Goal: Task Accomplishment & Management: Use online tool/utility

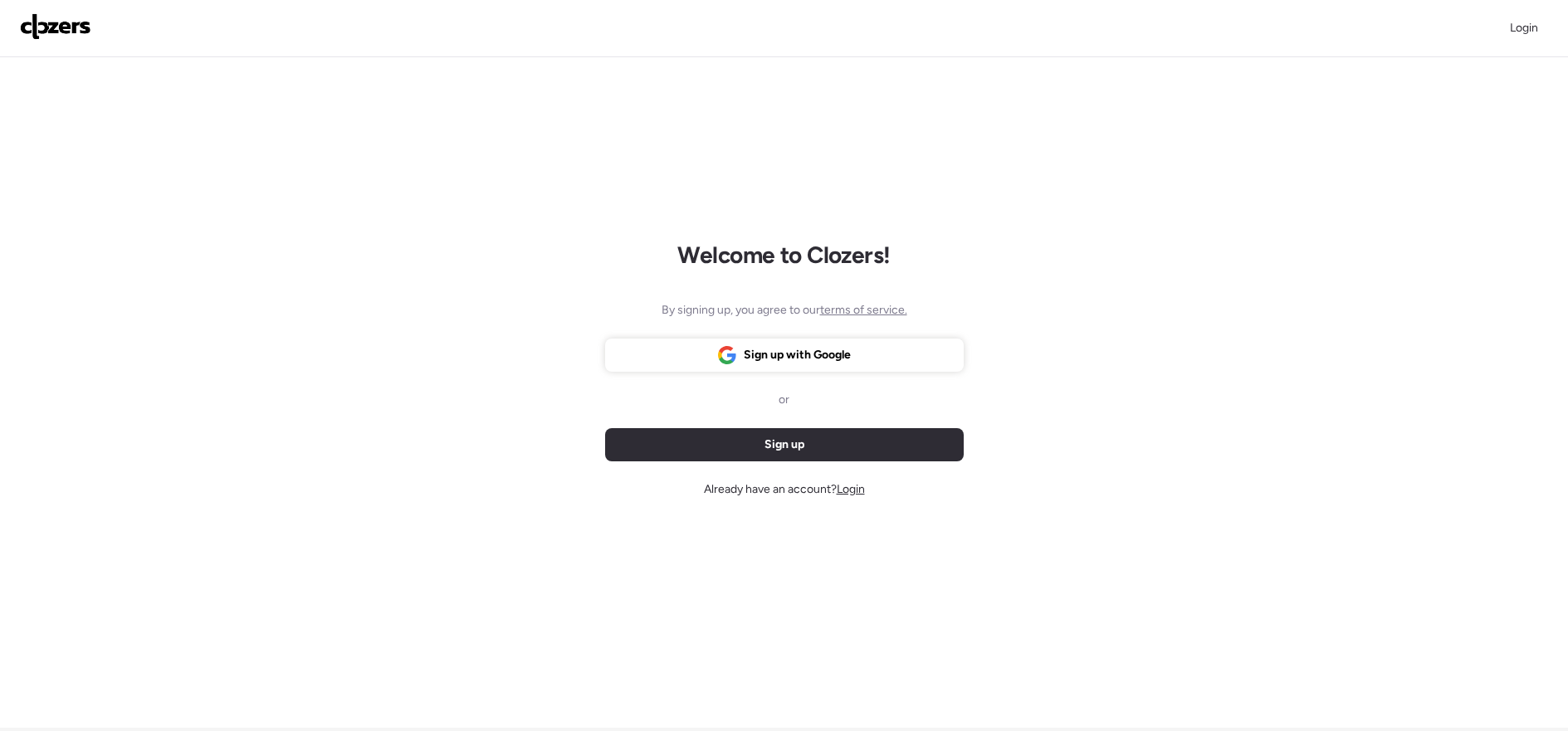
click at [846, 487] on span "Login" at bounding box center [850, 489] width 28 height 14
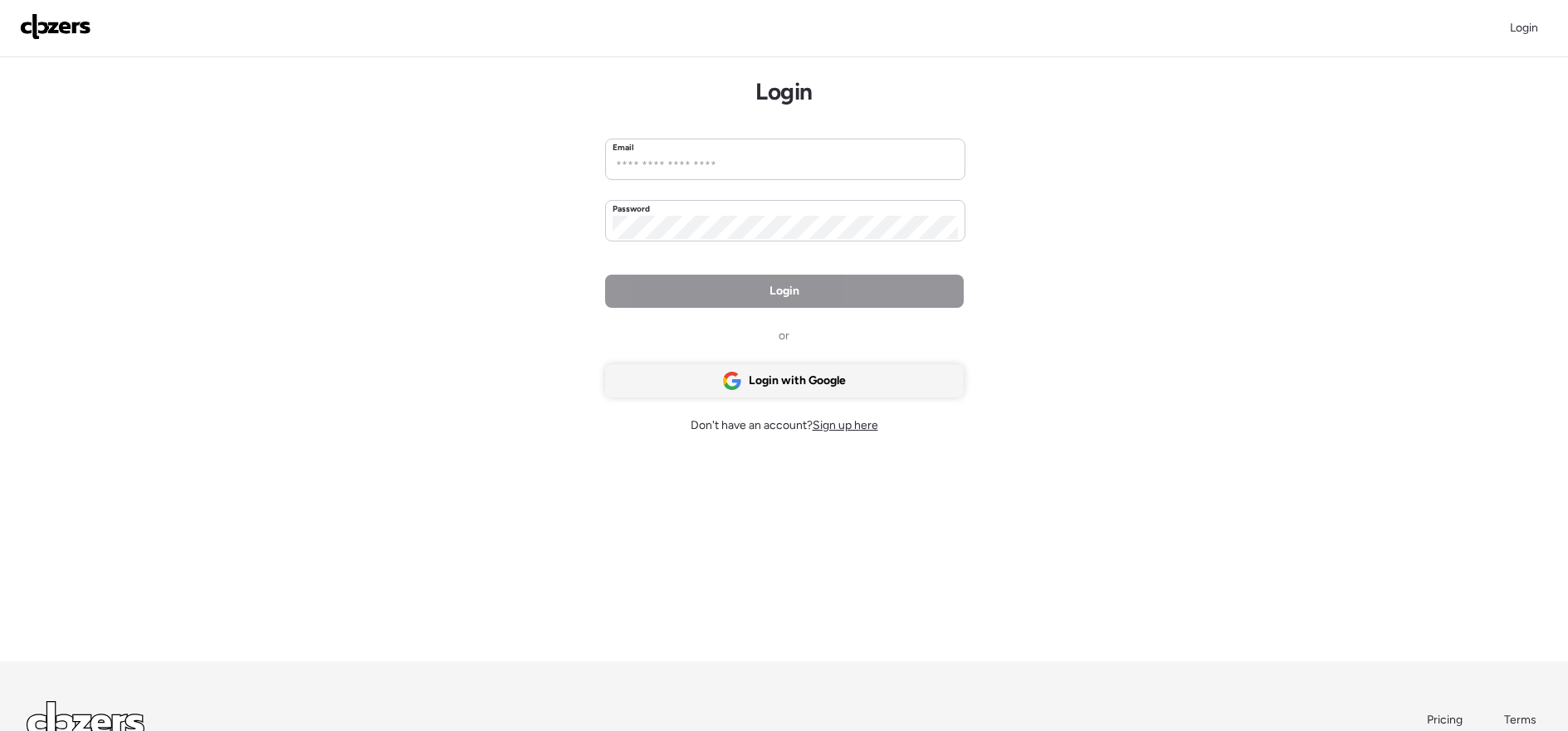
click at [796, 386] on span "Login with Google" at bounding box center [798, 380] width 97 height 16
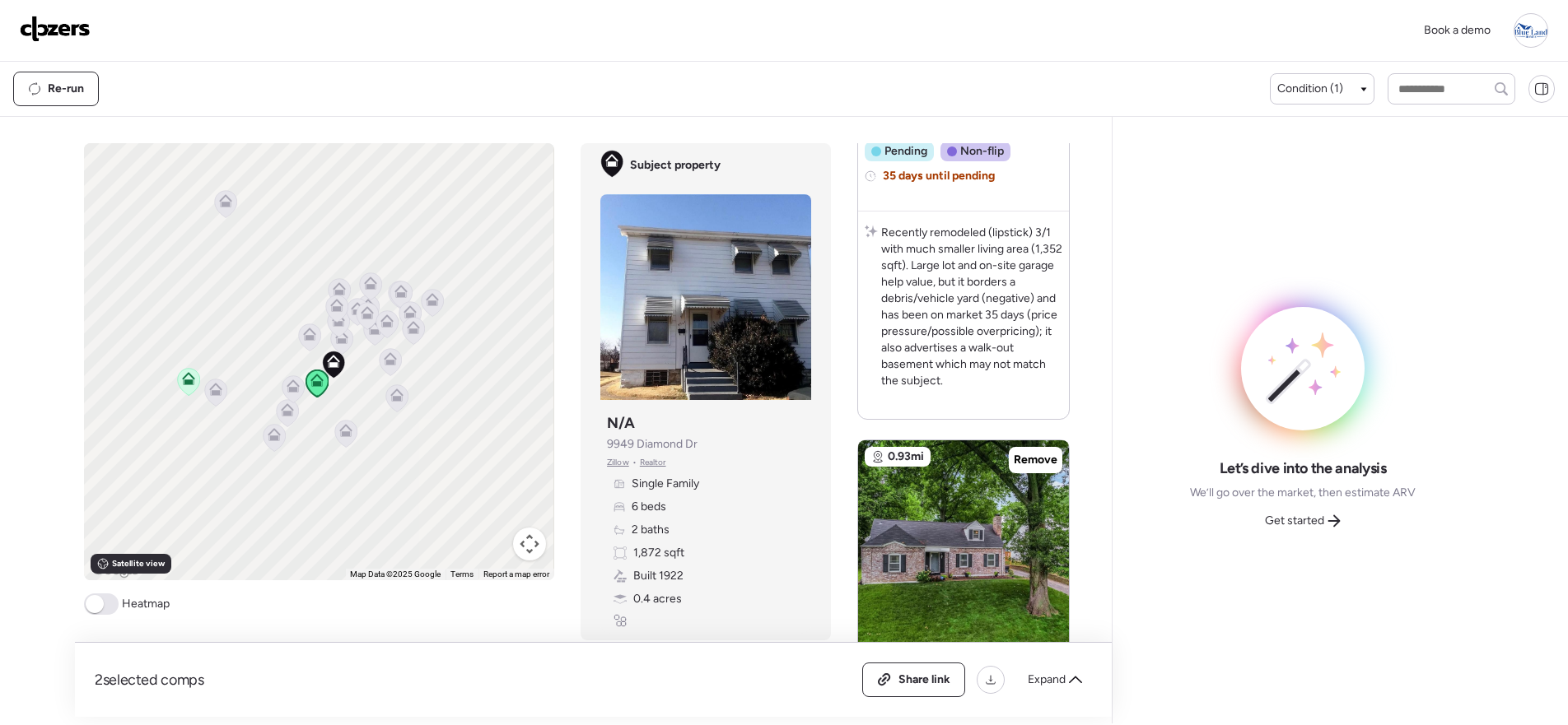
scroll to position [644, 0]
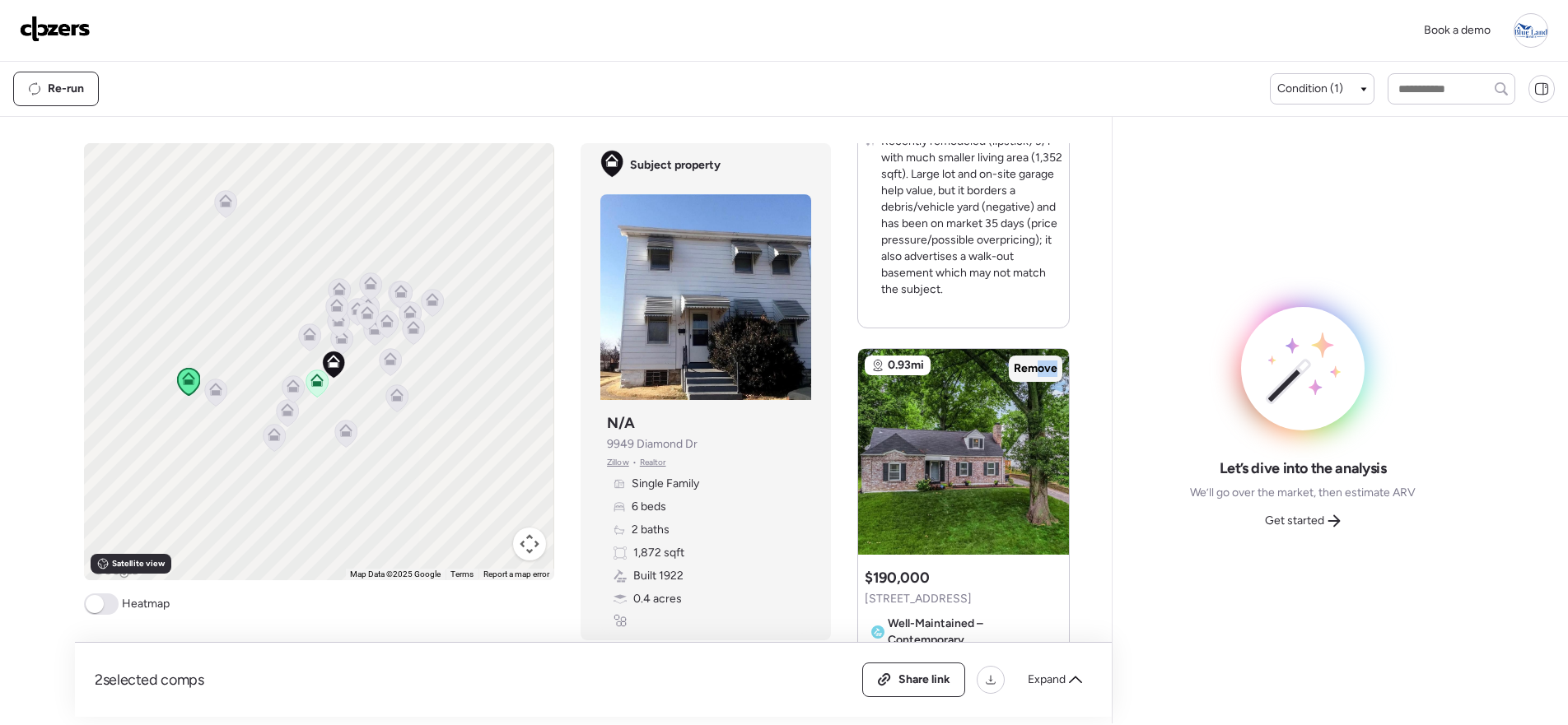
click at [1027, 376] on div "Remove" at bounding box center [1035, 368] width 53 height 26
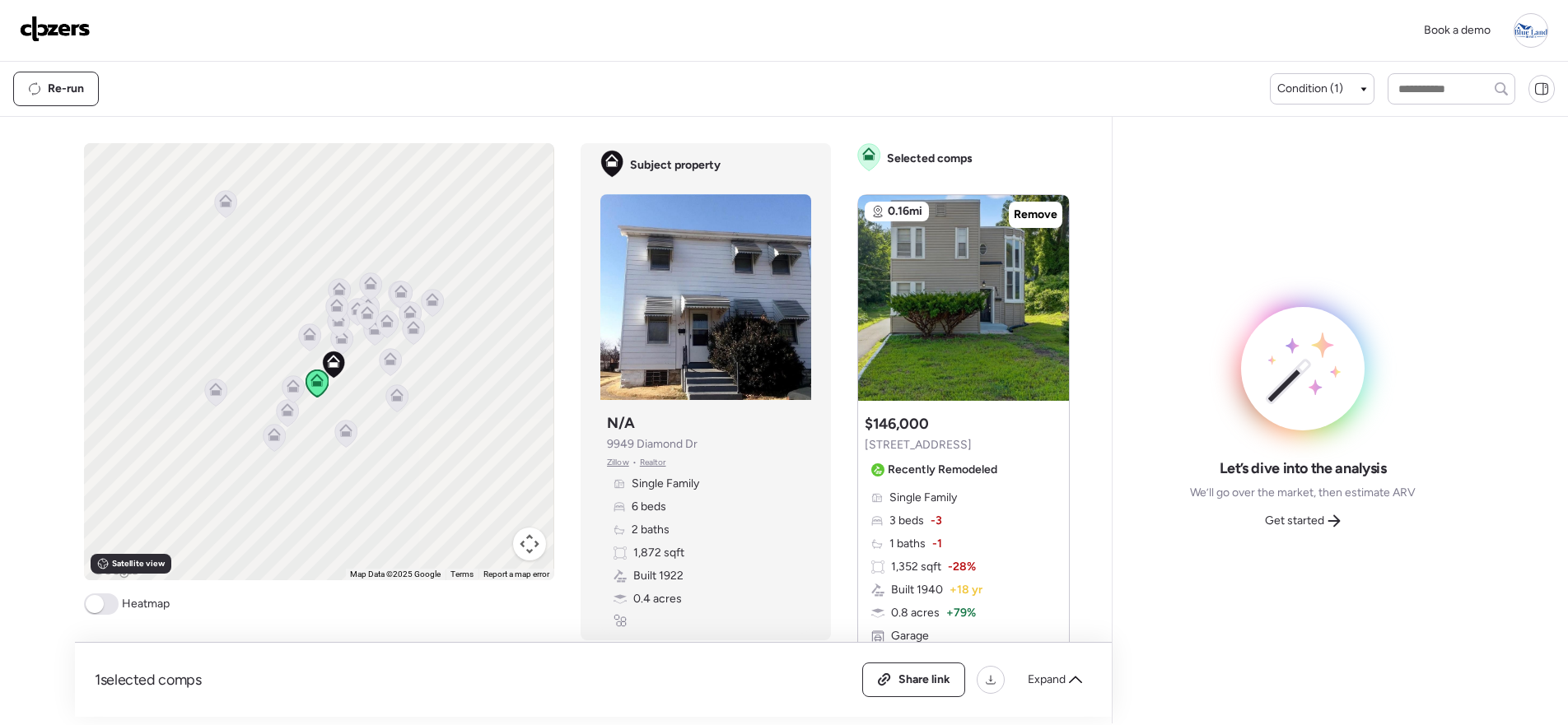
scroll to position [420, 0]
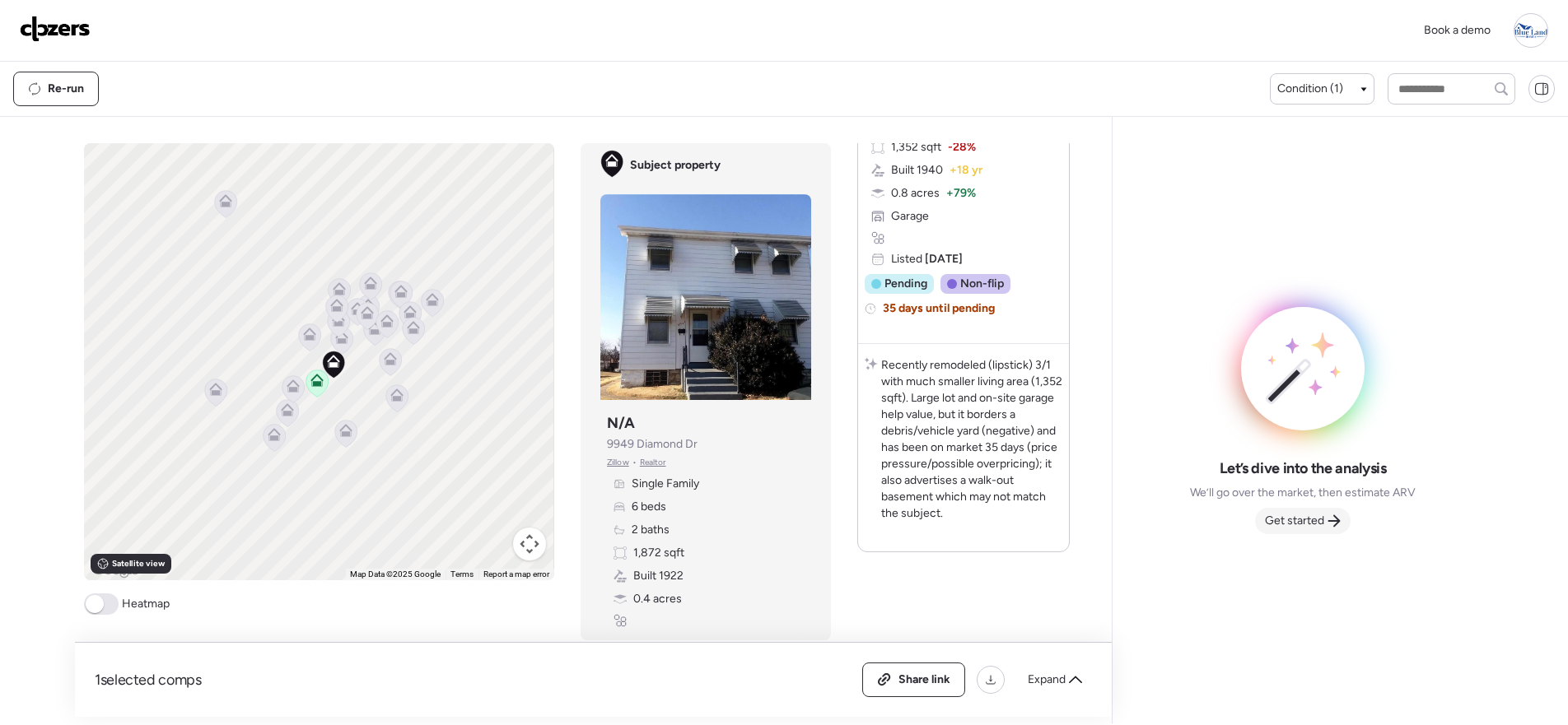
click at [1265, 527] on span "Get started" at bounding box center [1294, 521] width 59 height 16
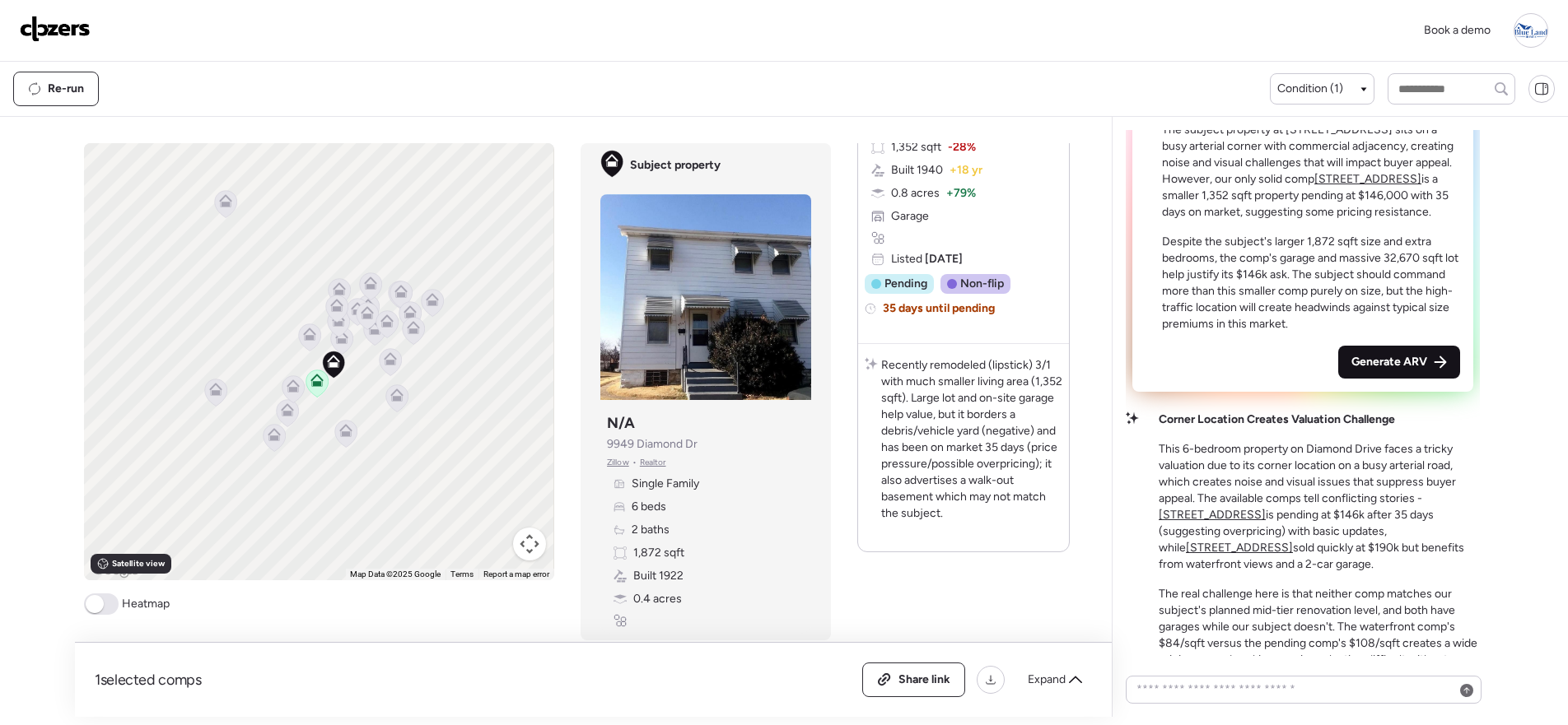
scroll to position [-603, 0]
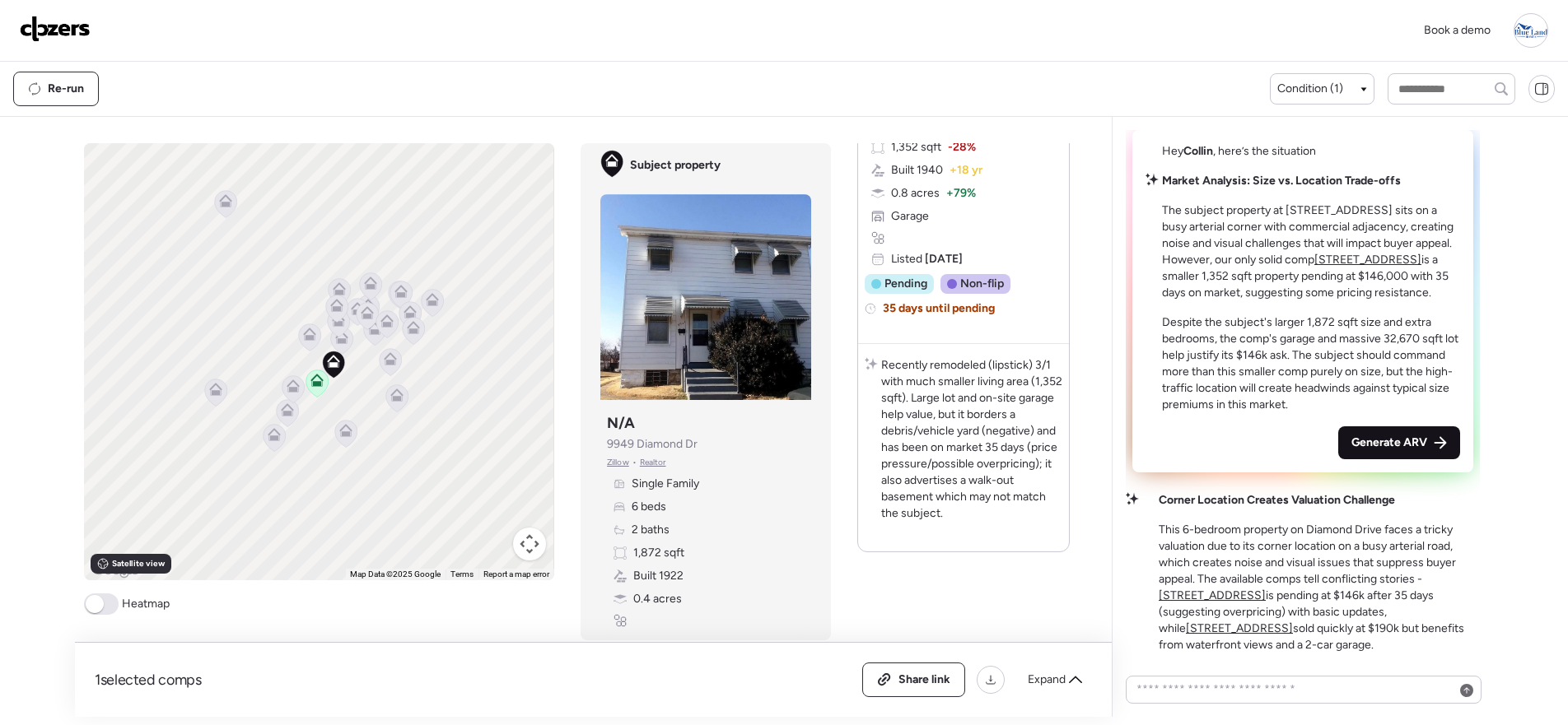
click at [1390, 451] on span "Generate ARV" at bounding box center [1389, 442] width 76 height 16
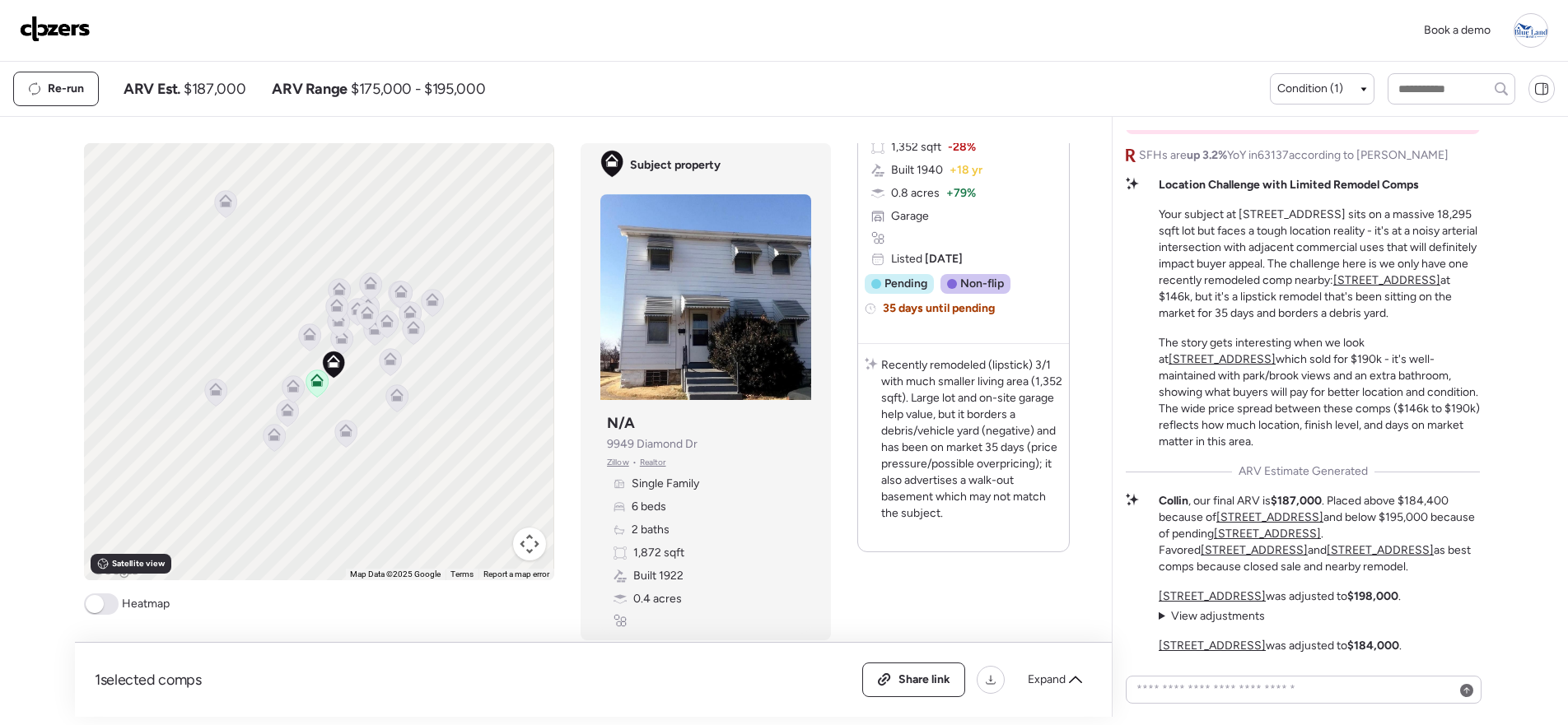
scroll to position [0, 0]
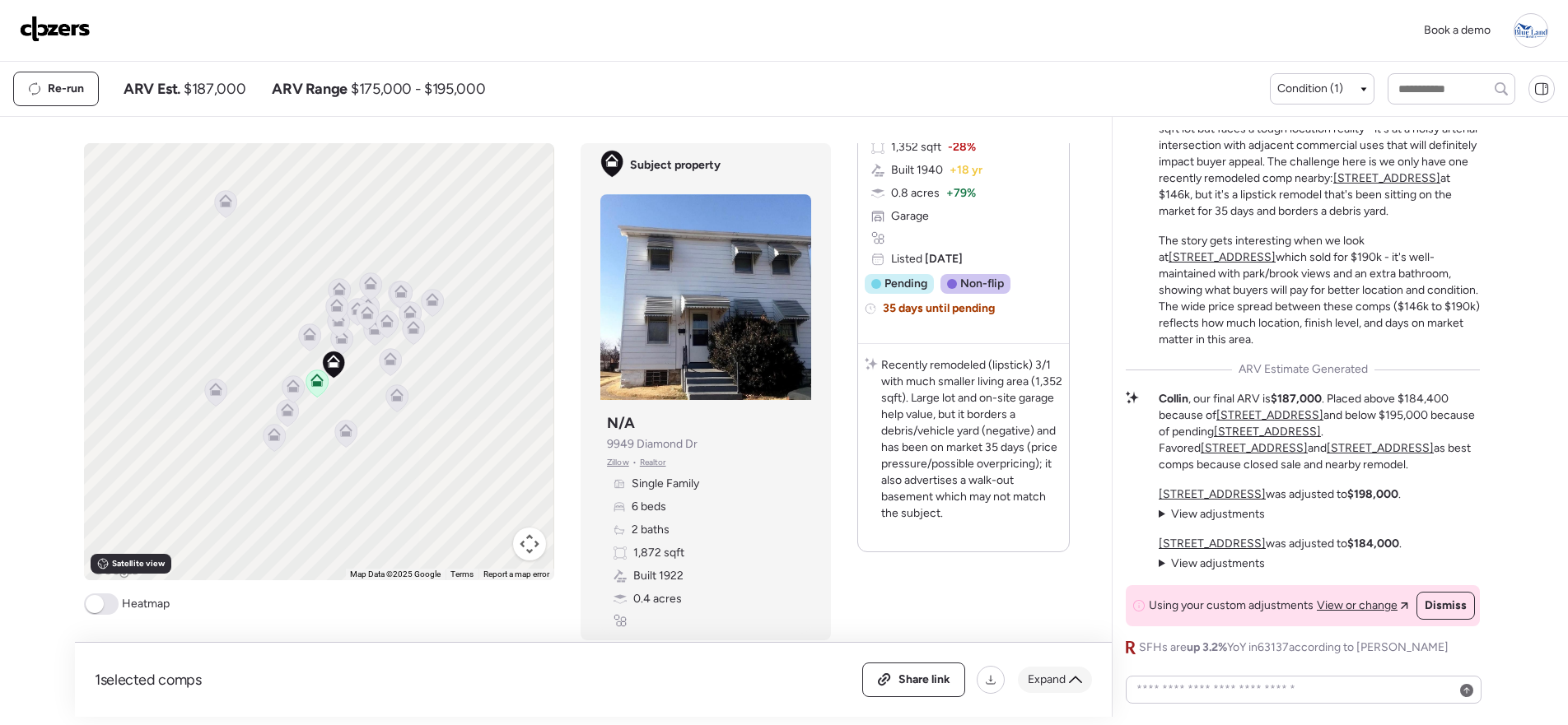
click at [1037, 675] on span "Expand" at bounding box center [1046, 679] width 38 height 16
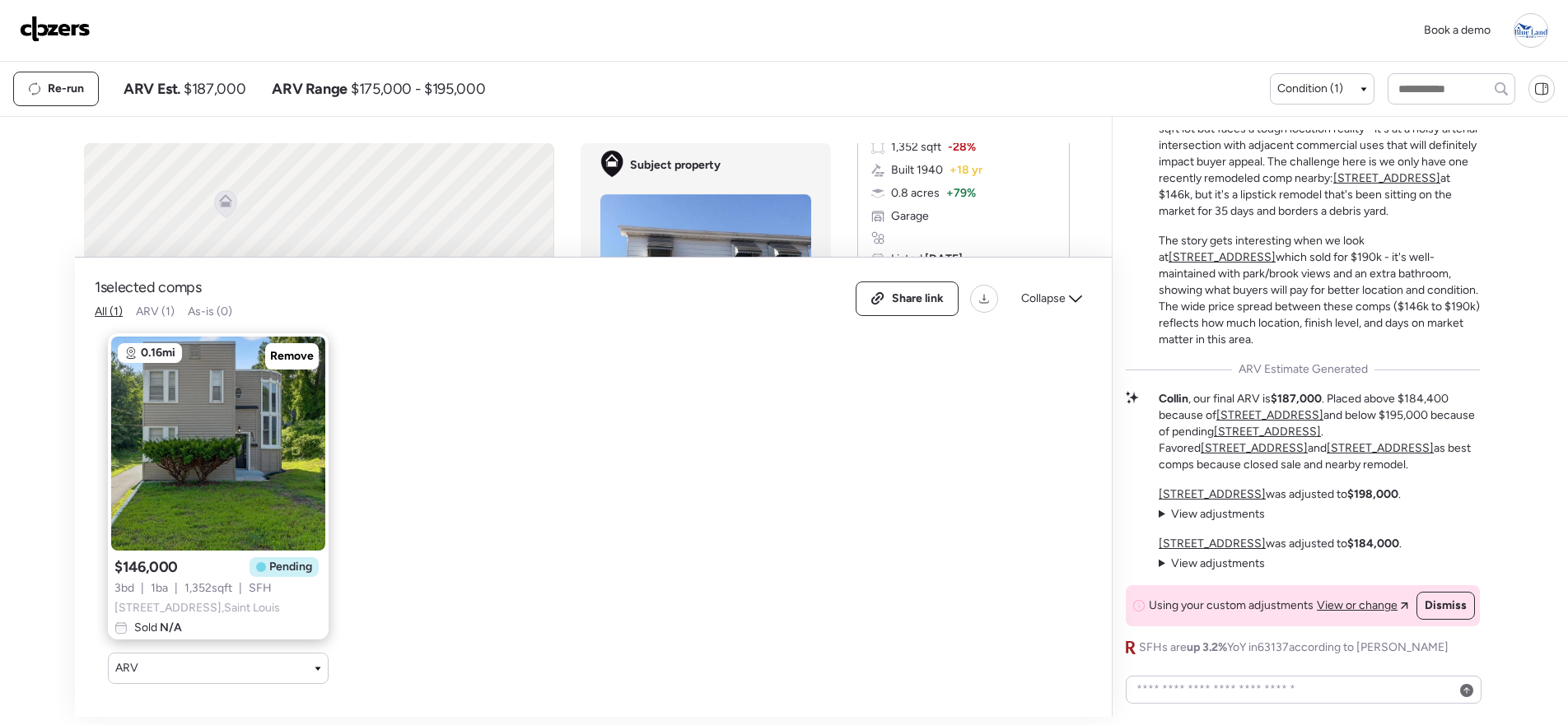
click at [1074, 292] on icon at bounding box center [1075, 299] width 14 height 14
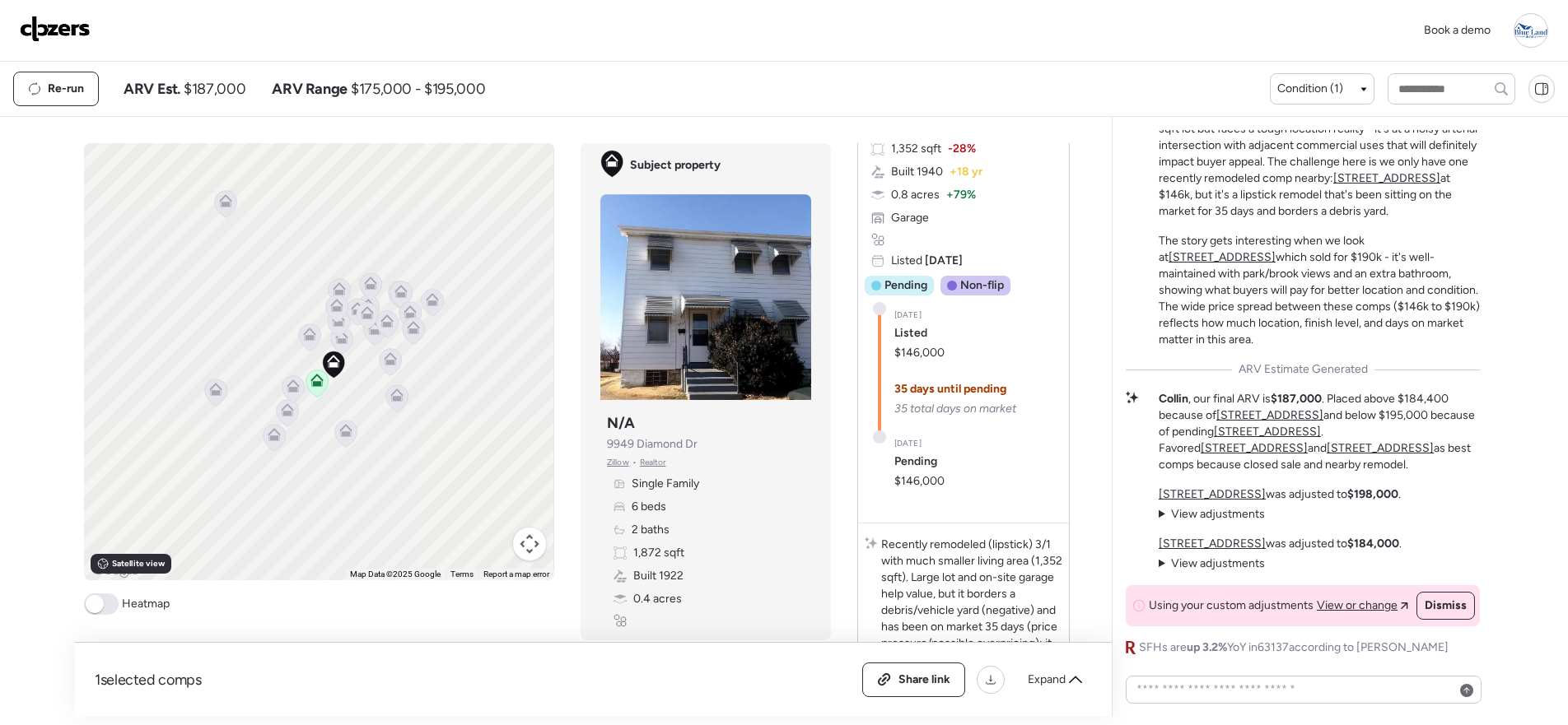
scroll to position [420, 0]
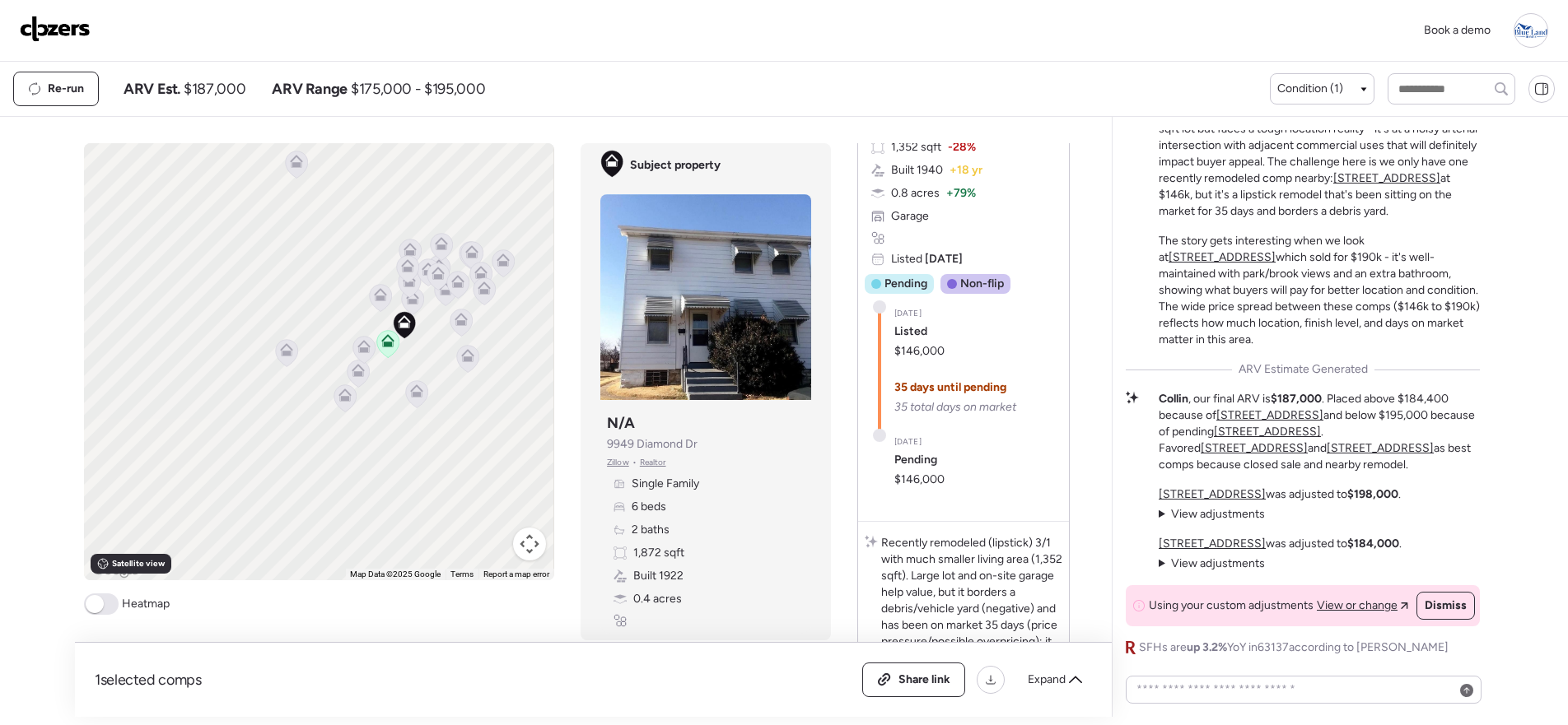
drag, startPoint x: 395, startPoint y: 459, endPoint x: 467, endPoint y: 417, distance: 83.4
click at [467, 417] on div "To activate drag with keyboard, press Alt + Enter. Once in keyboard drag state,…" at bounding box center [319, 361] width 470 height 437
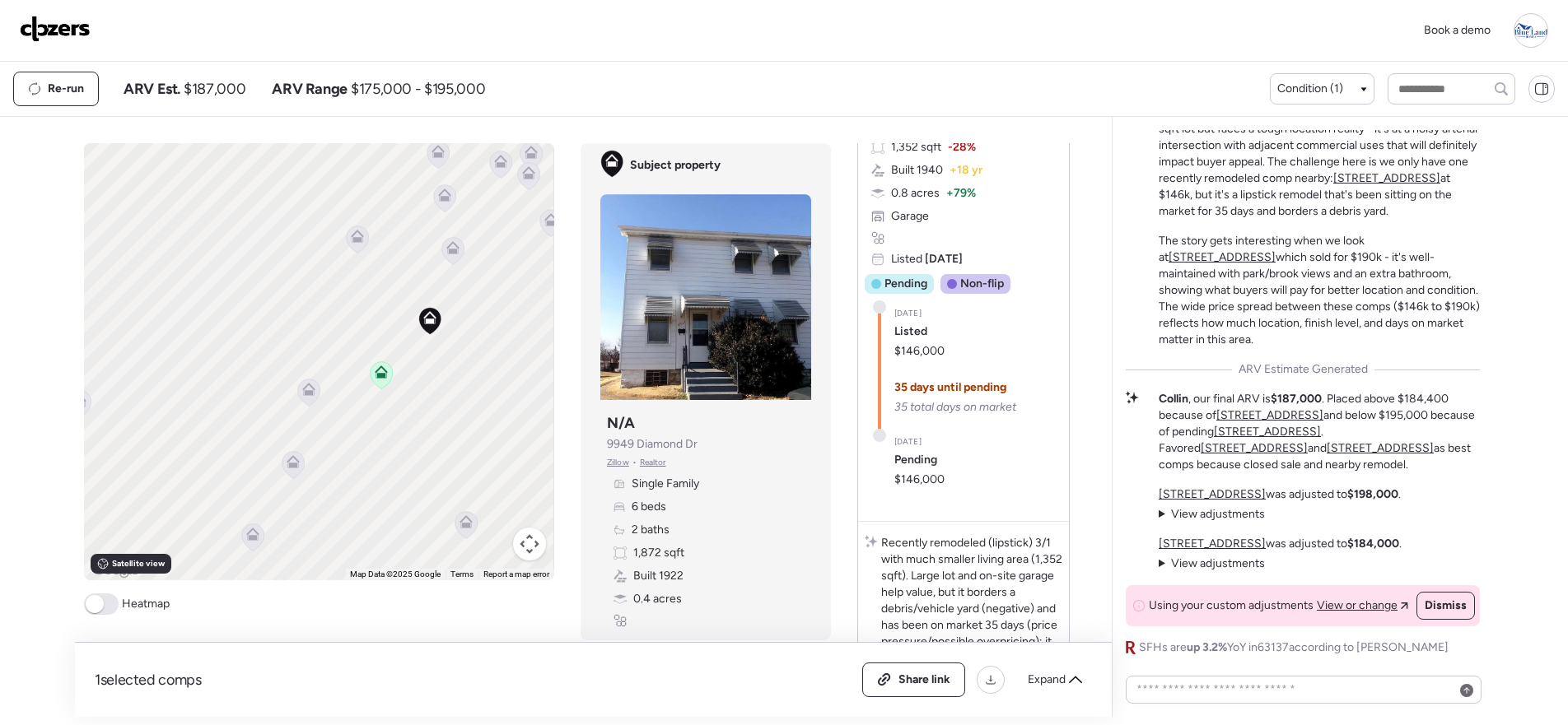
drag, startPoint x: 443, startPoint y: 374, endPoint x: 436, endPoint y: 416, distance: 42.6
click at [436, 416] on div "To activate drag with keyboard, press Alt + Enter. Once in keyboard drag state,…" at bounding box center [319, 361] width 470 height 437
click at [436, 287] on icon at bounding box center [442, 288] width 13 height 8
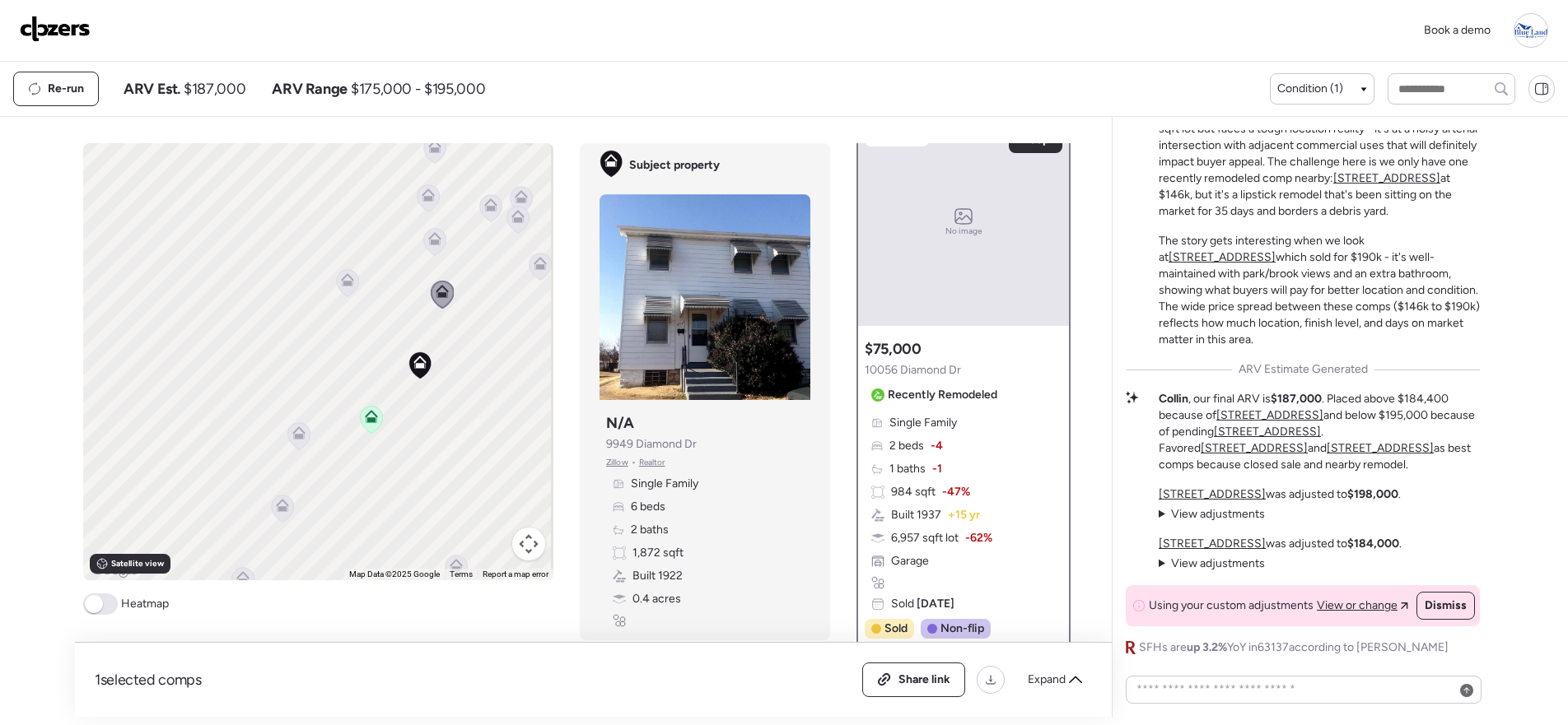
scroll to position [0, 0]
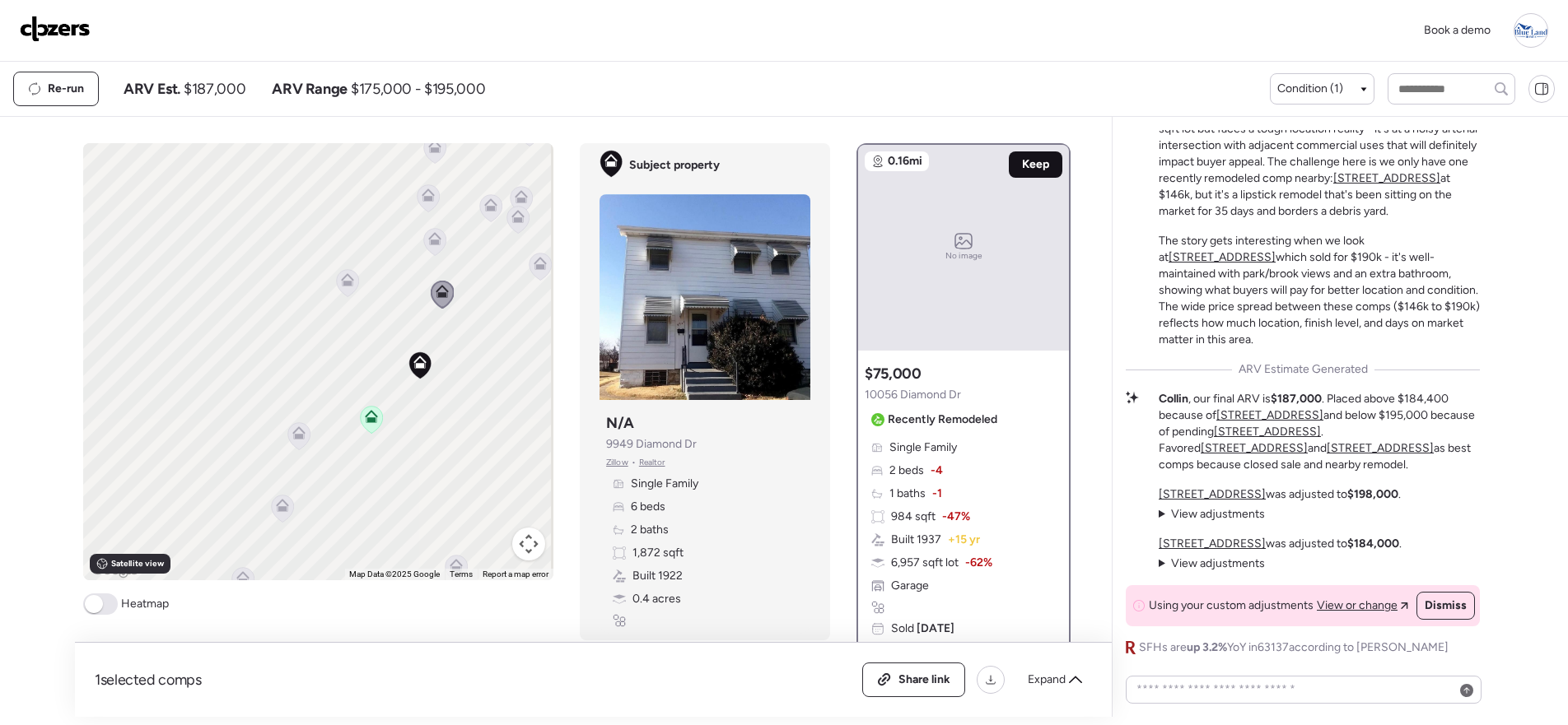
click at [1015, 177] on div "Keep" at bounding box center [1035, 164] width 53 height 26
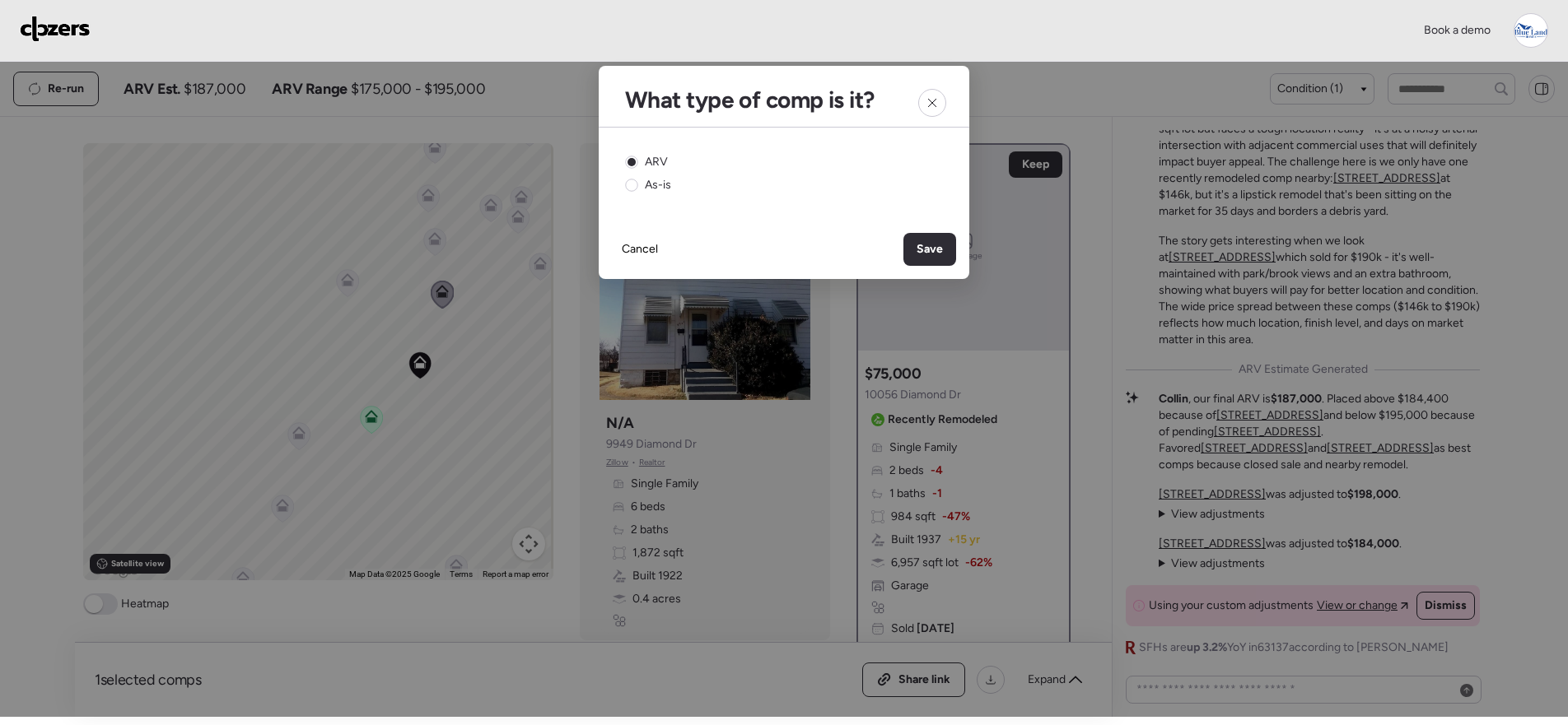
click at [899, 239] on div "Cancel Save" at bounding box center [784, 249] width 370 height 59
click at [914, 246] on div "Save" at bounding box center [930, 249] width 52 height 33
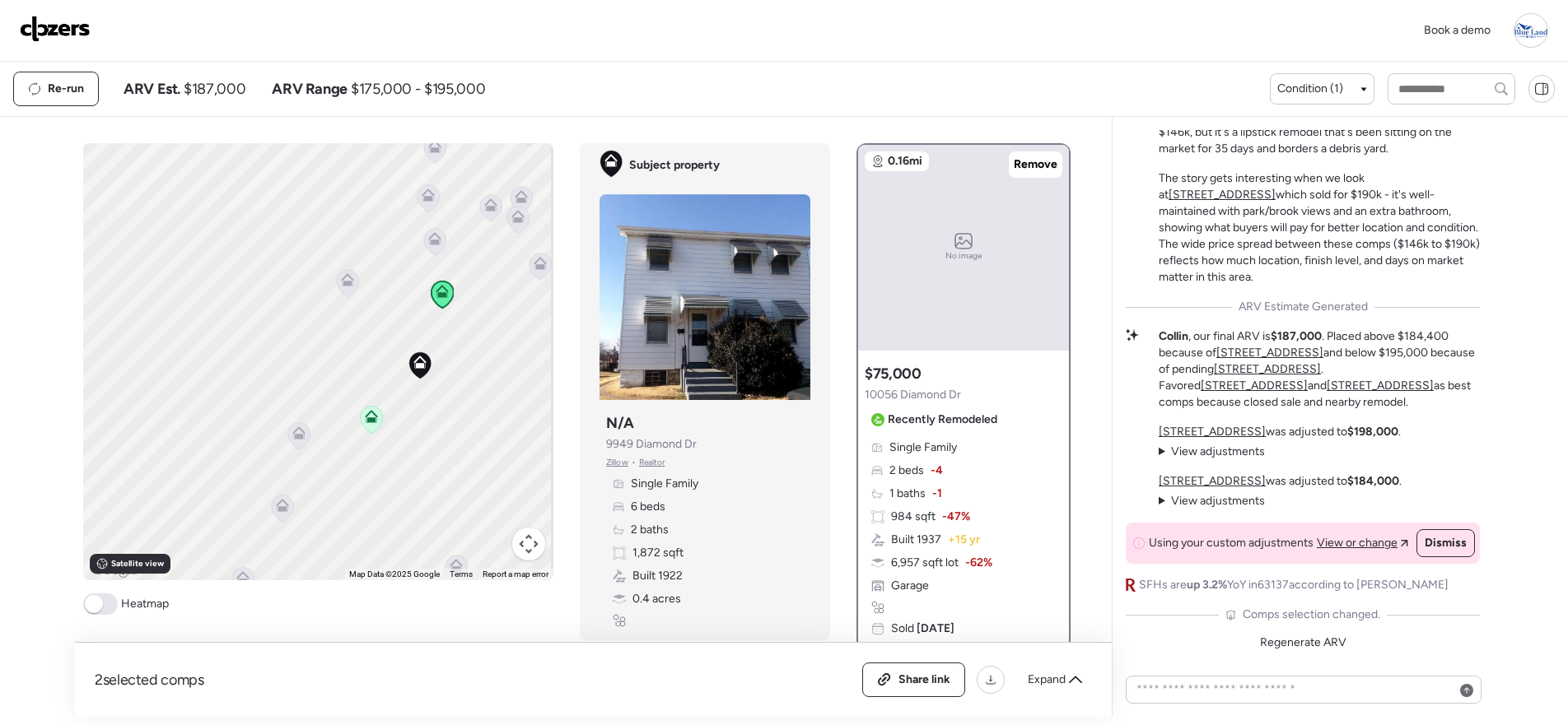
click at [343, 284] on icon at bounding box center [347, 283] width 11 height 5
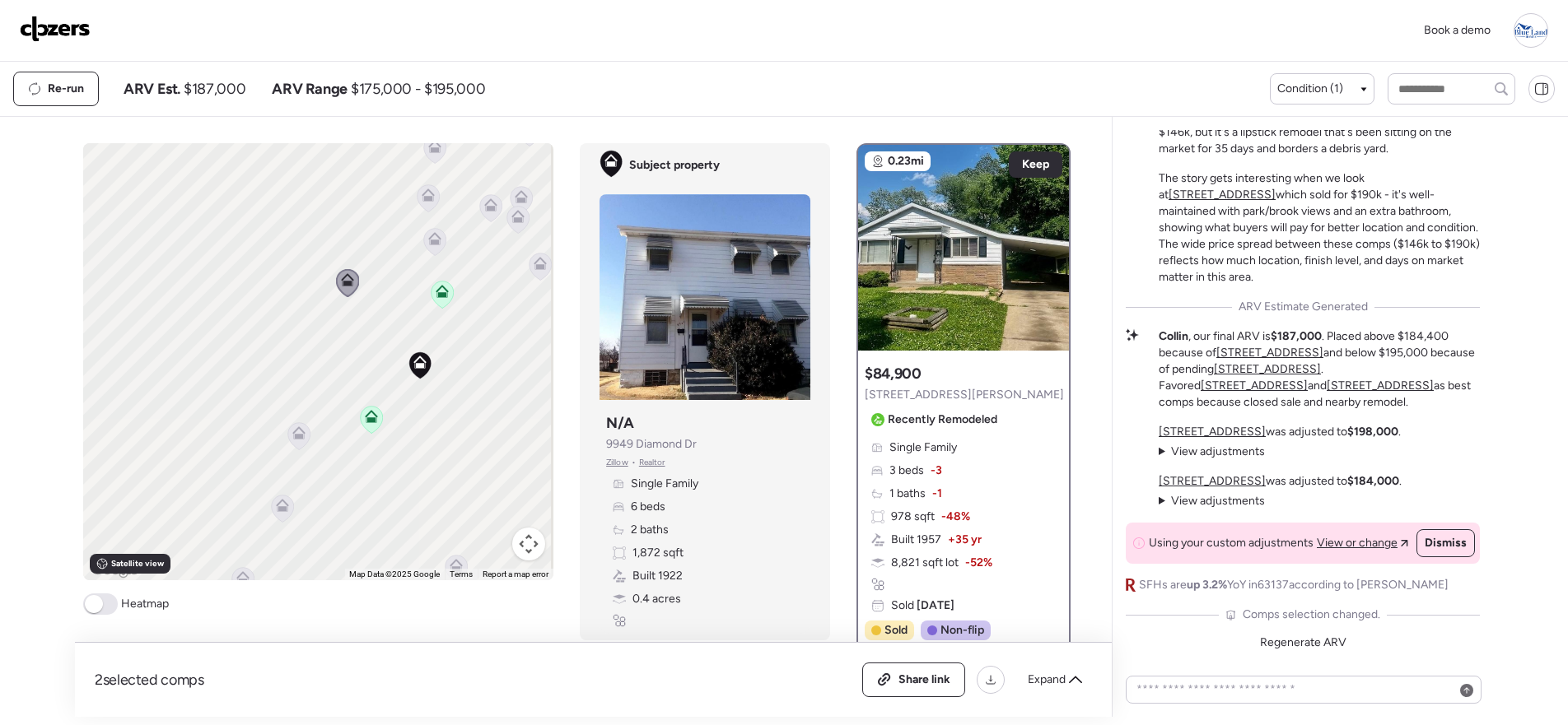
click at [434, 243] on icon at bounding box center [435, 239] width 14 height 14
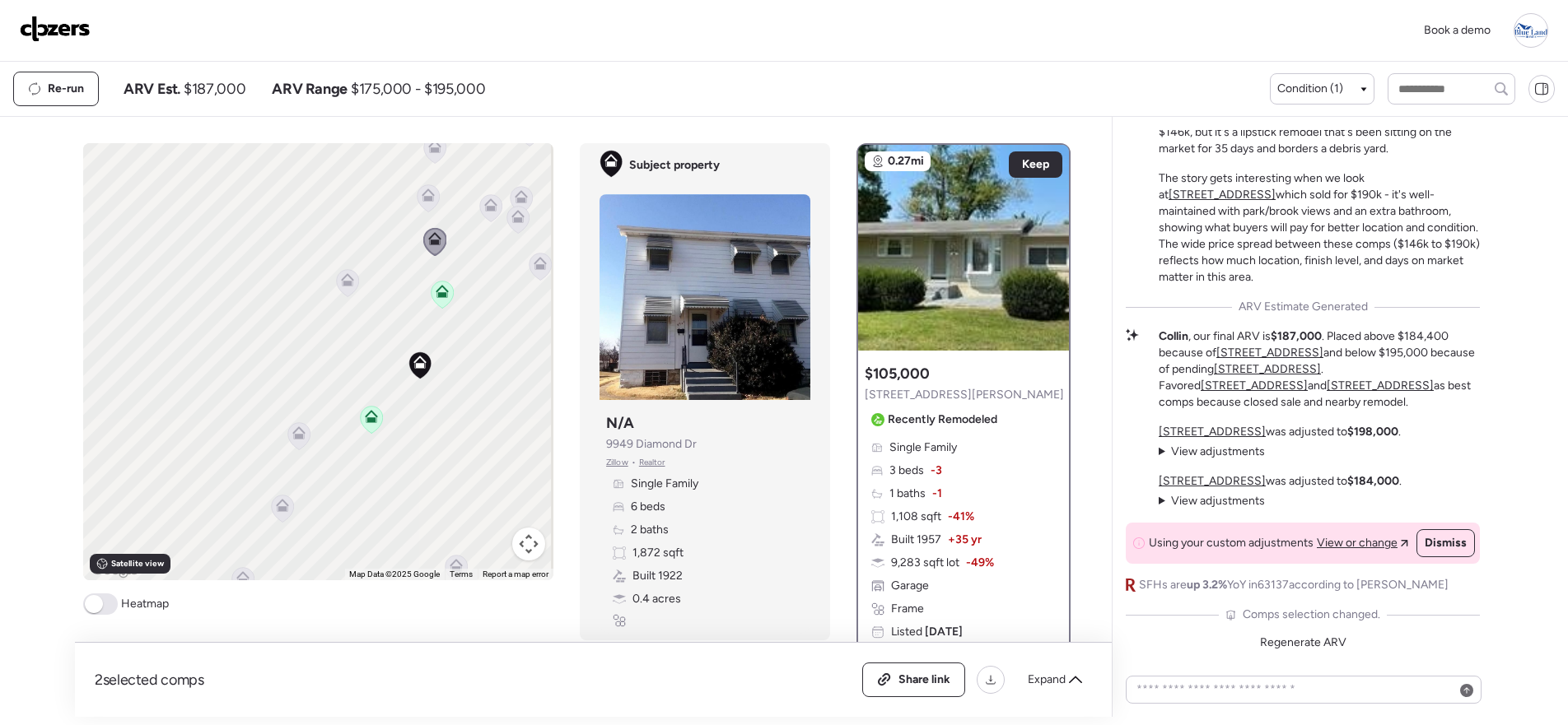
click at [427, 198] on icon at bounding box center [428, 199] width 11 height 5
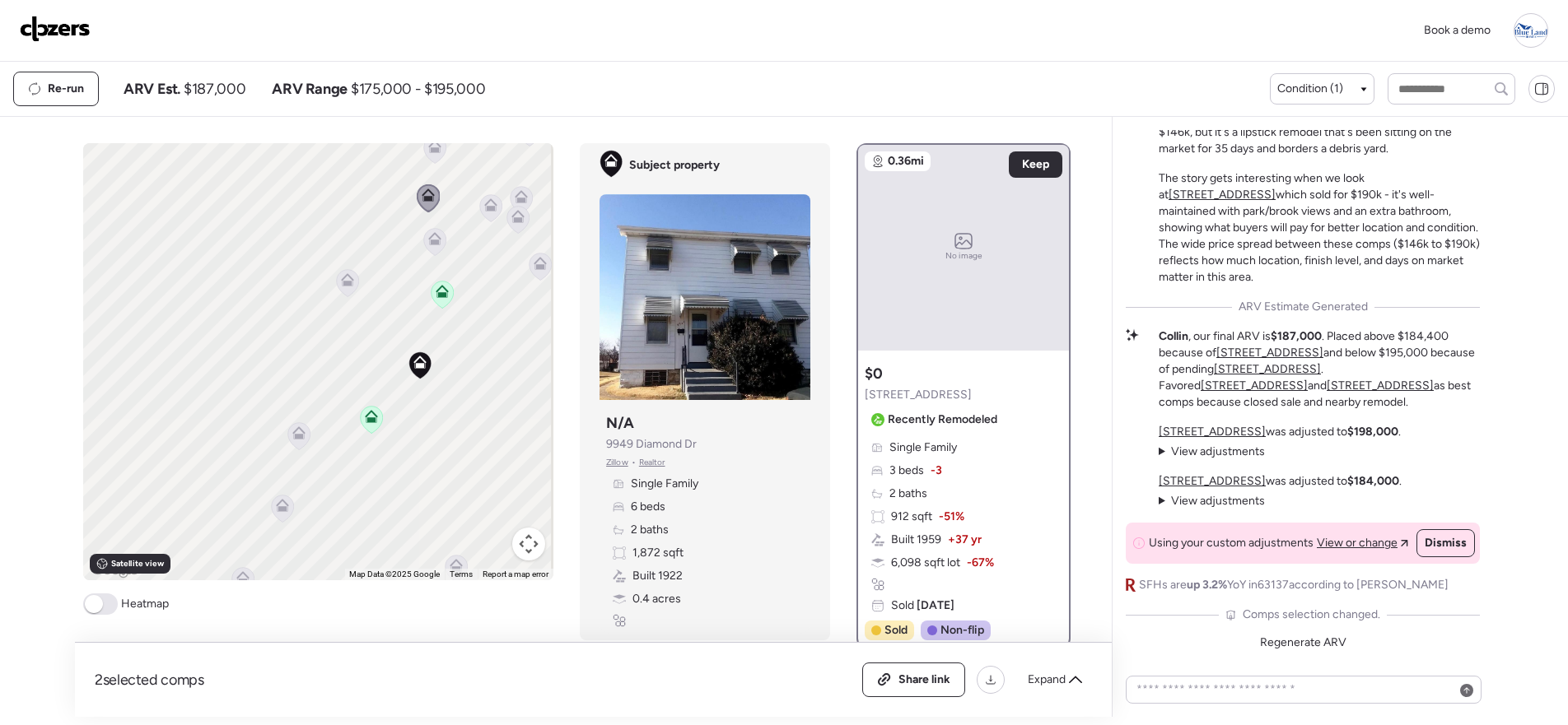
click at [484, 206] on icon at bounding box center [491, 205] width 14 height 14
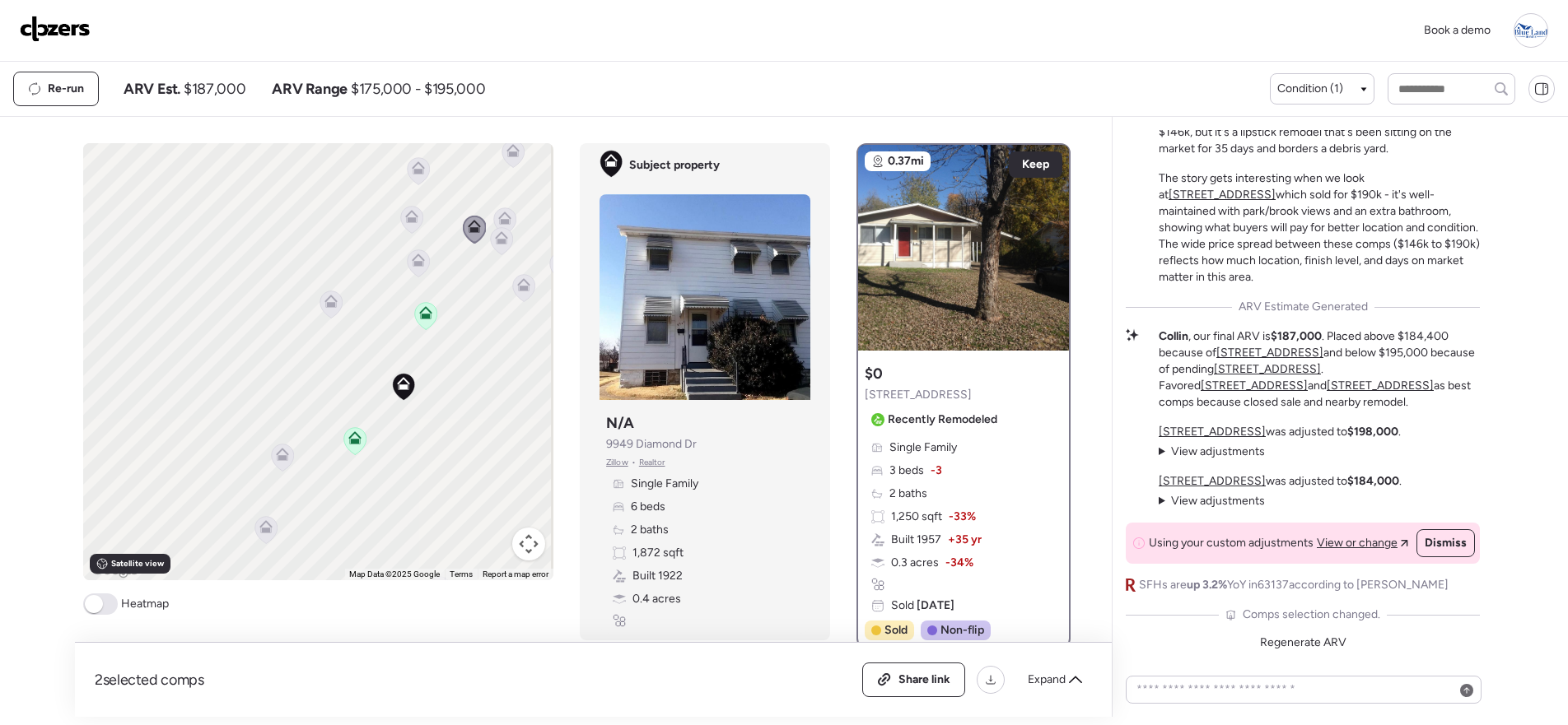
drag, startPoint x: 505, startPoint y: 337, endPoint x: 470, endPoint y: 379, distance: 54.7
click at [470, 379] on div "To activate drag with keyboard, press Alt + Enter. Once in keyboard drag state,…" at bounding box center [318, 361] width 470 height 437
click at [484, 248] on icon at bounding box center [481, 252] width 22 height 27
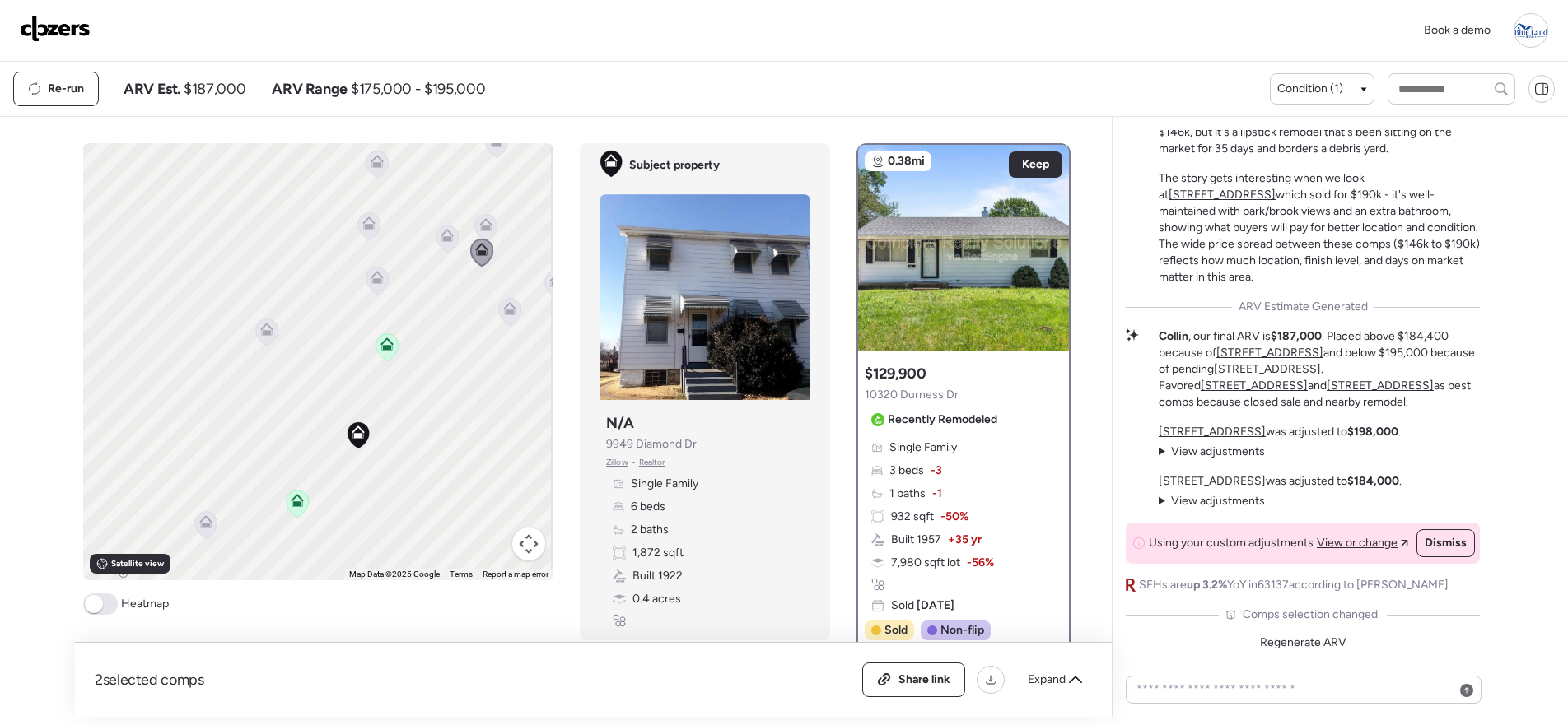
click at [487, 221] on icon at bounding box center [485, 227] width 22 height 27
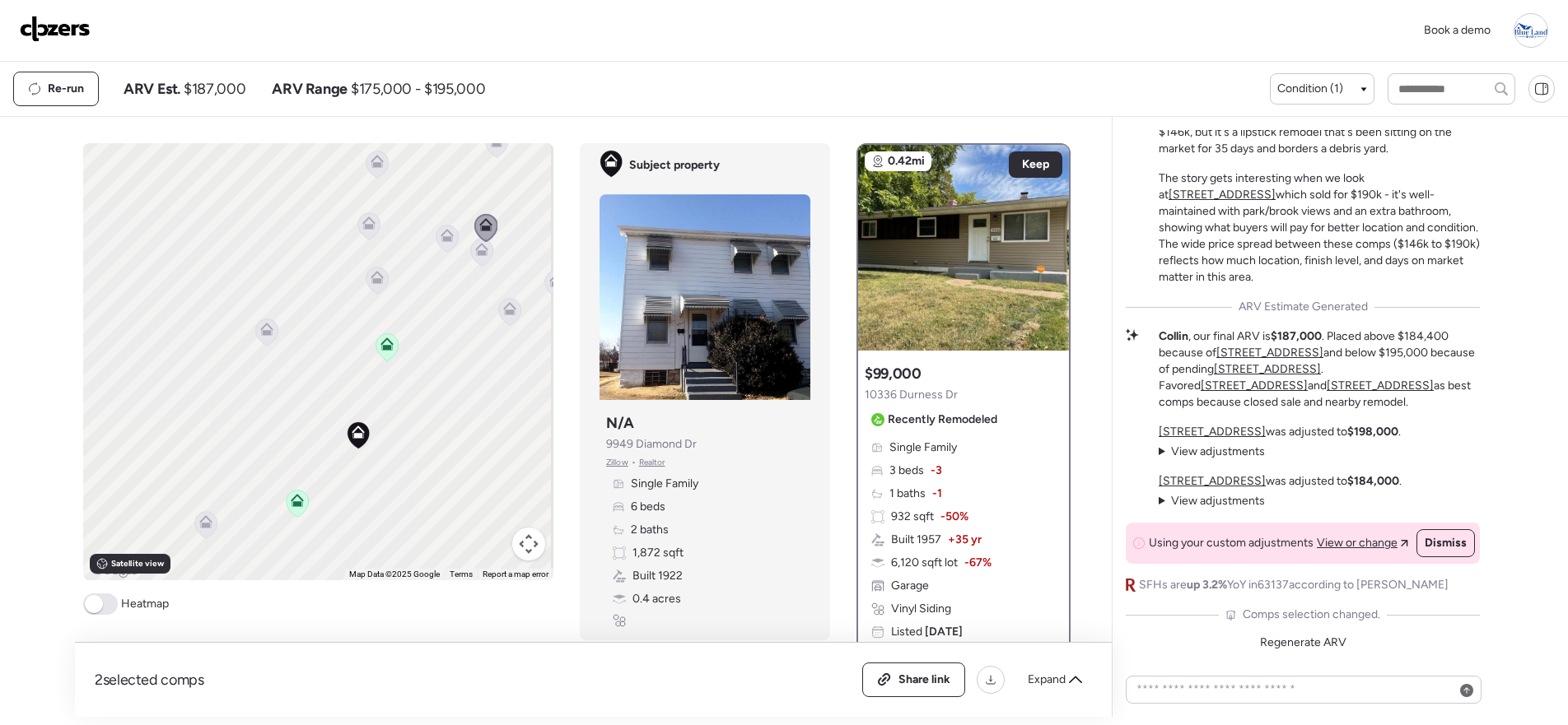
click at [549, 282] on icon at bounding box center [556, 281] width 14 height 14
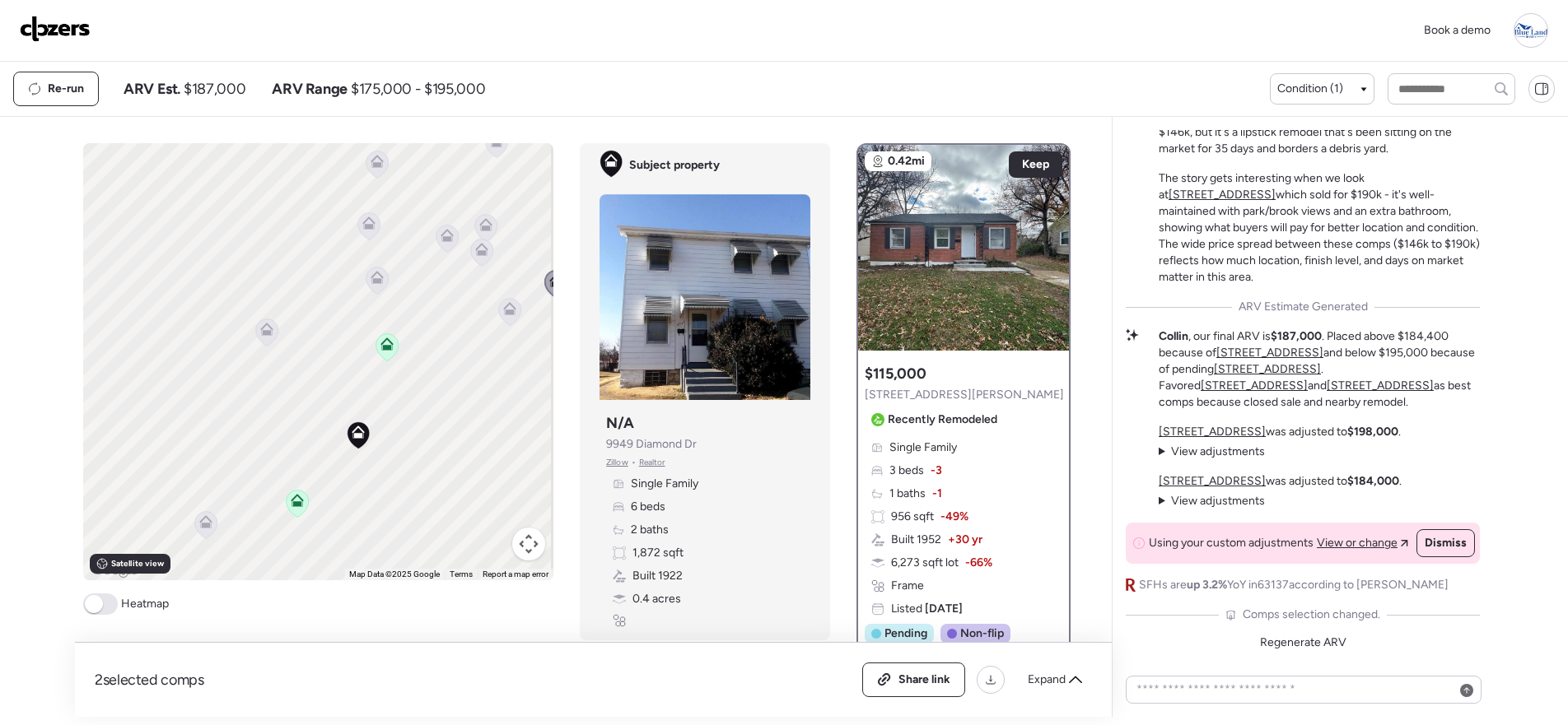
click at [510, 311] on icon at bounding box center [510, 308] width 14 height 14
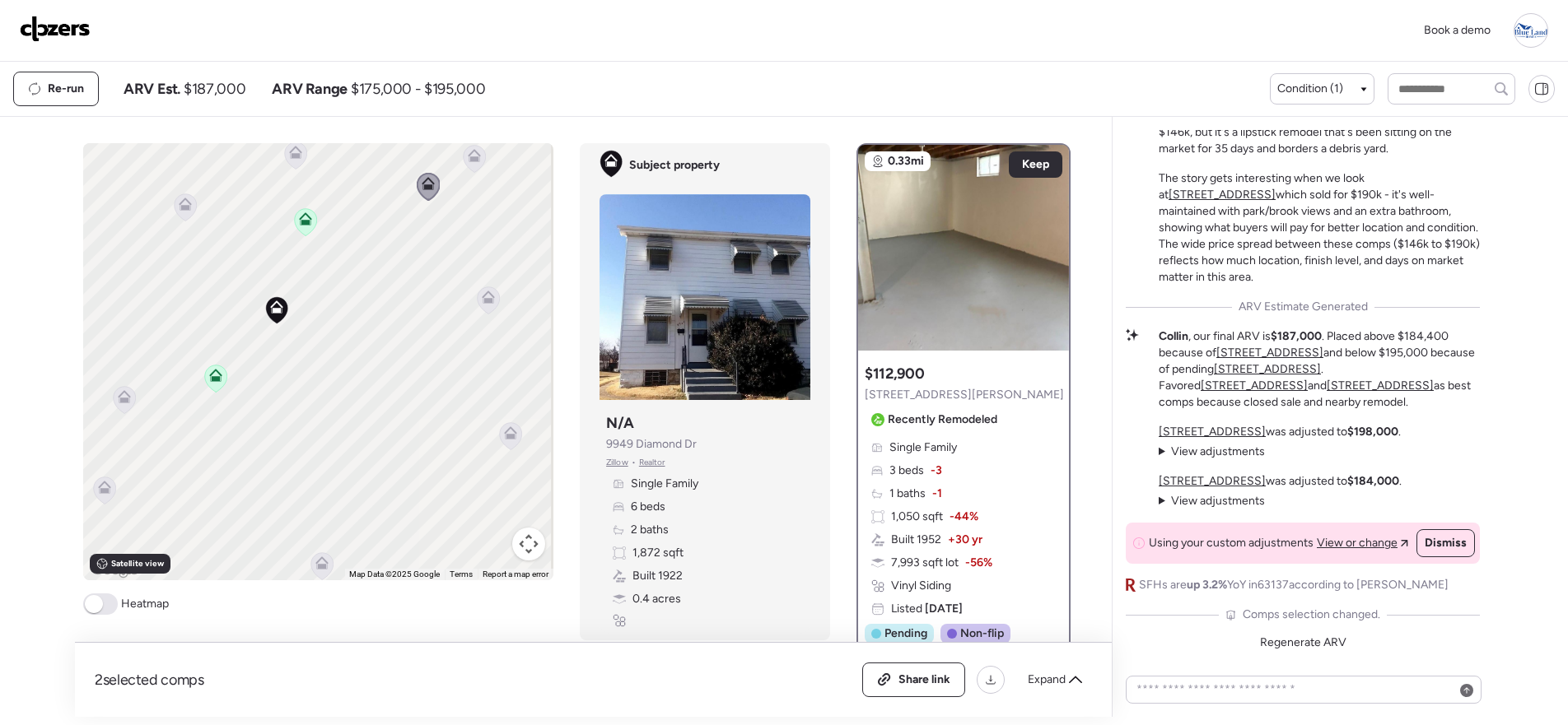
drag, startPoint x: 472, startPoint y: 407, endPoint x: 387, endPoint y: 276, distance: 156.2
click at [387, 276] on div "To activate drag with keyboard, press Alt + Enter. Once in keyboard drag state,…" at bounding box center [318, 361] width 470 height 437
click at [501, 429] on icon at bounding box center [503, 430] width 11 height 5
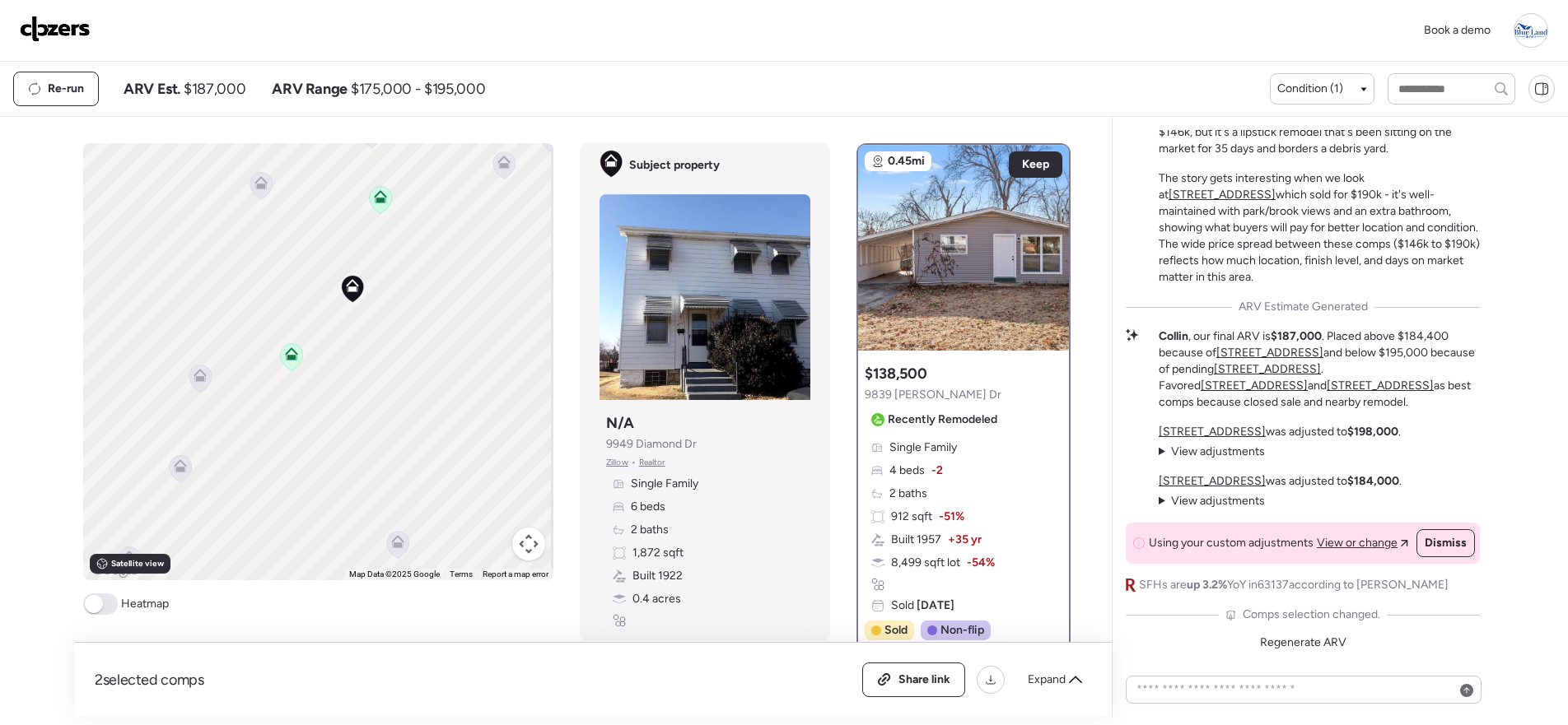
drag, startPoint x: 434, startPoint y: 355, endPoint x: 532, endPoint y: 346, distance: 98.4
click at [531, 346] on div "To activate drag with keyboard, press Alt + Enter. Once in keyboard drag state,…" at bounding box center [318, 361] width 470 height 437
drag, startPoint x: 415, startPoint y: 365, endPoint x: 461, endPoint y: 361, distance: 46.2
click at [461, 361] on div "To activate drag with keyboard, press Alt + Enter. Once in keyboard drag state,…" at bounding box center [318, 361] width 470 height 437
click at [313, 373] on icon at bounding box center [320, 368] width 14 height 14
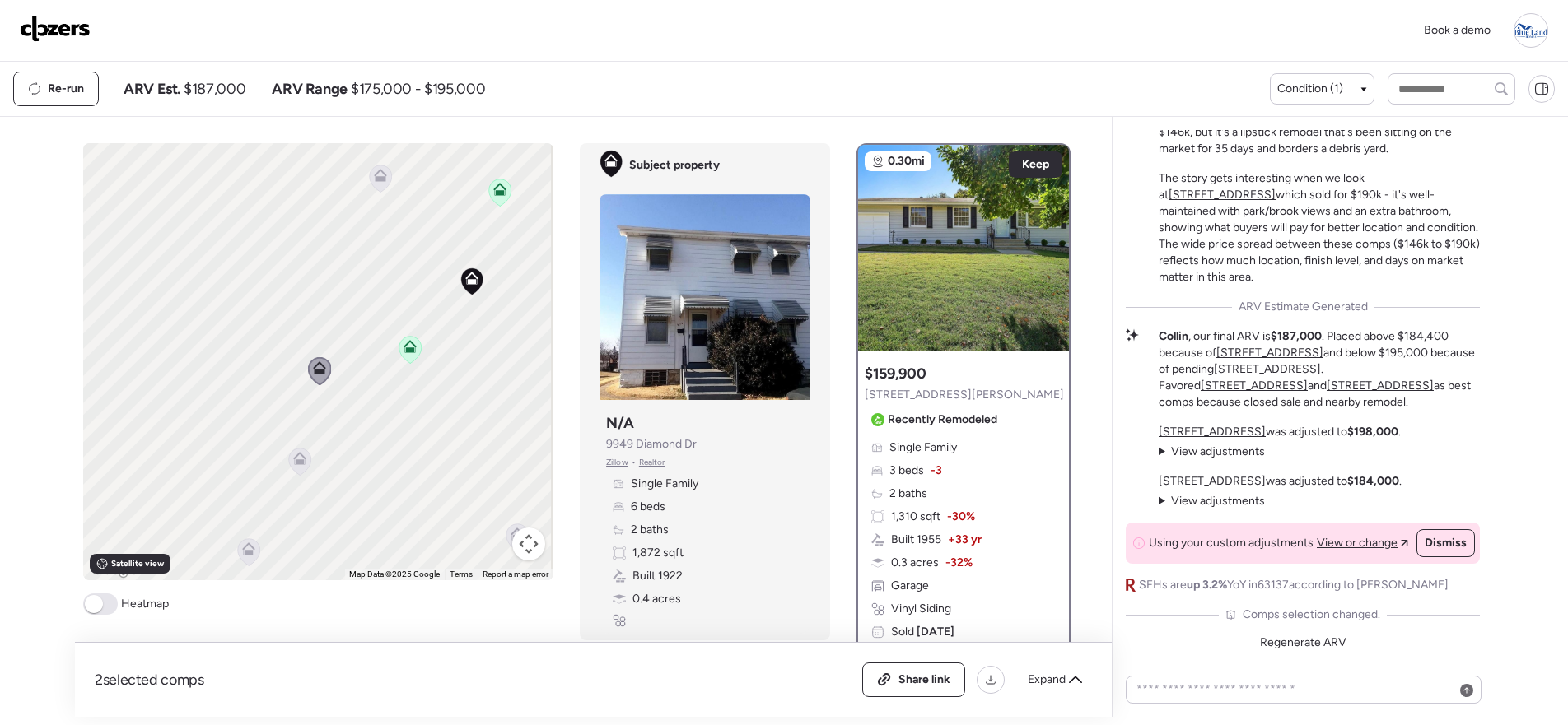
click at [288, 464] on icon at bounding box center [299, 461] width 22 height 27
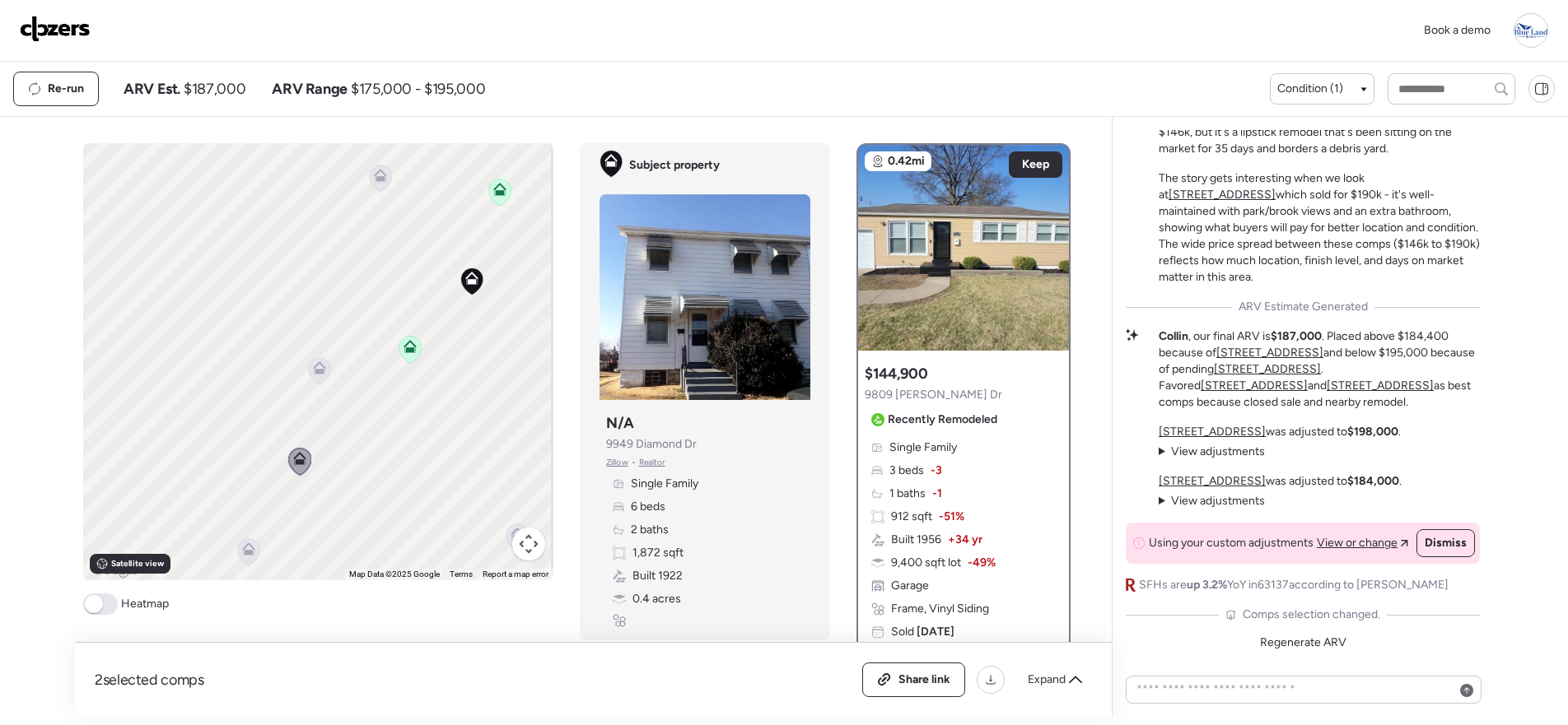
click at [242, 558] on icon at bounding box center [249, 552] width 22 height 27
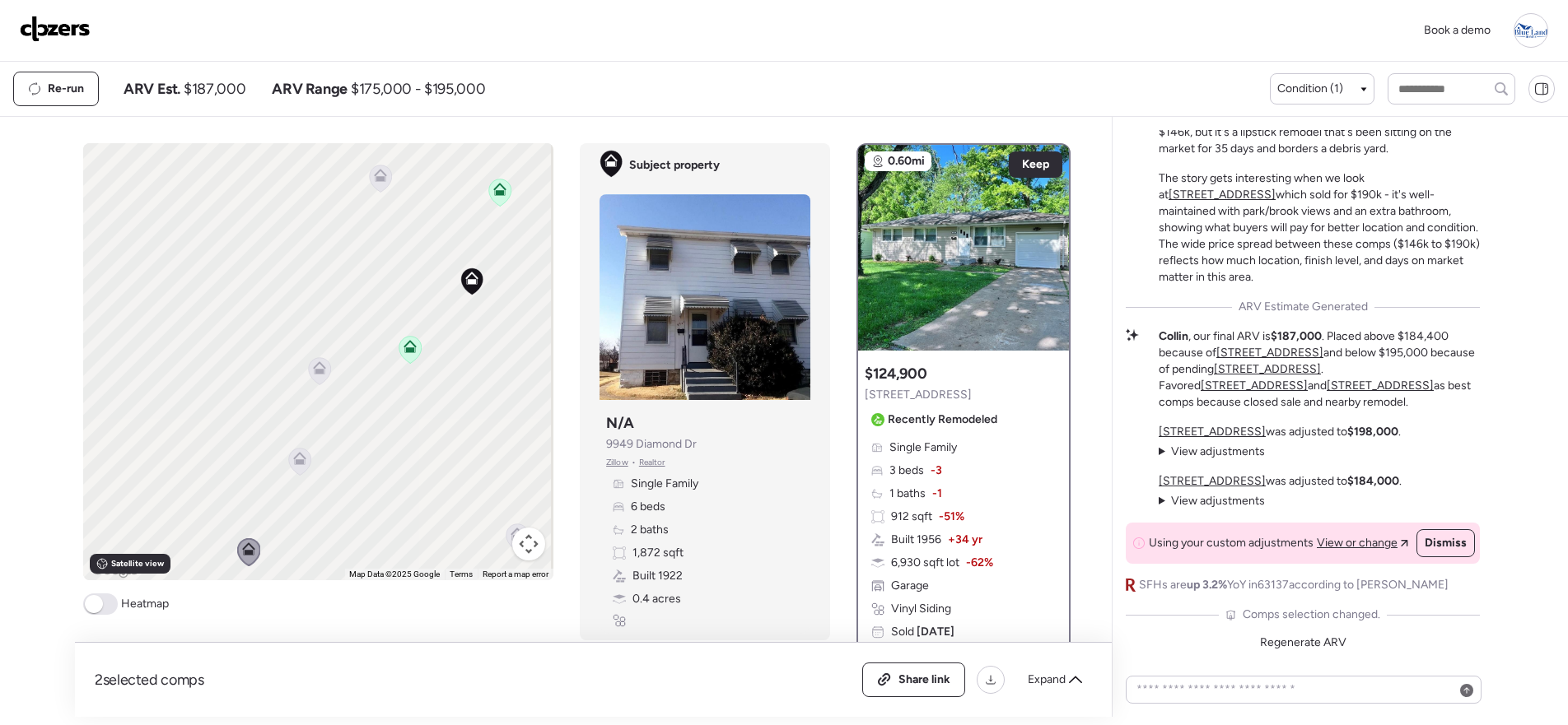
click at [369, 188] on icon at bounding box center [380, 178] width 22 height 27
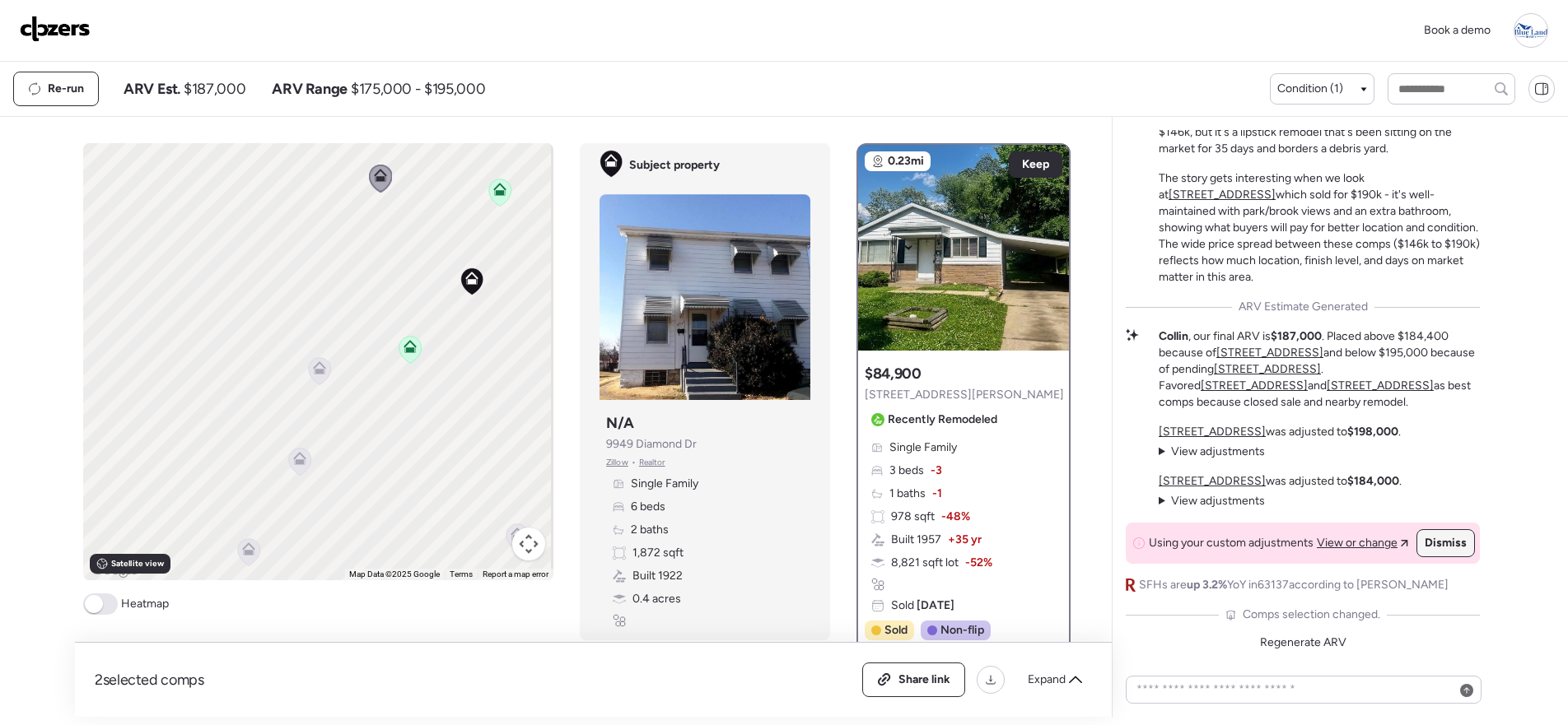
click at [1441, 539] on span "Dismiss" at bounding box center [1445, 542] width 42 height 16
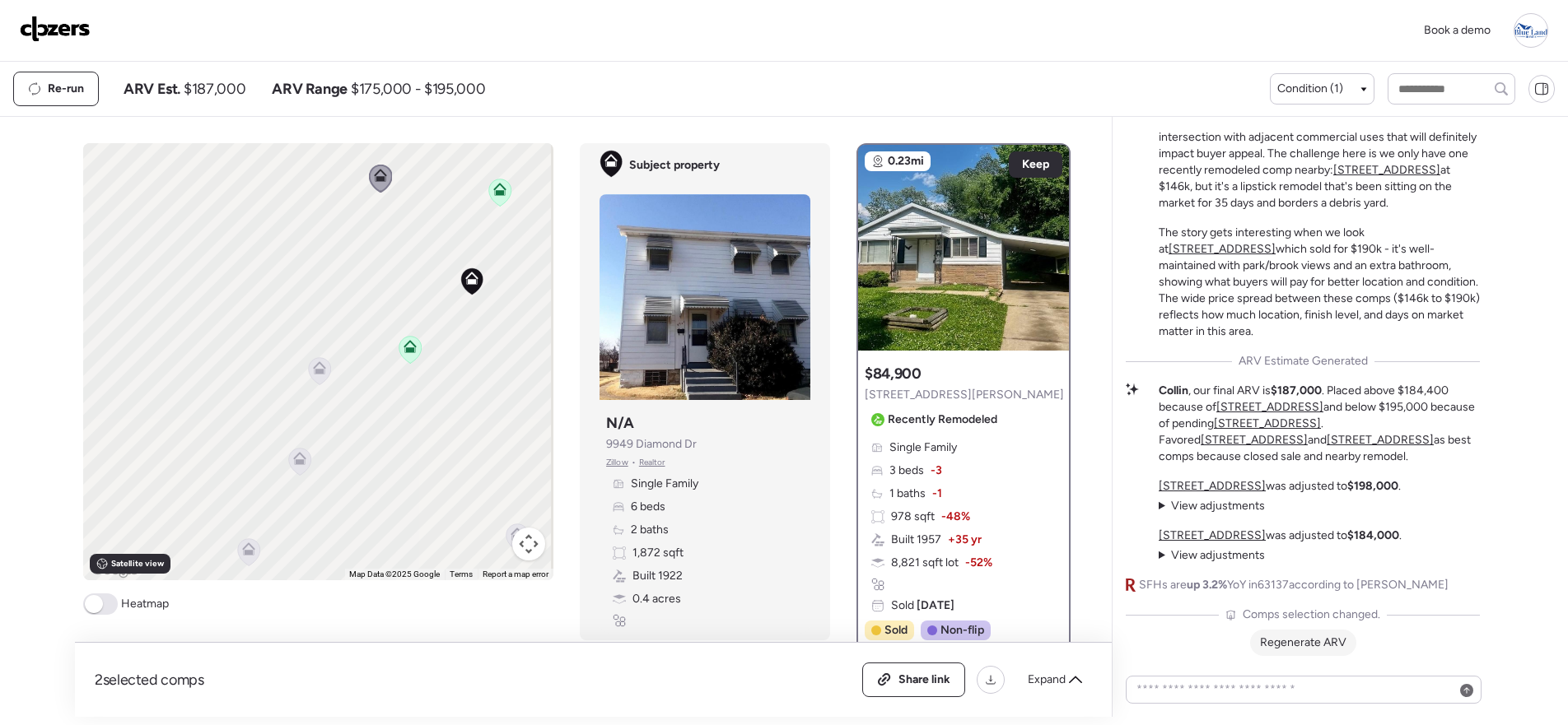
click at [1309, 647] on span "Regenerate ARV" at bounding box center [1303, 642] width 86 height 14
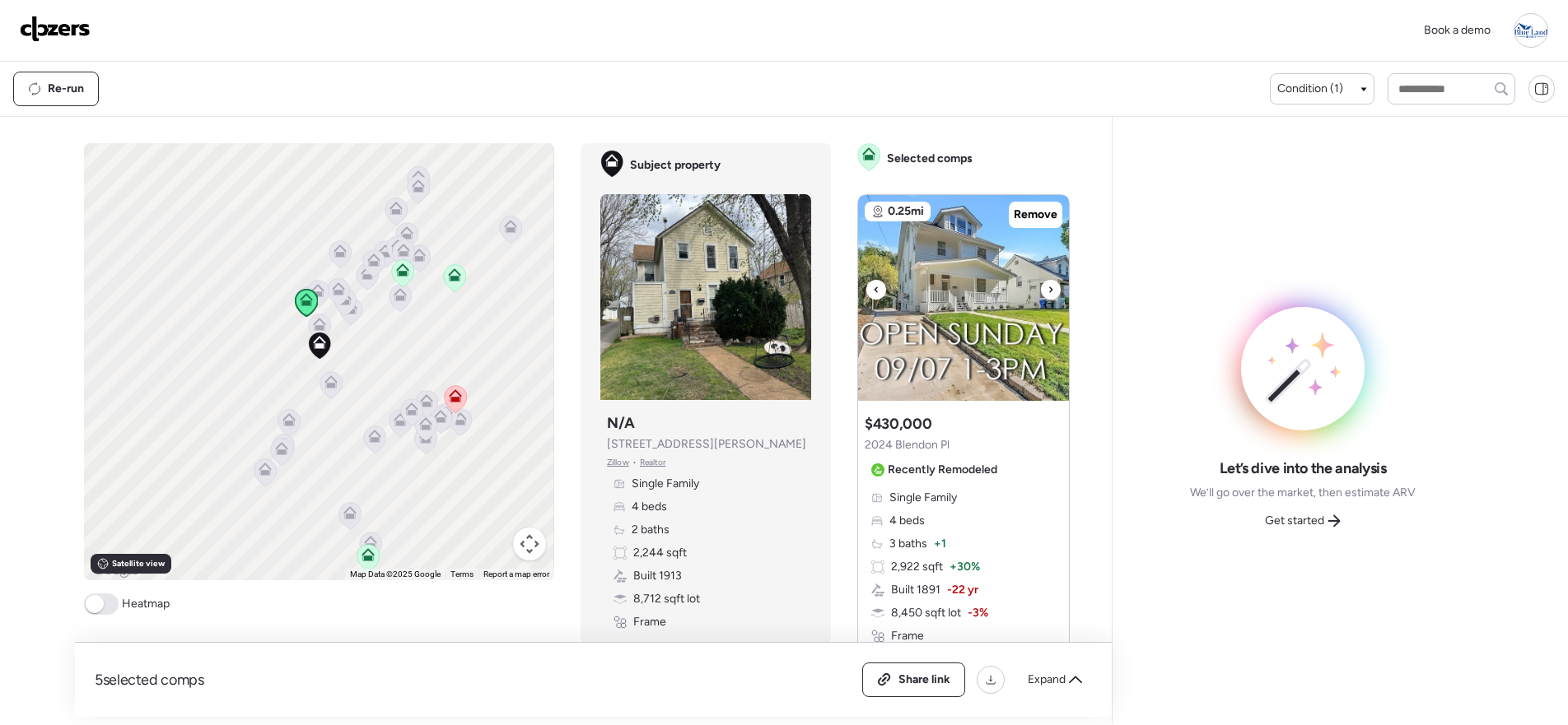
click at [1047, 283] on icon at bounding box center [1051, 289] width 7 height 19
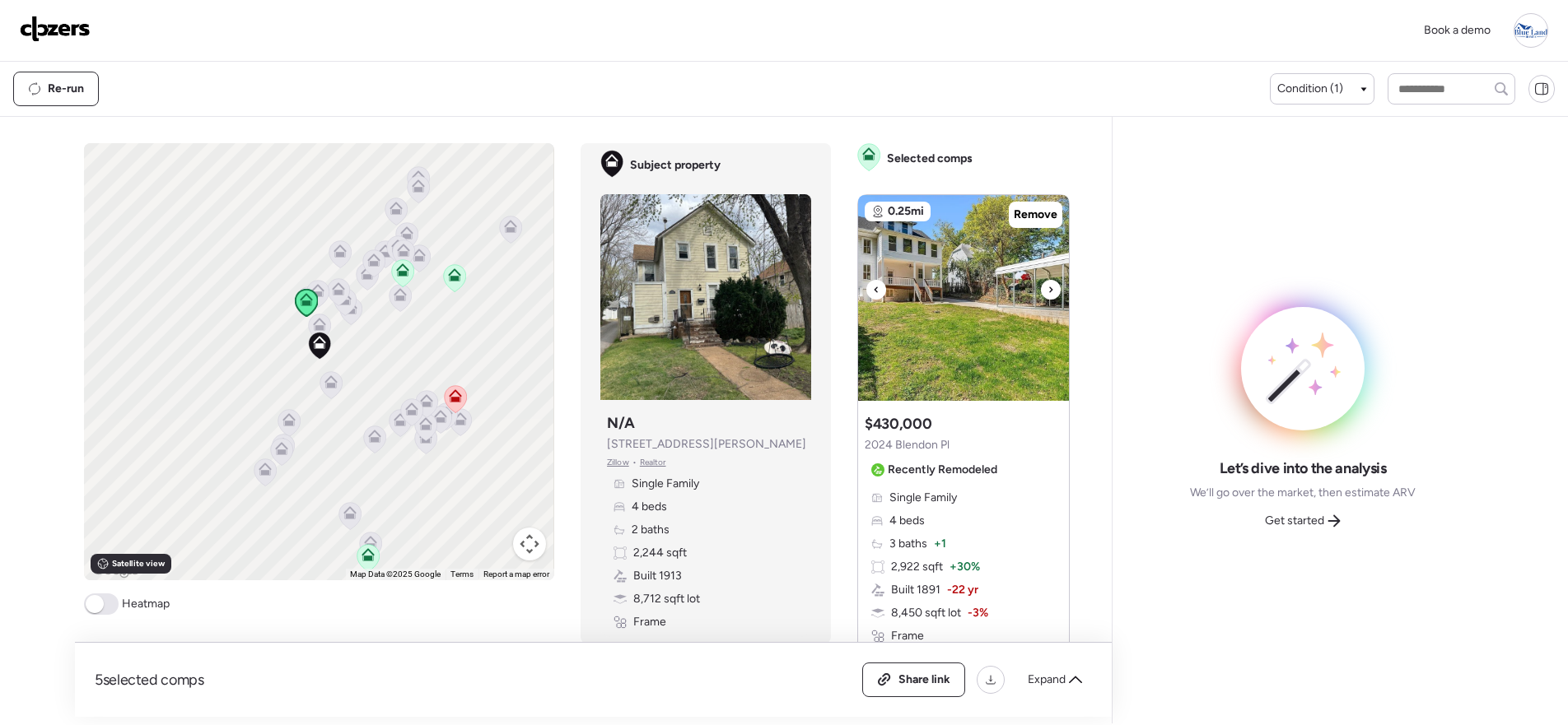
click at [1047, 283] on icon at bounding box center [1051, 289] width 7 height 19
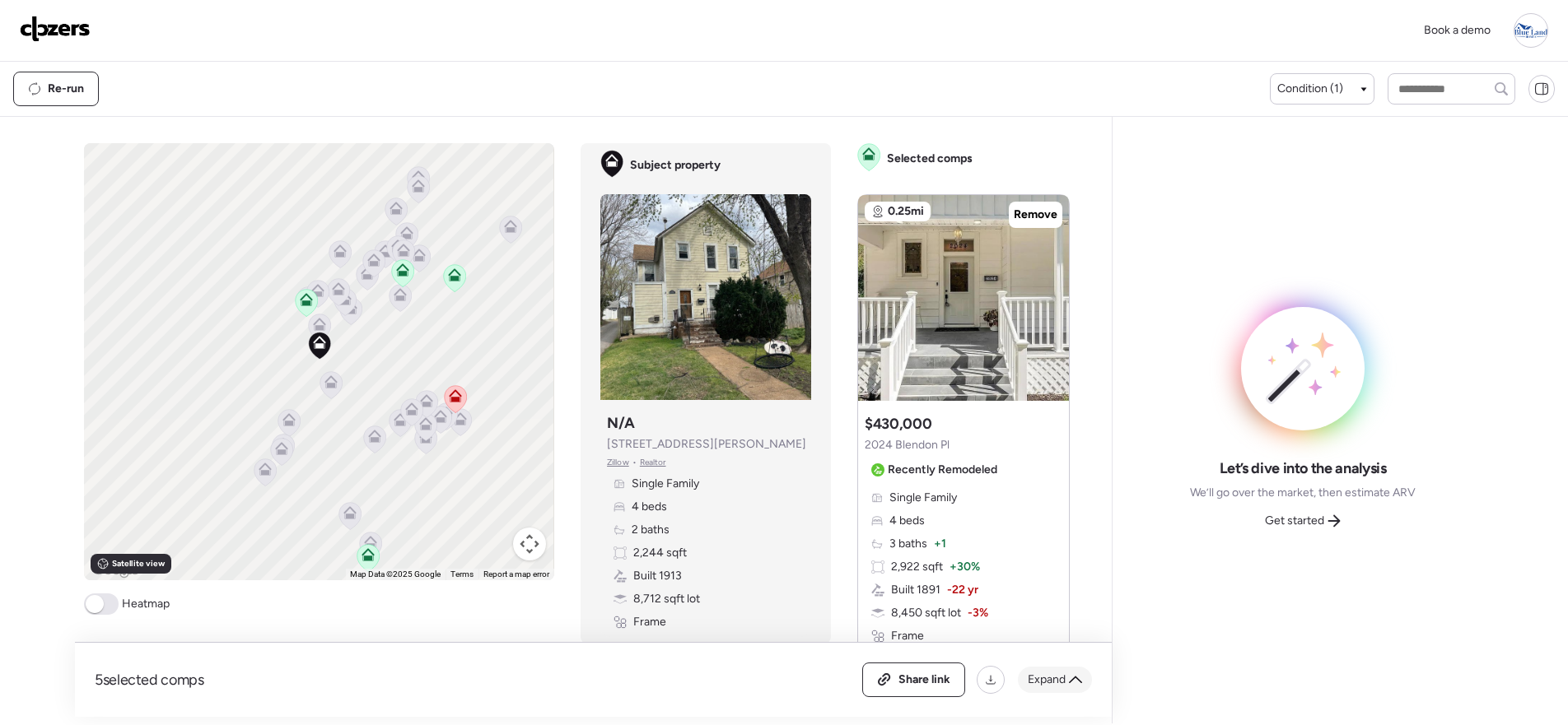
click at [1059, 683] on span "Expand" at bounding box center [1046, 679] width 38 height 16
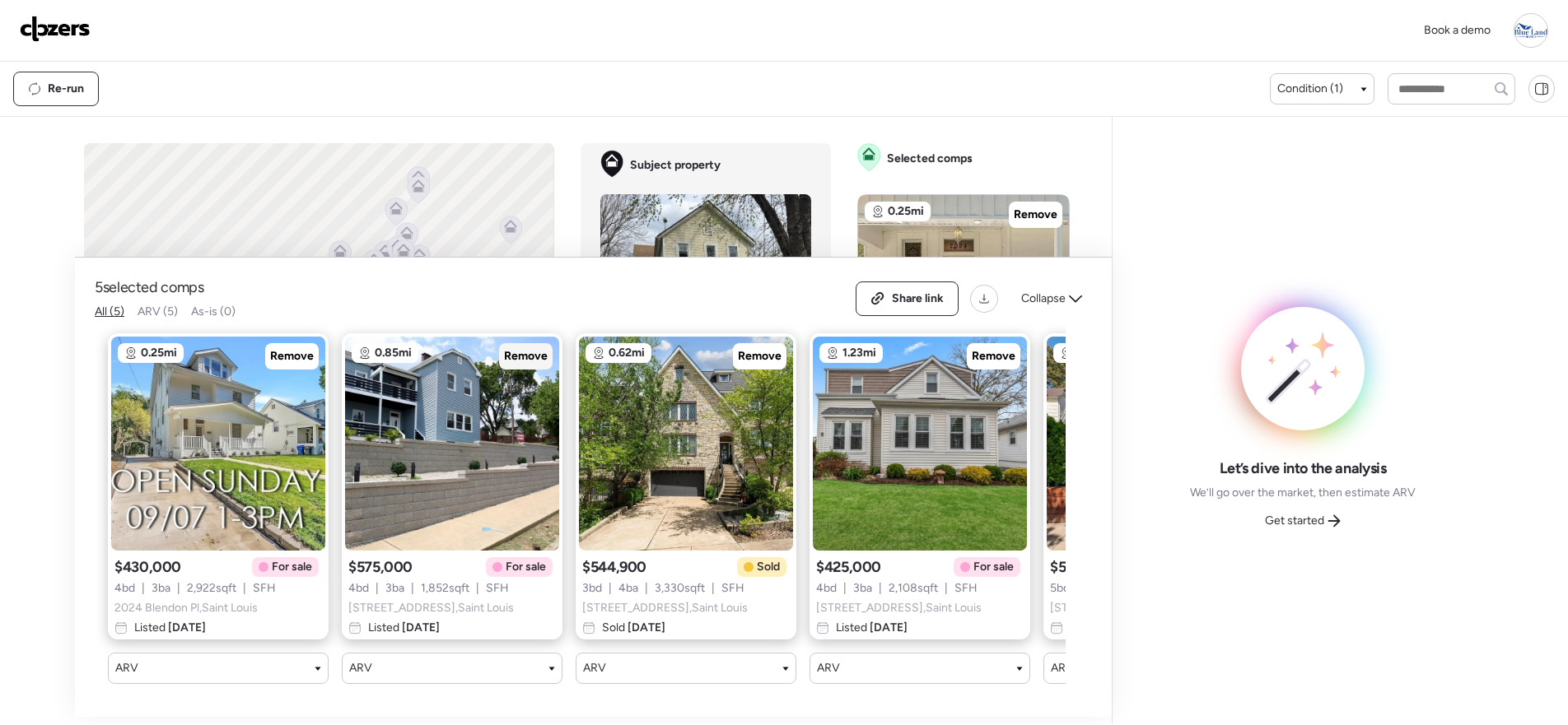
click at [528, 348] on span "Remove" at bounding box center [526, 356] width 44 height 16
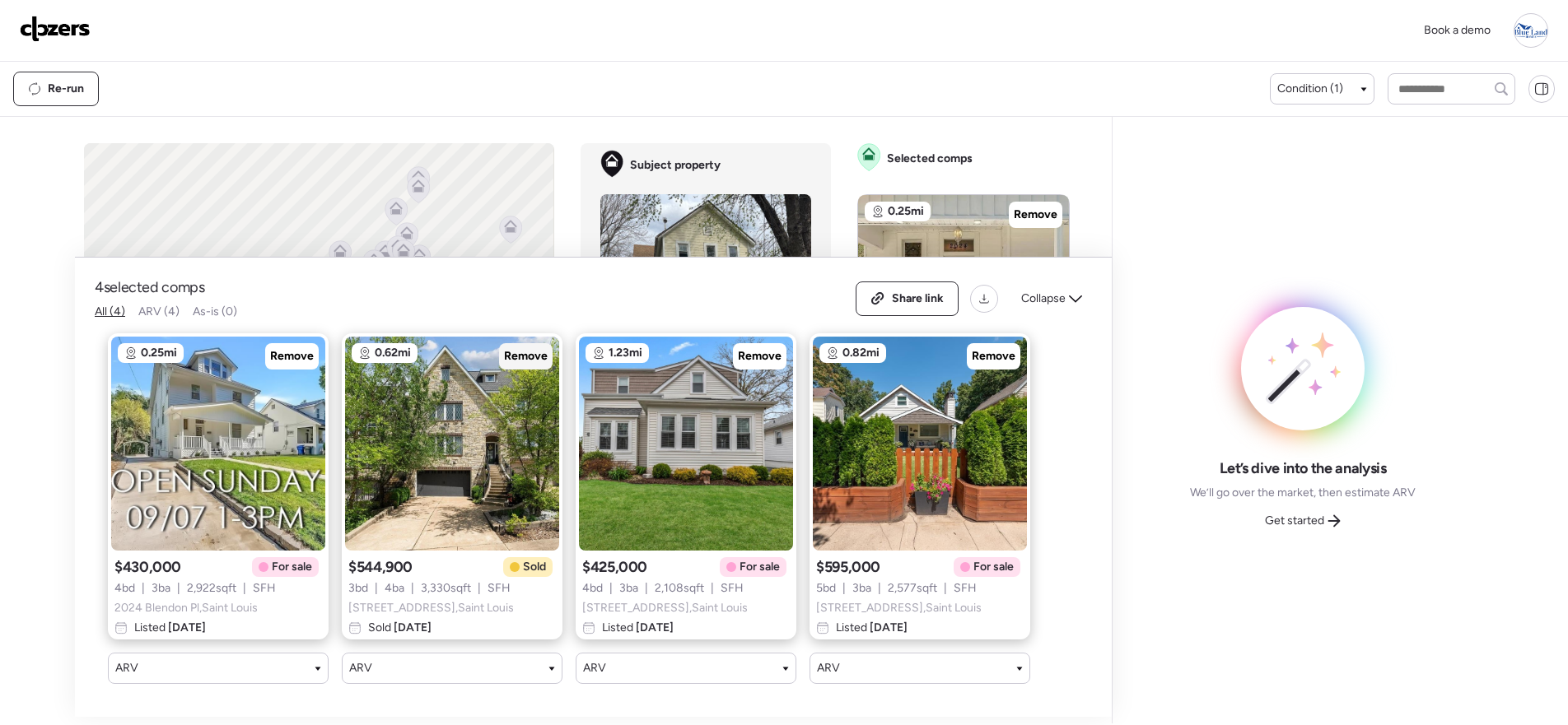
click at [521, 348] on span "Remove" at bounding box center [526, 356] width 44 height 16
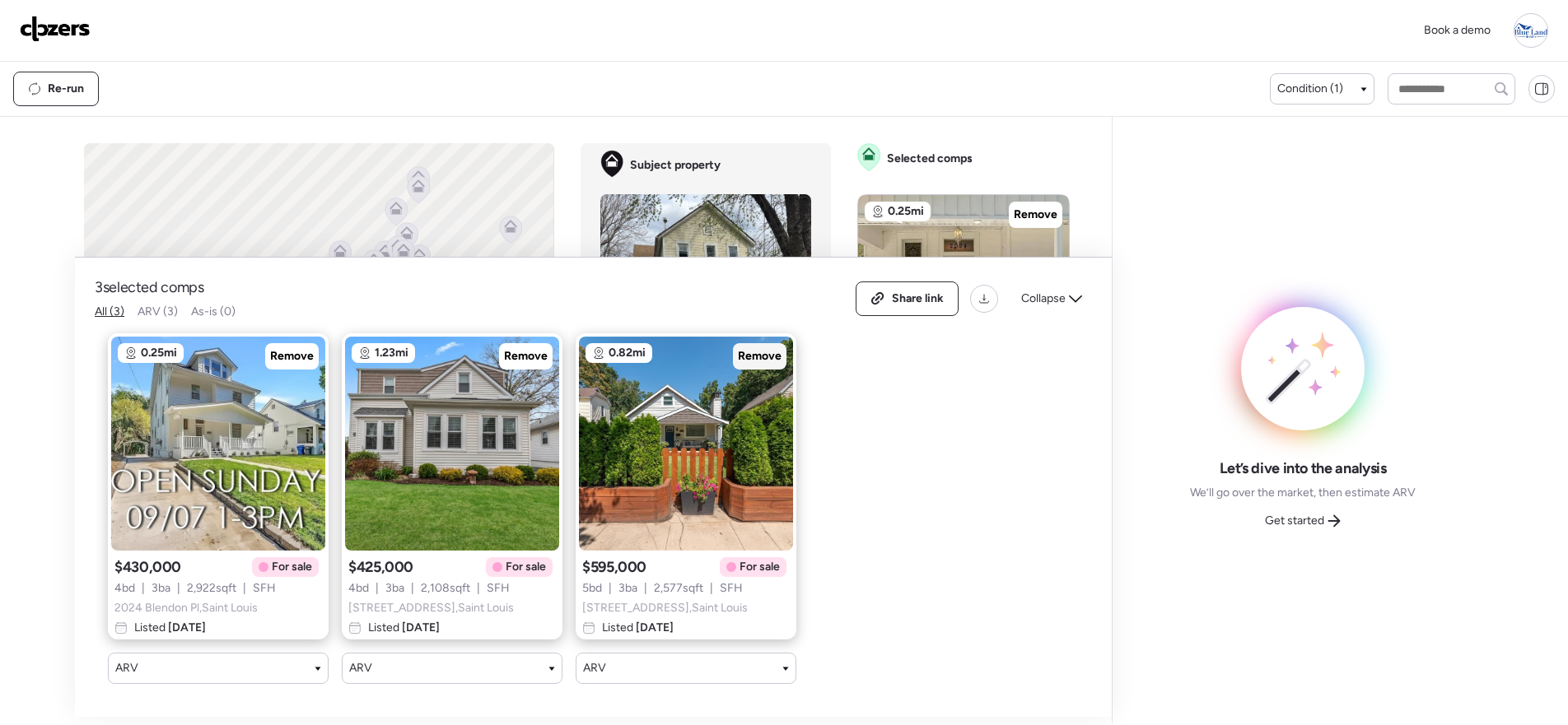
click at [751, 348] on span "Remove" at bounding box center [760, 356] width 44 height 16
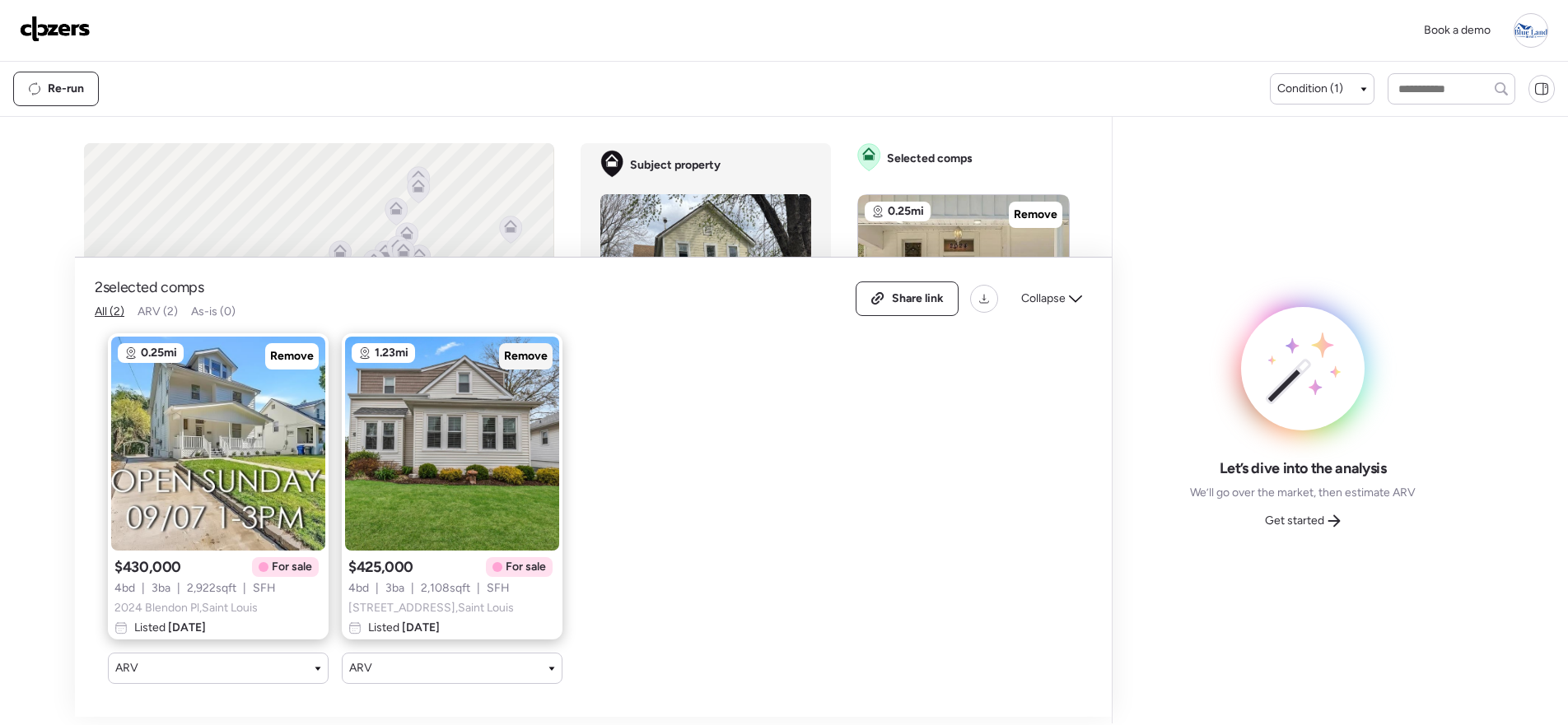
click at [529, 348] on span "Remove" at bounding box center [526, 356] width 44 height 16
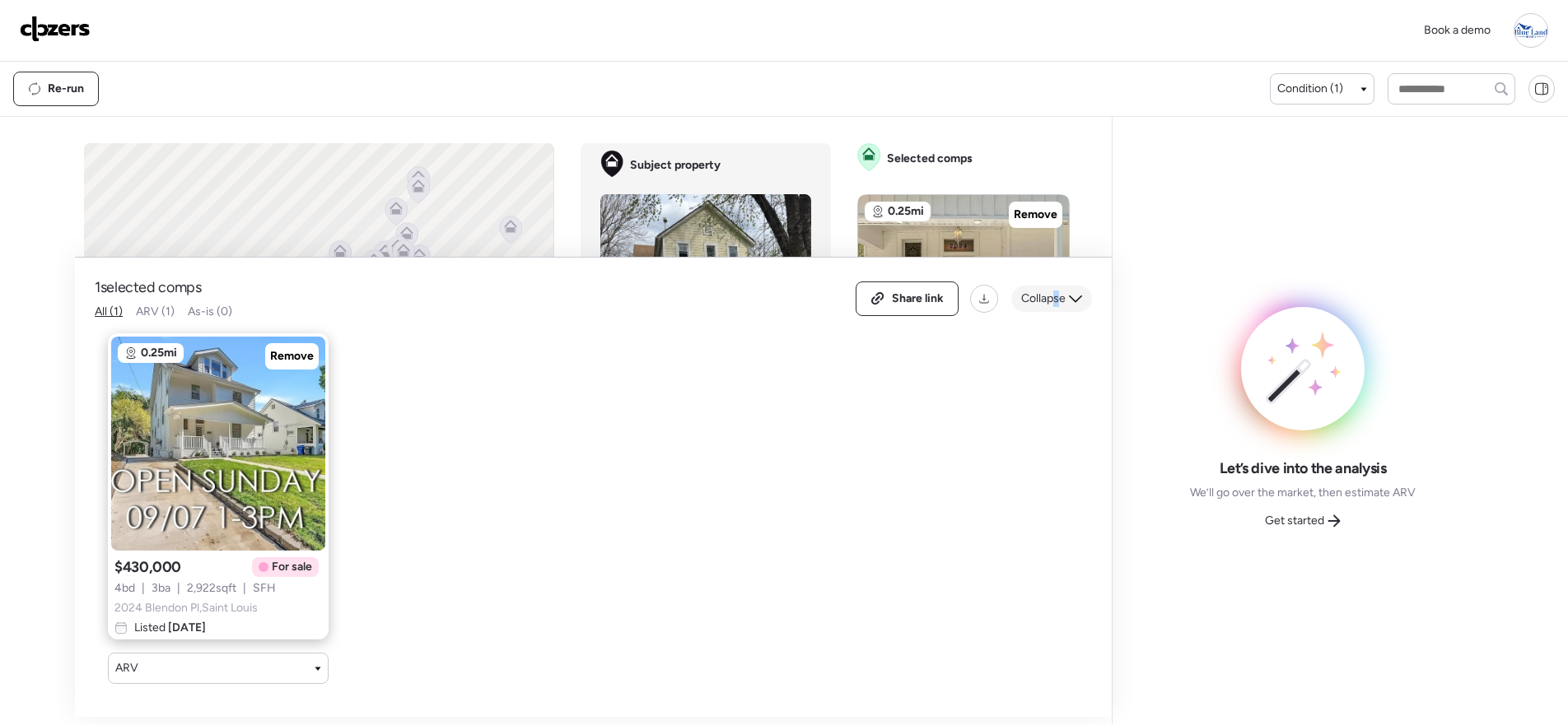
click at [1057, 291] on span "Collapse" at bounding box center [1043, 298] width 45 height 16
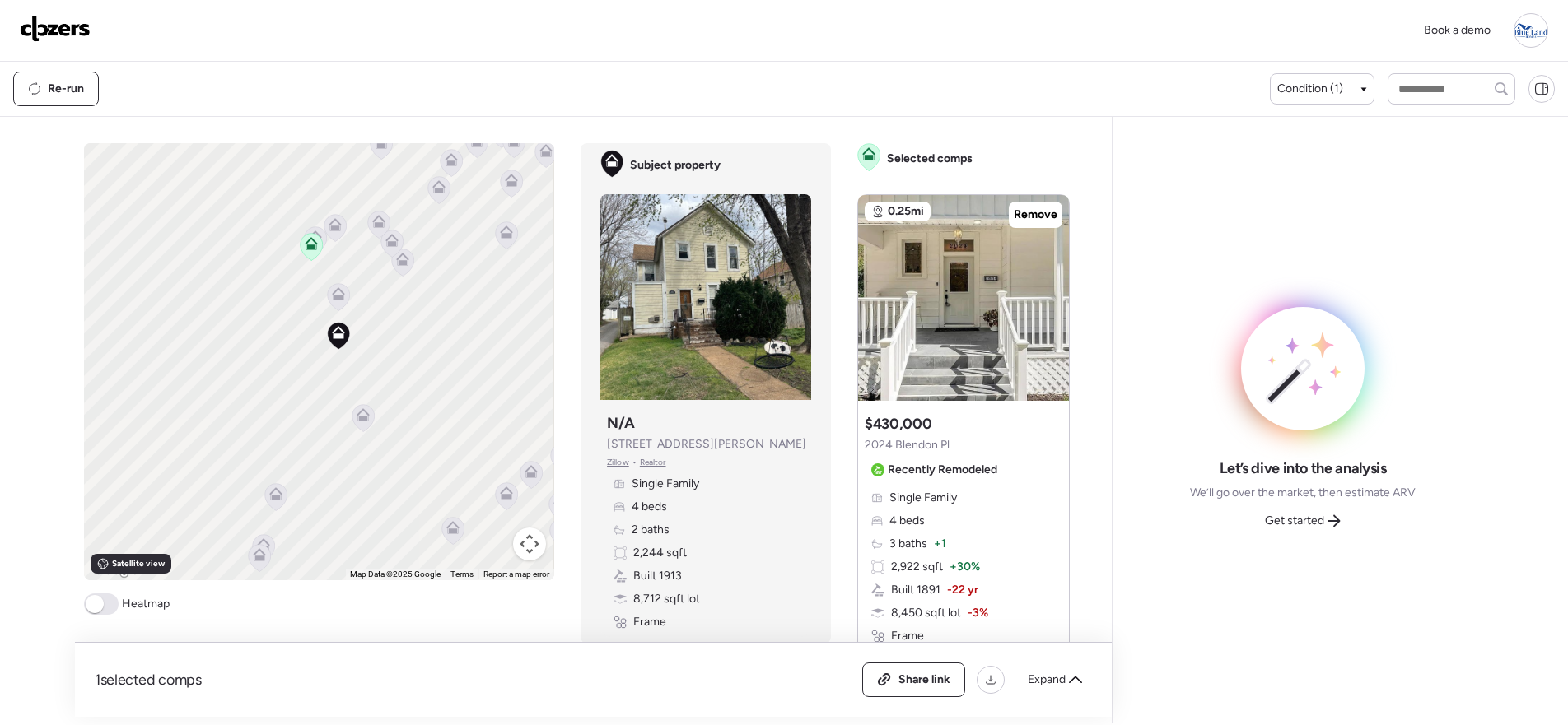
drag, startPoint x: 330, startPoint y: 336, endPoint x: 353, endPoint y: 358, distance: 31.8
click at [350, 350] on icon at bounding box center [338, 335] width 23 height 28
click at [347, 308] on icon at bounding box center [353, 315] width 14 height 14
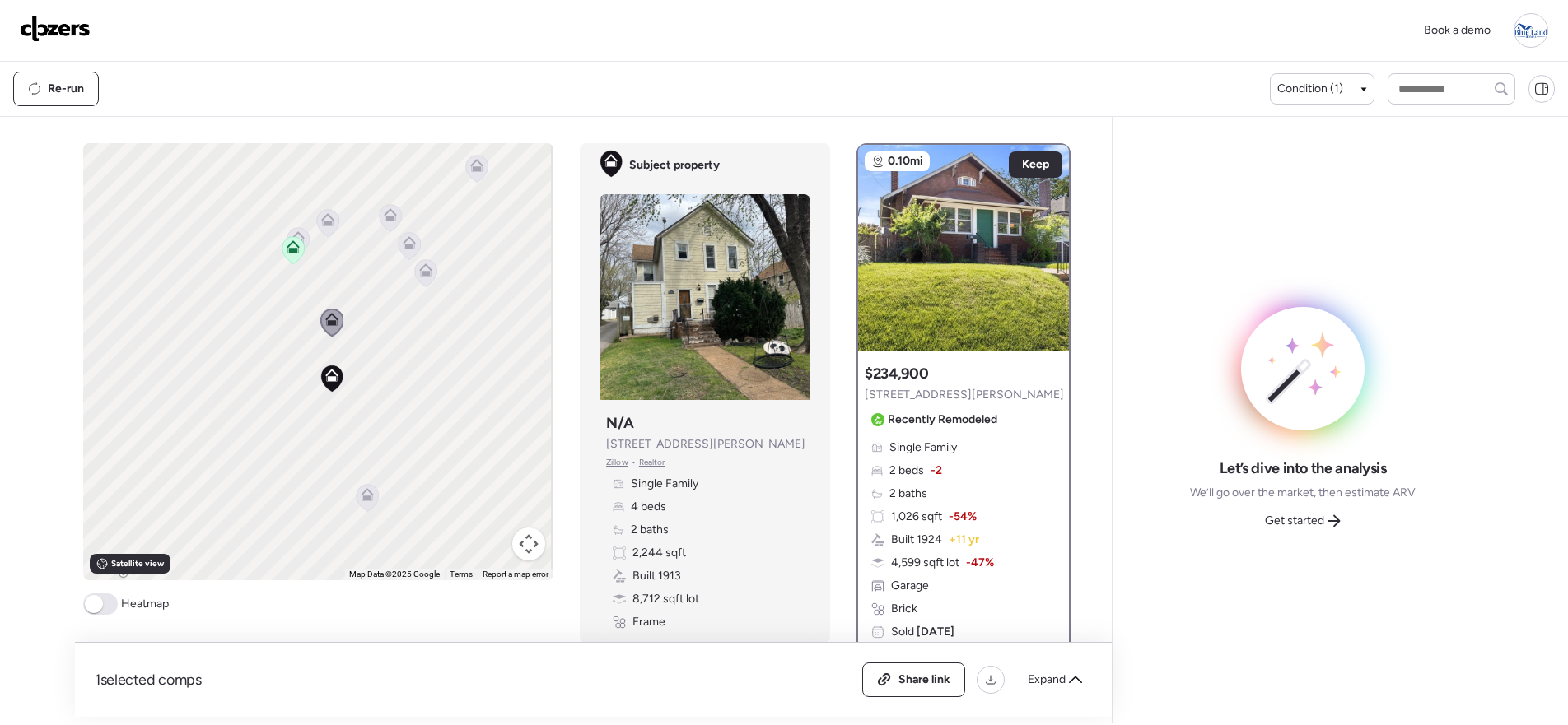
drag, startPoint x: 384, startPoint y: 325, endPoint x: 375, endPoint y: 358, distance: 34.2
click at [375, 358] on div "To activate drag with keyboard, press Alt + Enter. Once in keyboard drag state,…" at bounding box center [318, 361] width 470 height 437
click at [410, 316] on icon at bounding box center [412, 319] width 11 height 5
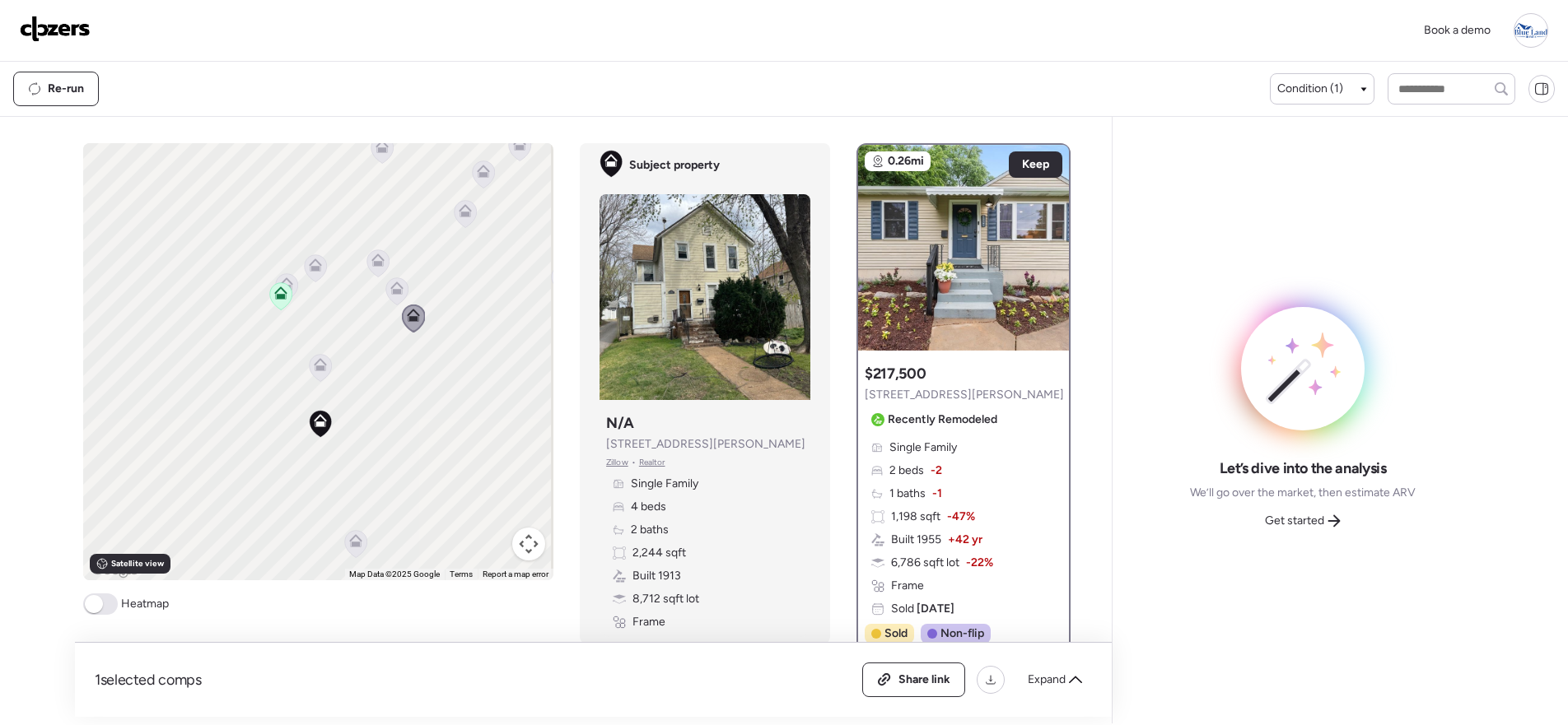
click at [393, 290] on icon at bounding box center [396, 292] width 11 height 5
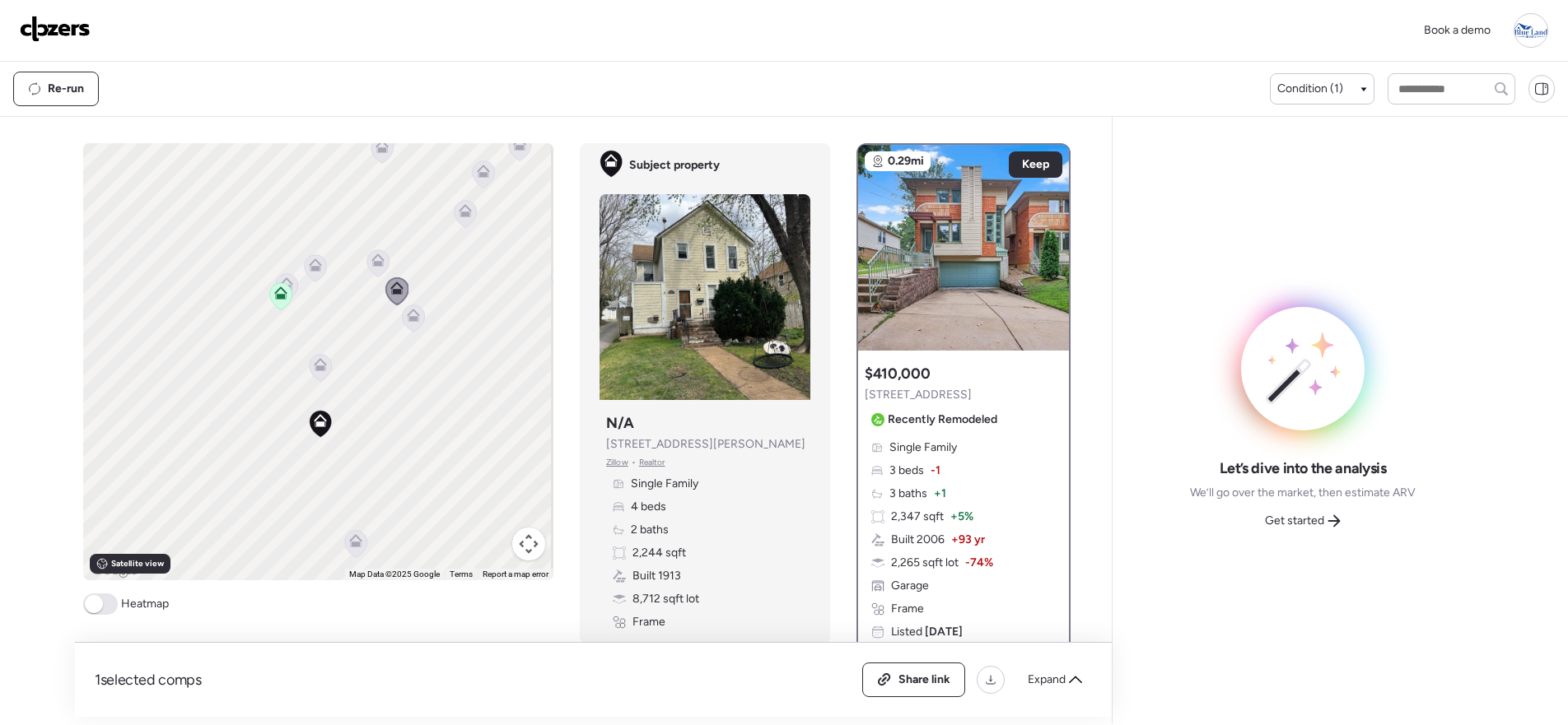
click at [374, 267] on icon at bounding box center [377, 263] width 22 height 27
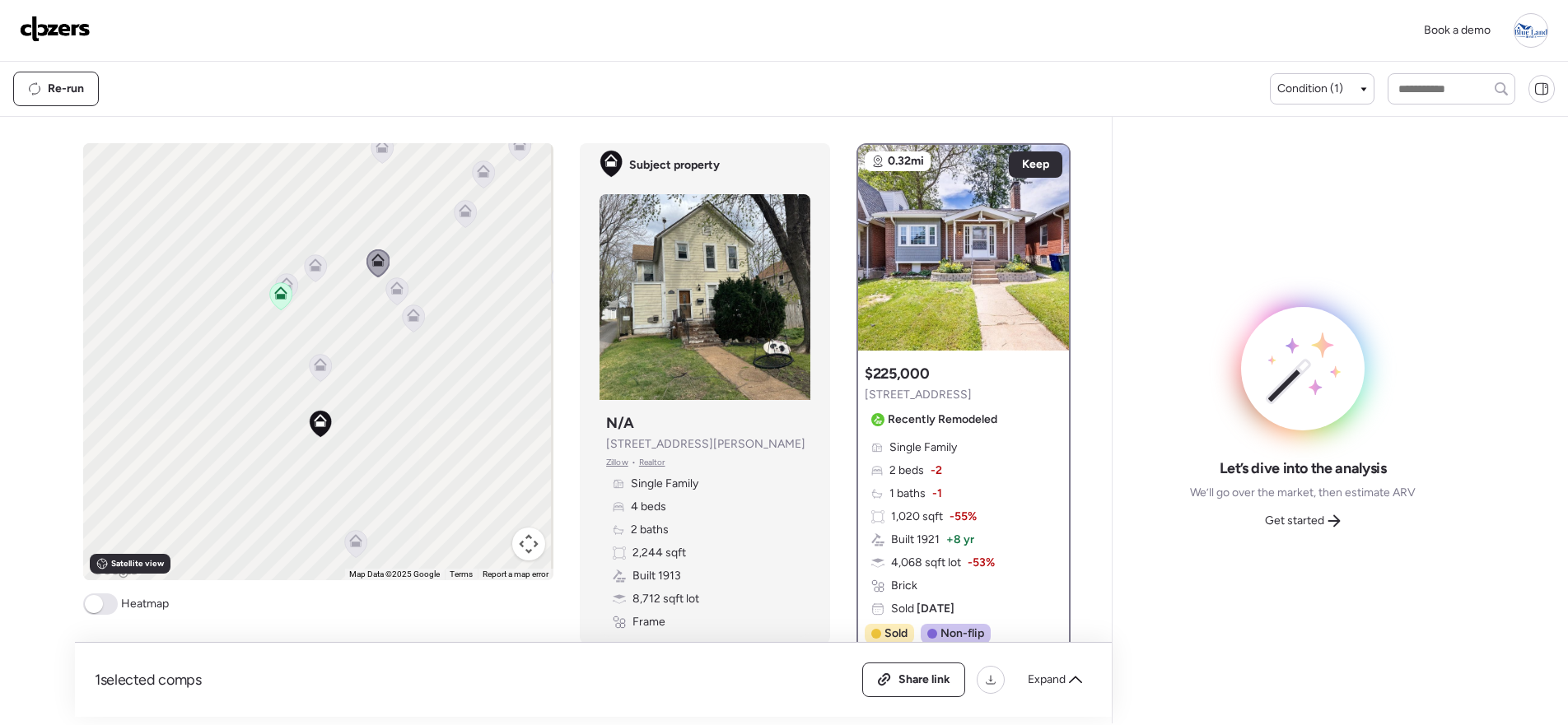
click at [309, 264] on icon at bounding box center [315, 265] width 14 height 14
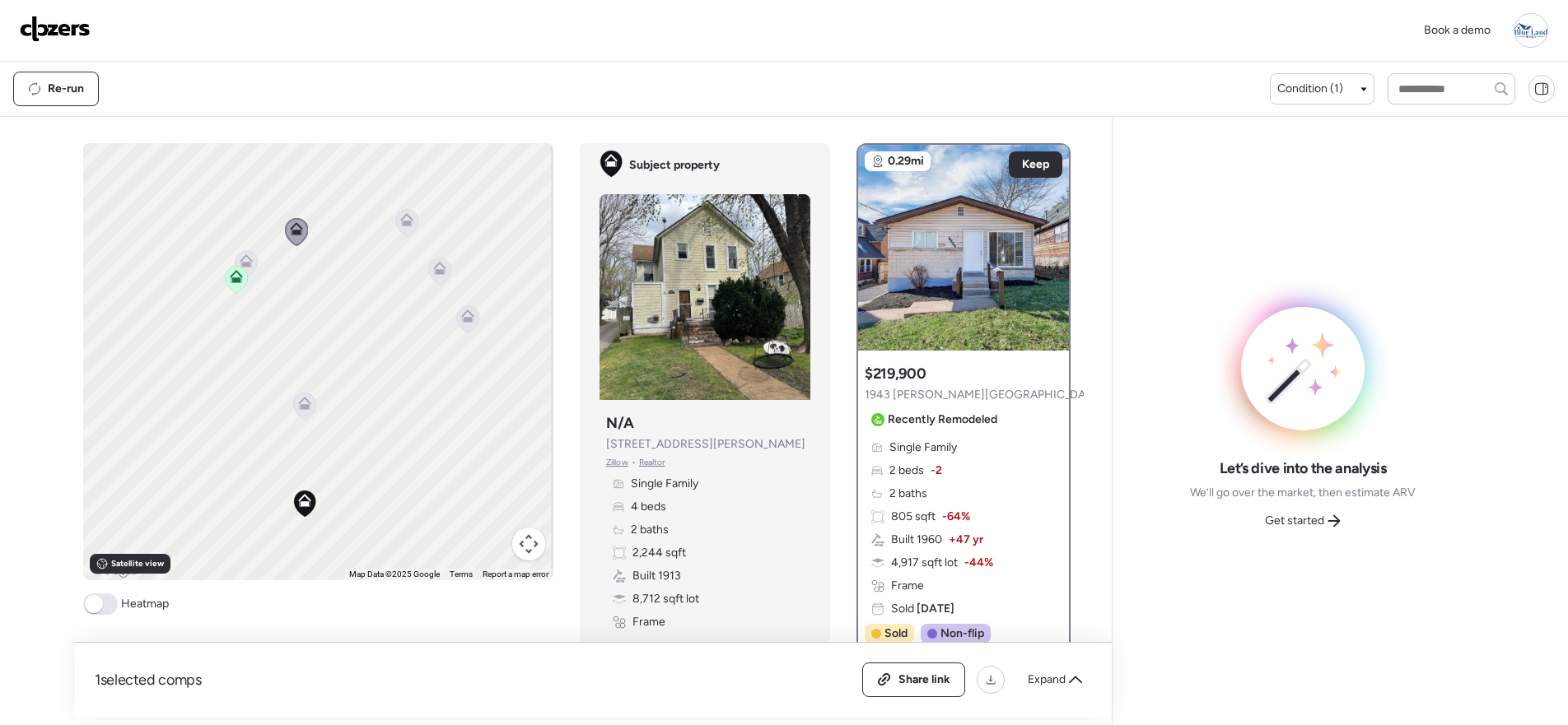
click at [243, 264] on icon at bounding box center [245, 264] width 11 height 5
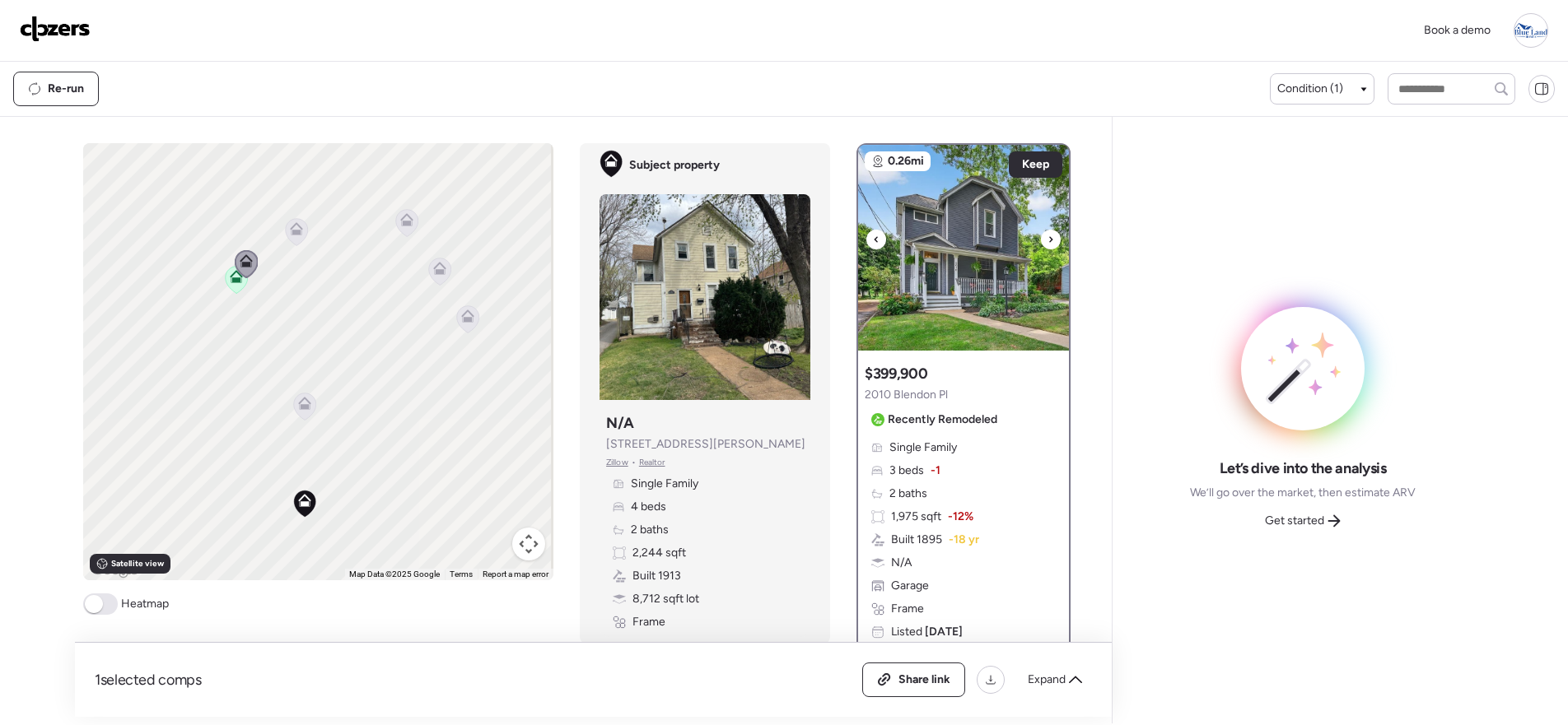
click at [1041, 245] on div at bounding box center [1050, 239] width 19 height 19
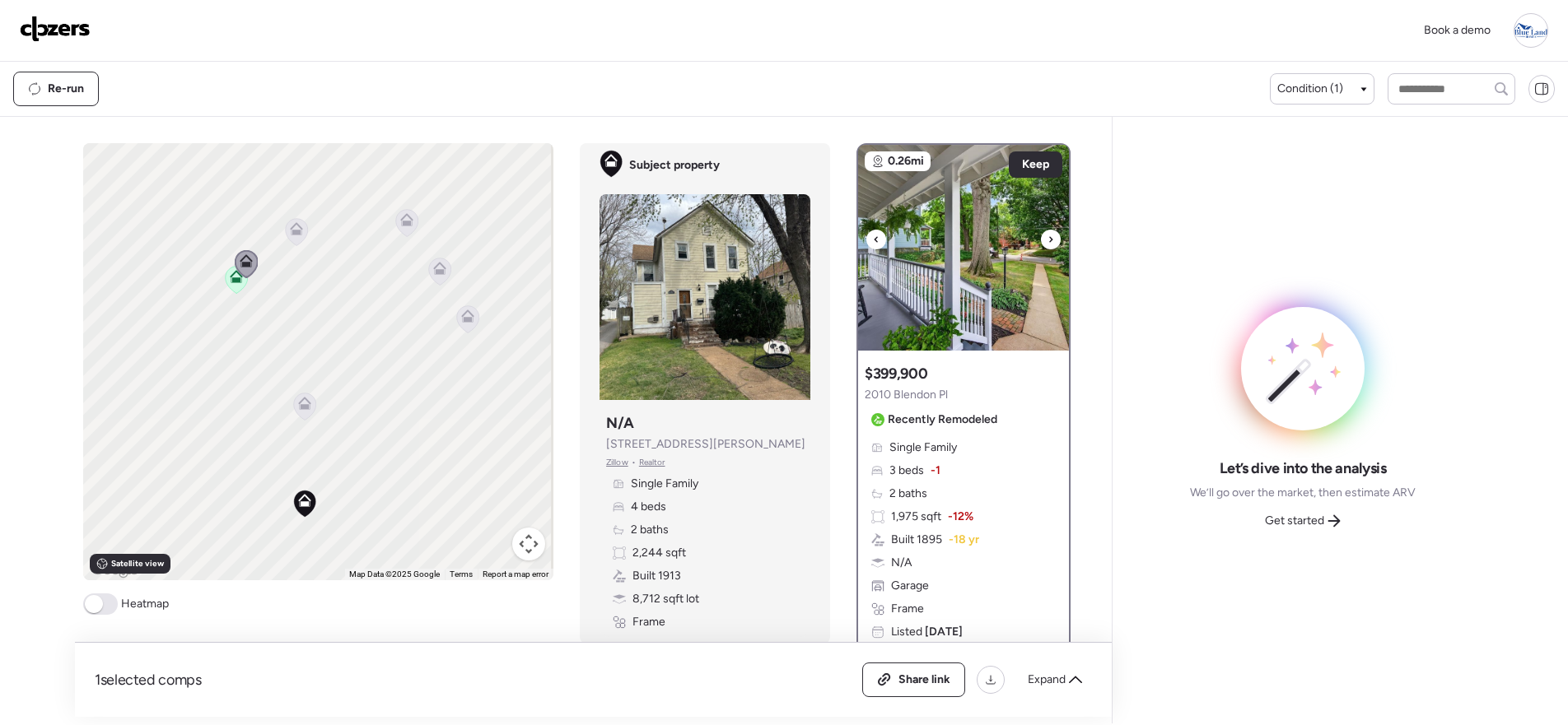
click at [1041, 245] on div at bounding box center [1050, 239] width 19 height 19
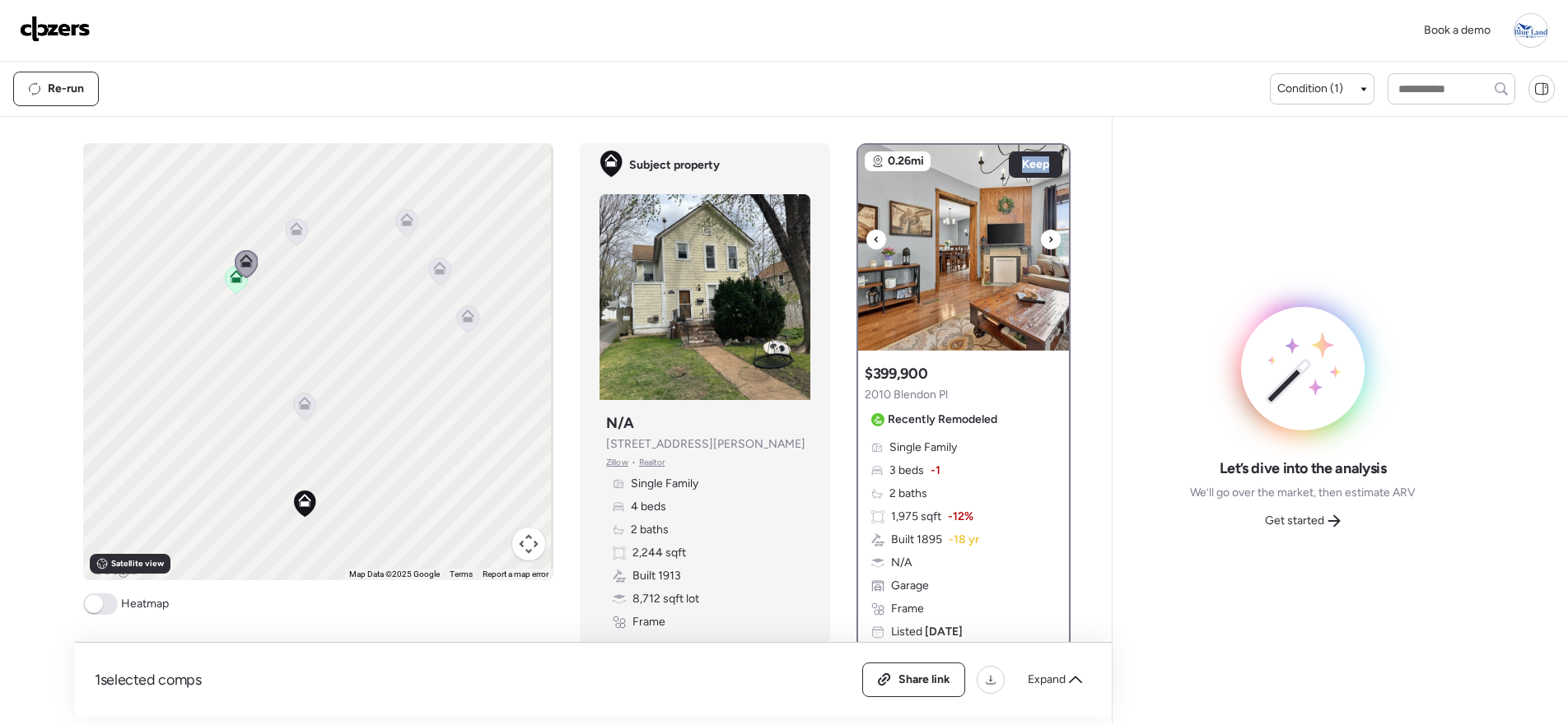
click at [1041, 245] on div at bounding box center [1050, 239] width 19 height 19
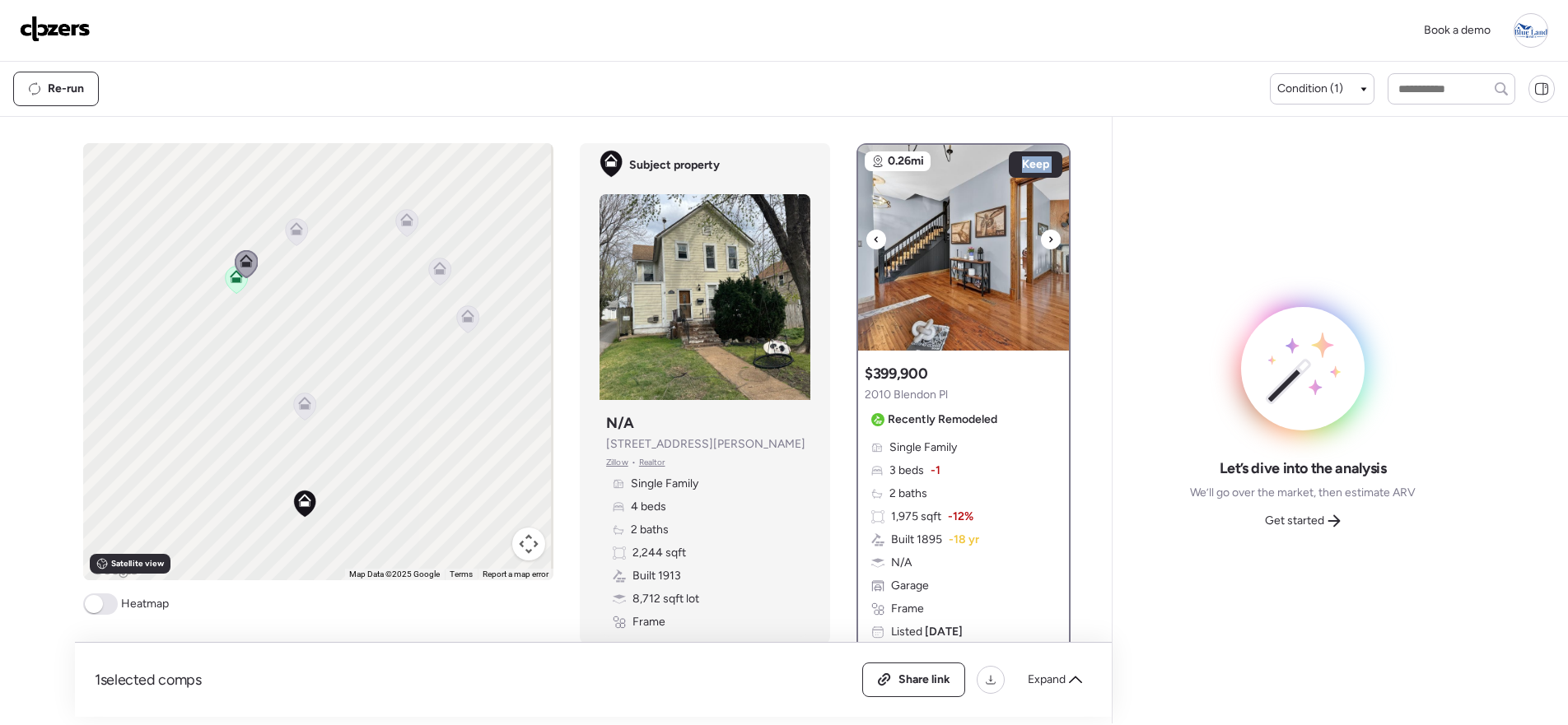
click at [1041, 245] on div at bounding box center [1050, 239] width 19 height 19
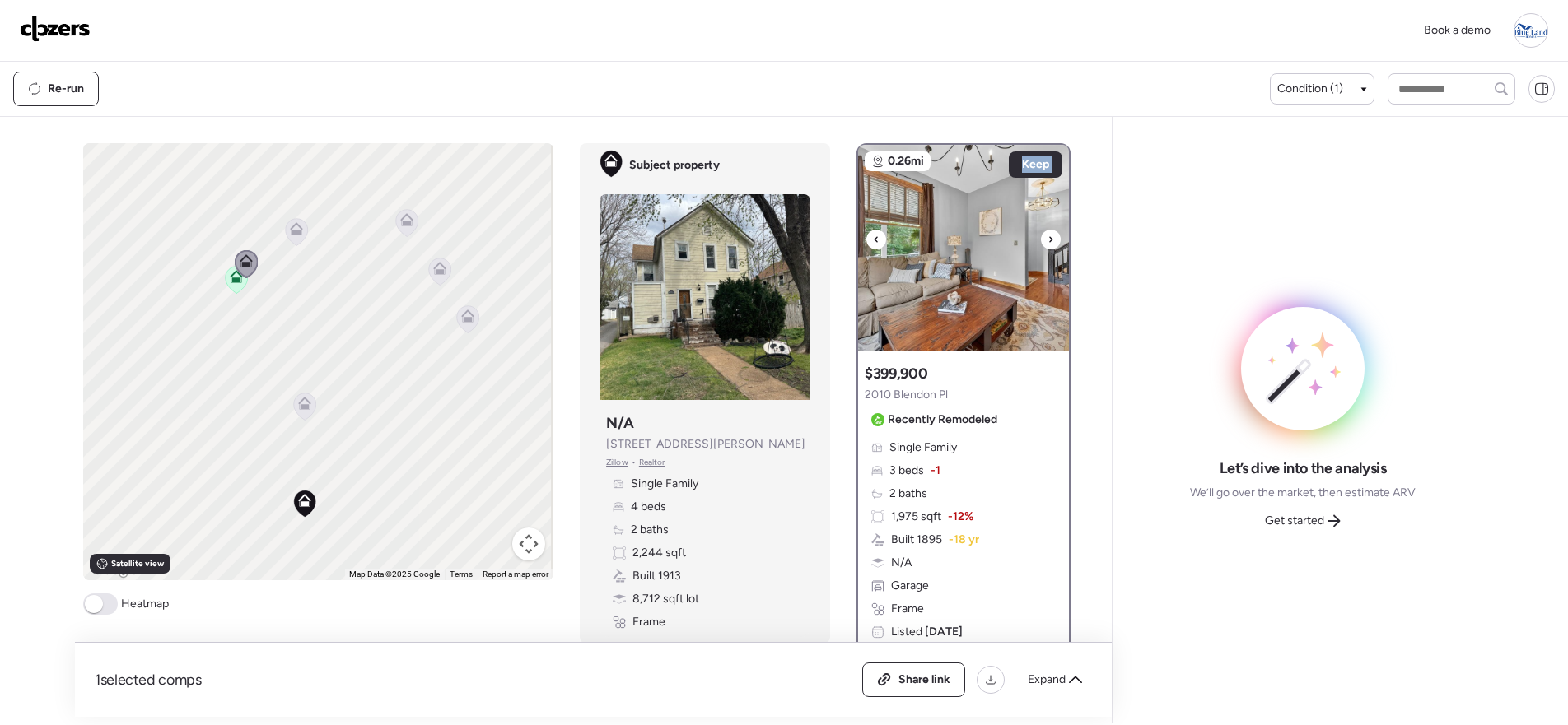
click at [1041, 245] on div at bounding box center [1050, 239] width 19 height 19
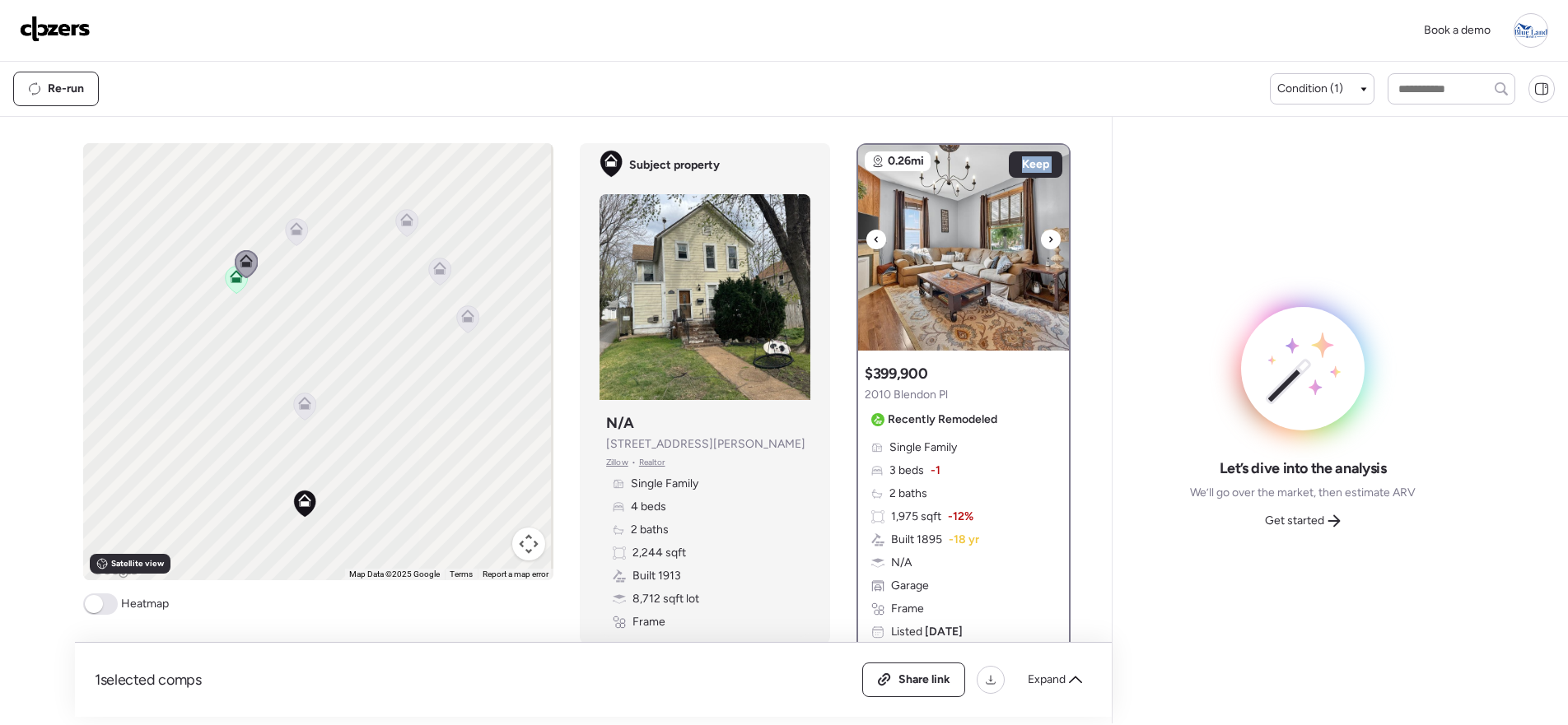
click at [1041, 245] on div at bounding box center [1050, 239] width 19 height 19
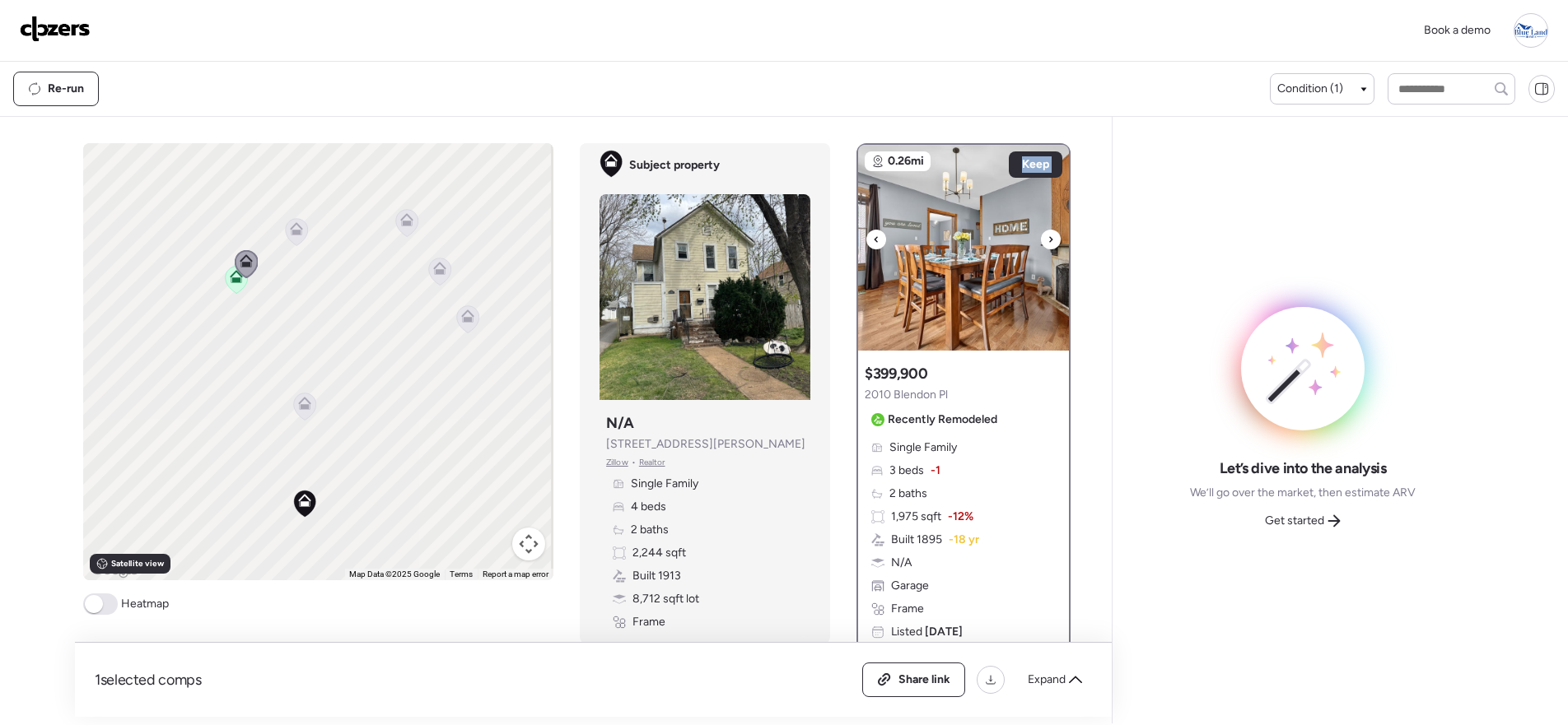
click at [1041, 245] on div at bounding box center [1050, 239] width 19 height 19
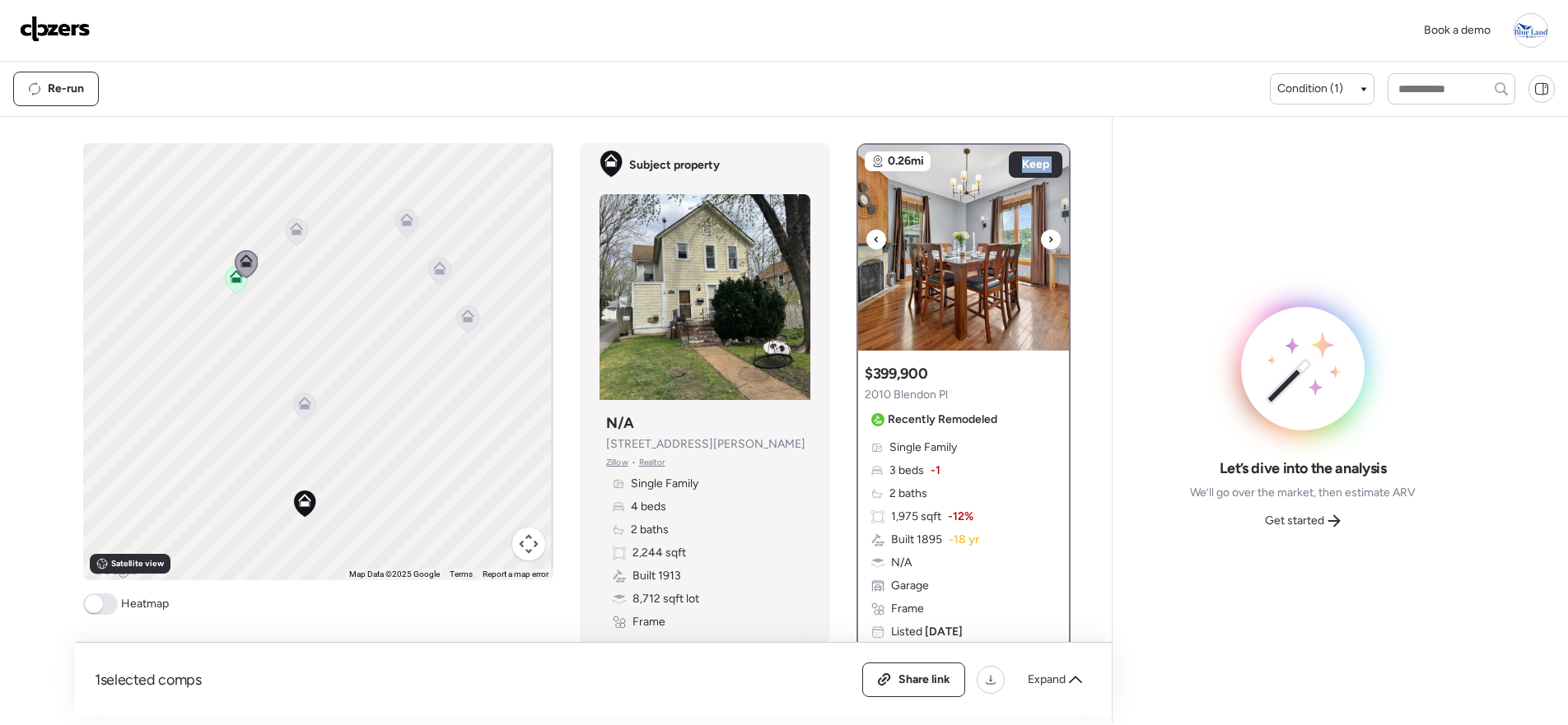
click at [1041, 245] on div at bounding box center [1050, 239] width 19 height 19
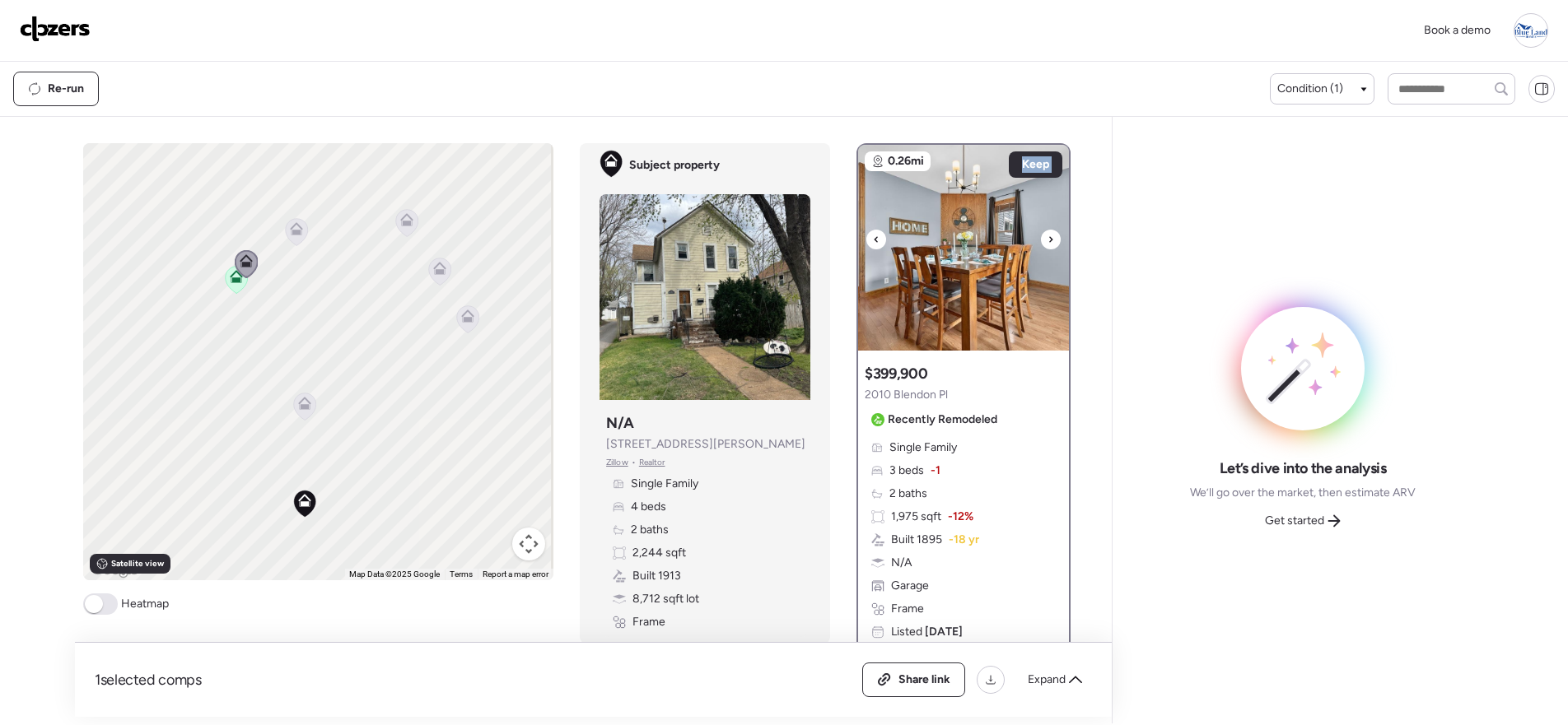
click at [1041, 245] on div at bounding box center [1050, 239] width 19 height 19
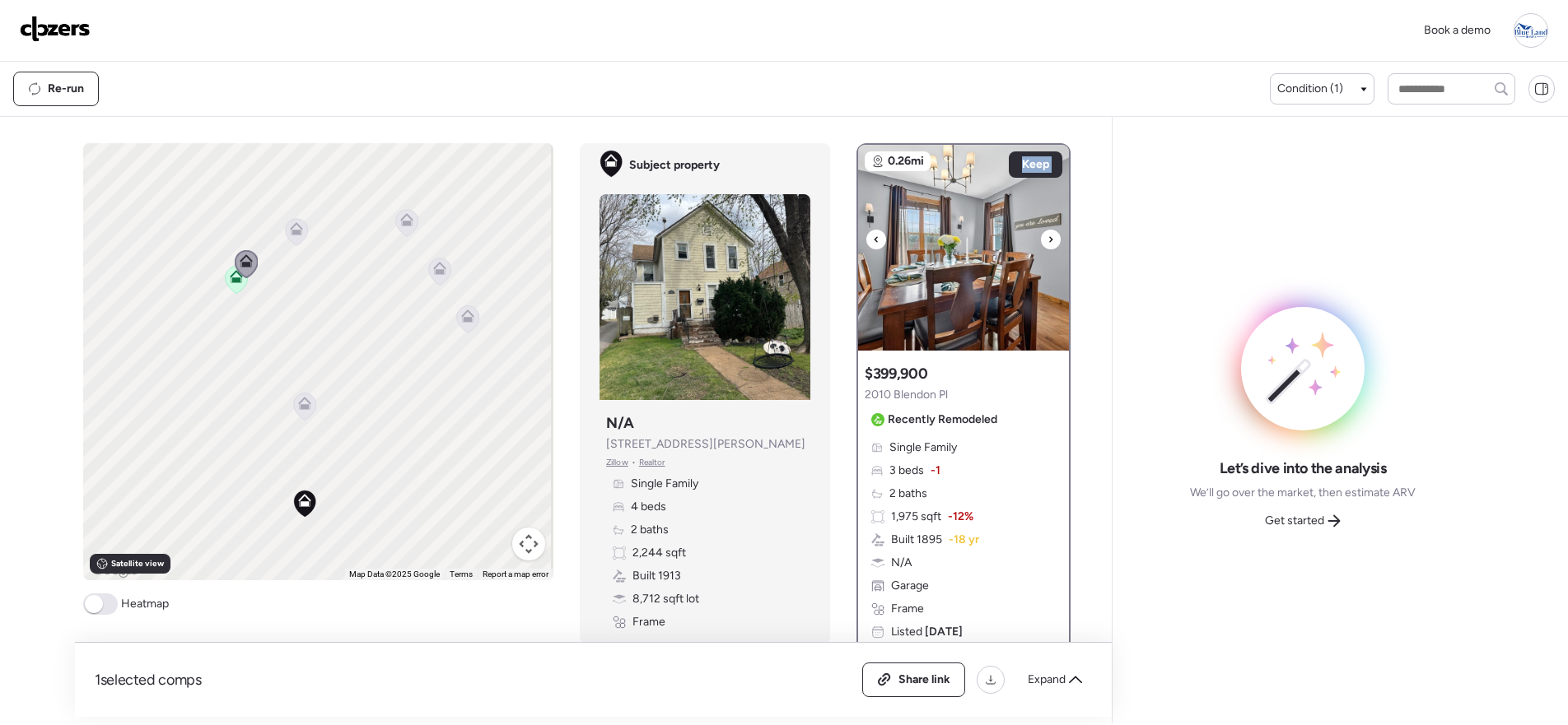
click at [1041, 245] on div at bounding box center [1050, 239] width 19 height 19
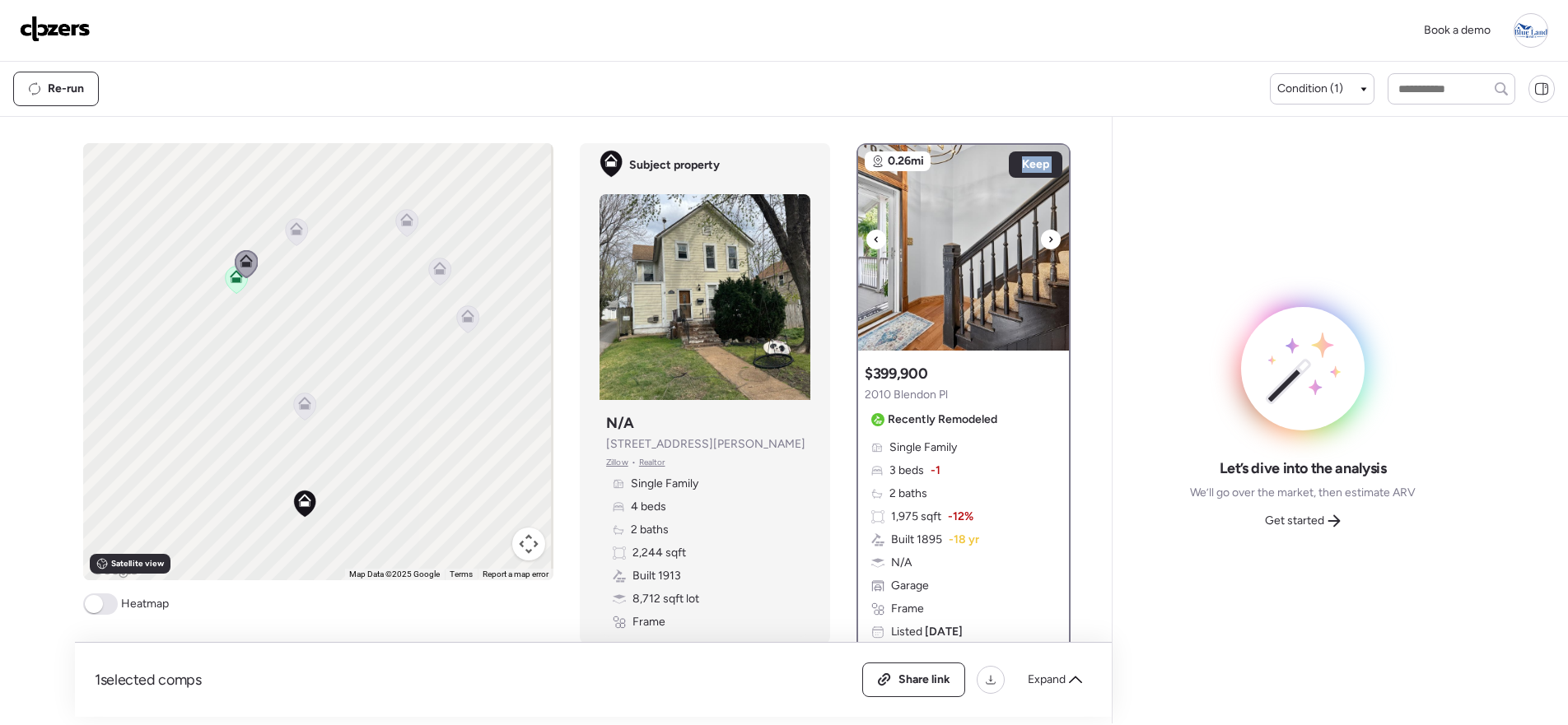
click at [1041, 245] on div at bounding box center [1050, 239] width 19 height 19
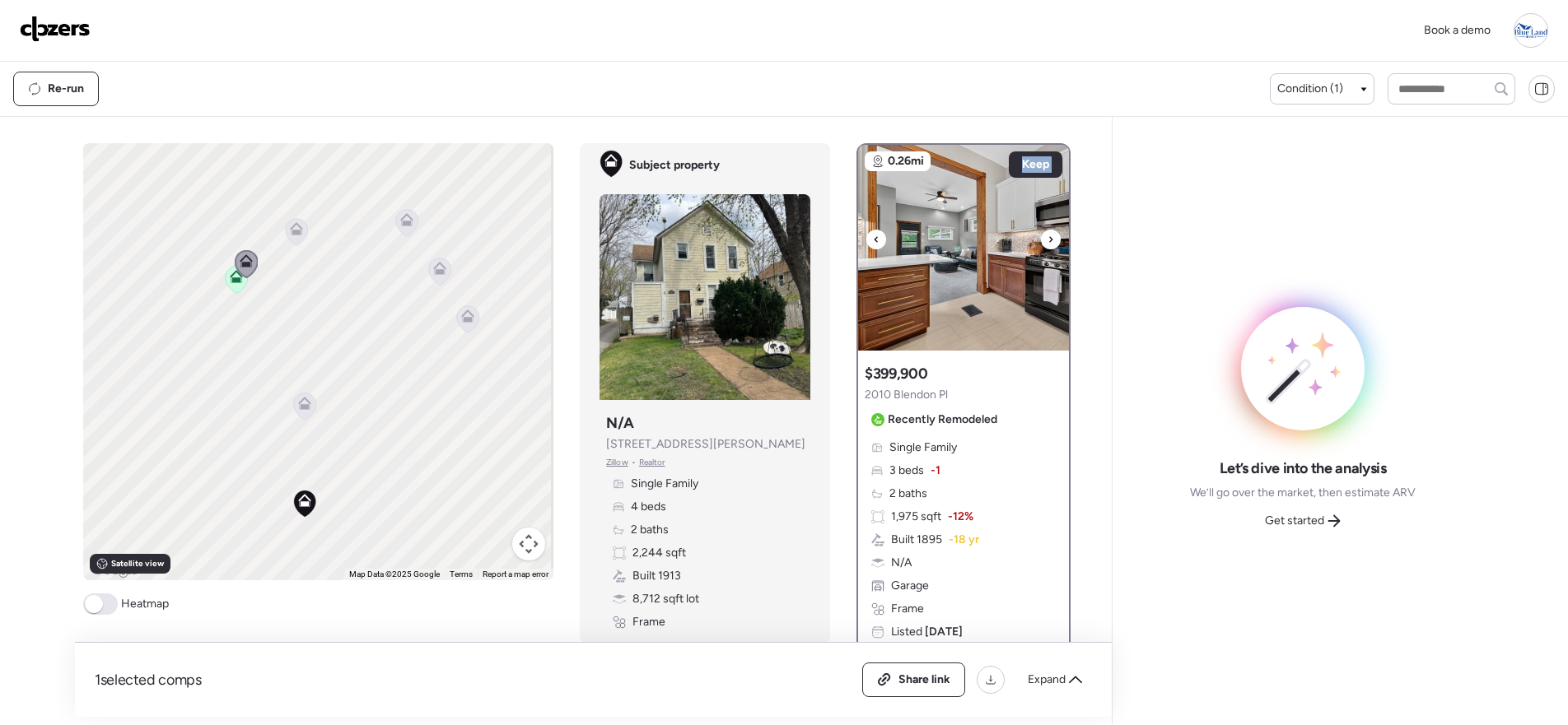
click at [1041, 245] on div at bounding box center [1050, 239] width 19 height 19
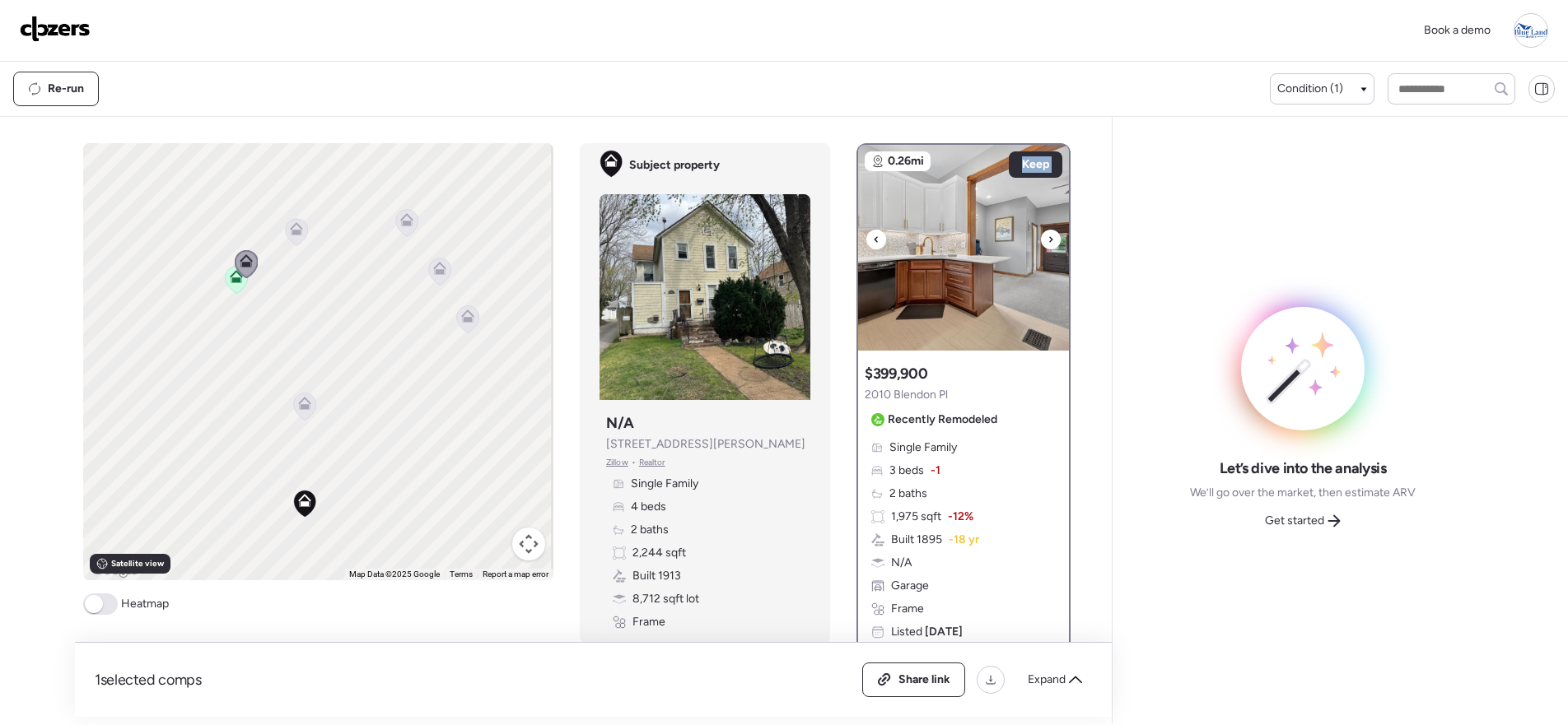
click at [1041, 245] on div at bounding box center [1050, 239] width 19 height 19
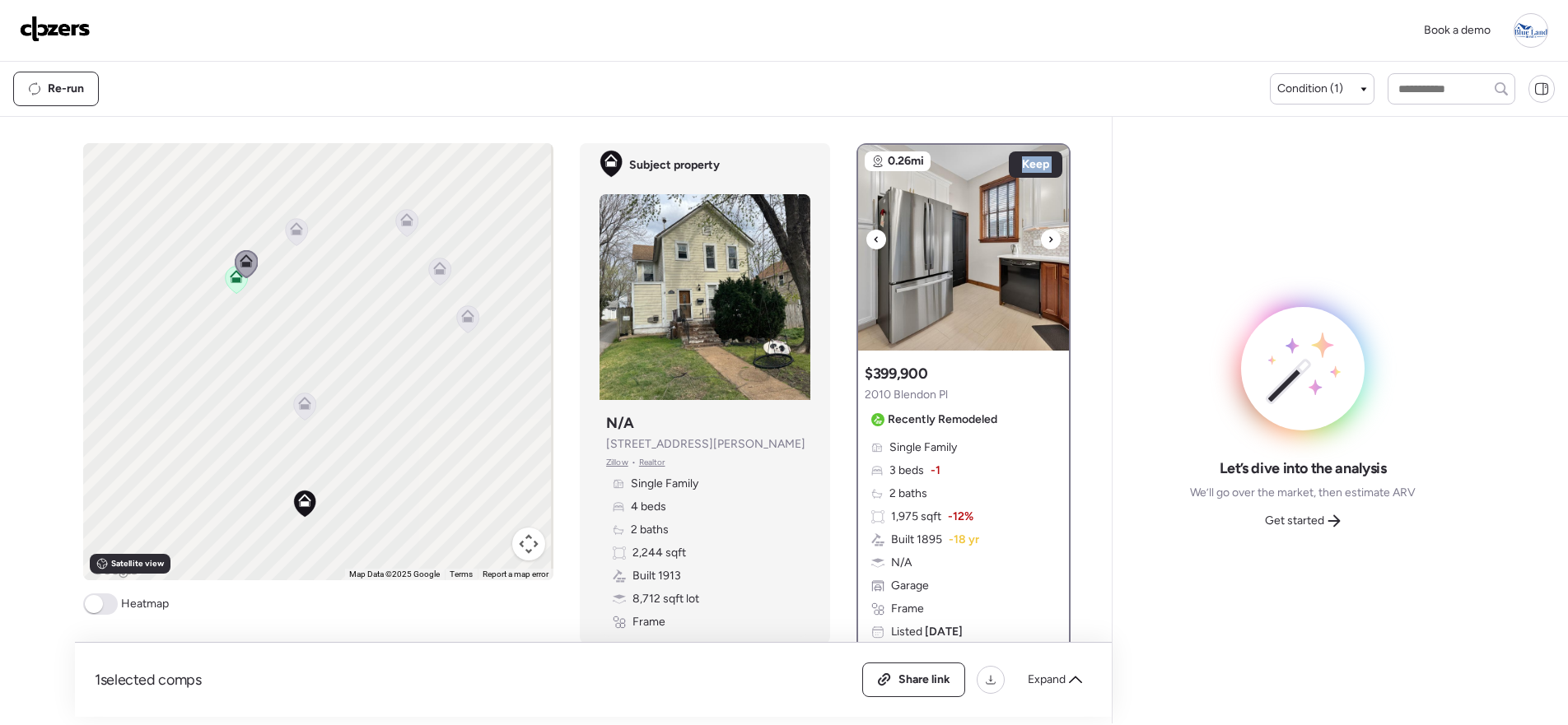
click at [1041, 245] on div at bounding box center [1050, 239] width 19 height 19
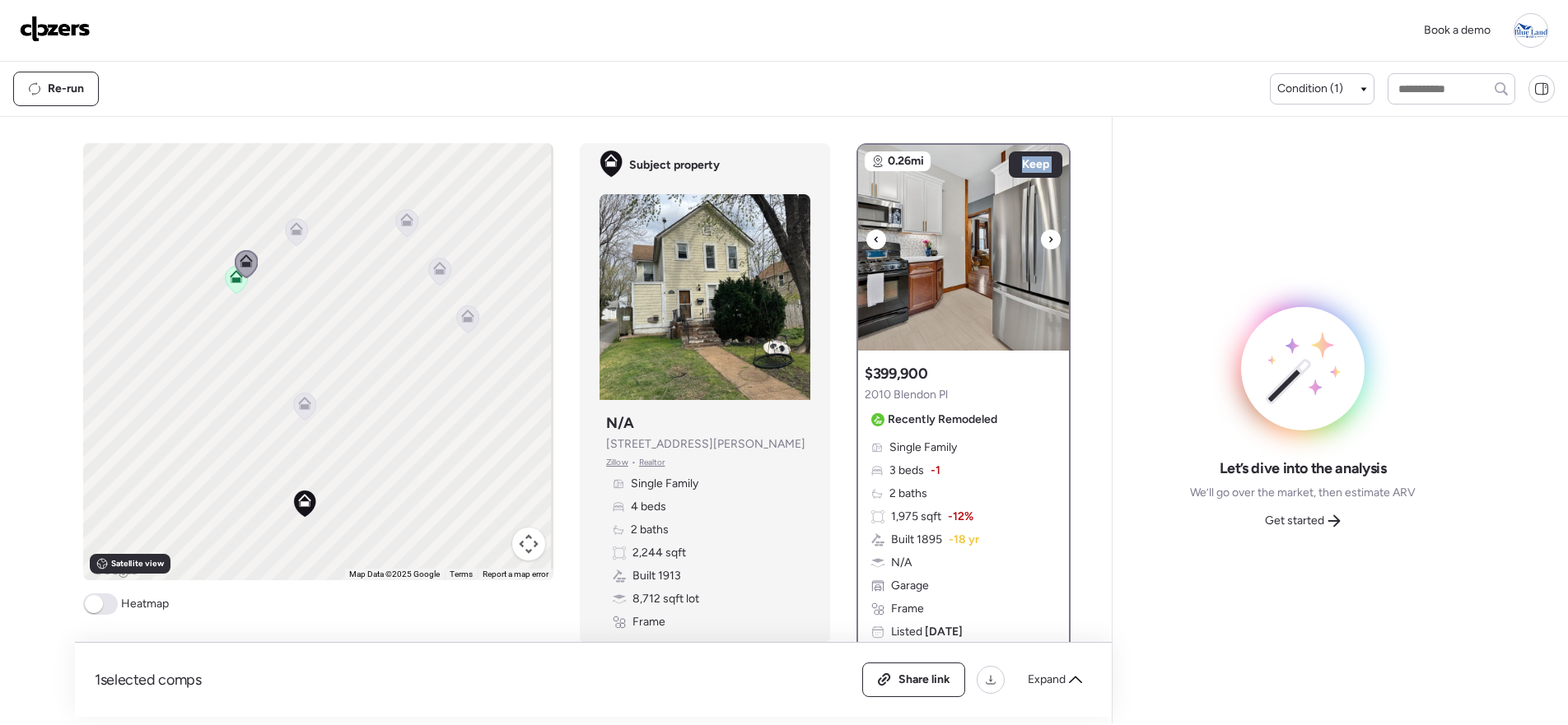
click at [1041, 245] on div at bounding box center [1050, 239] width 19 height 19
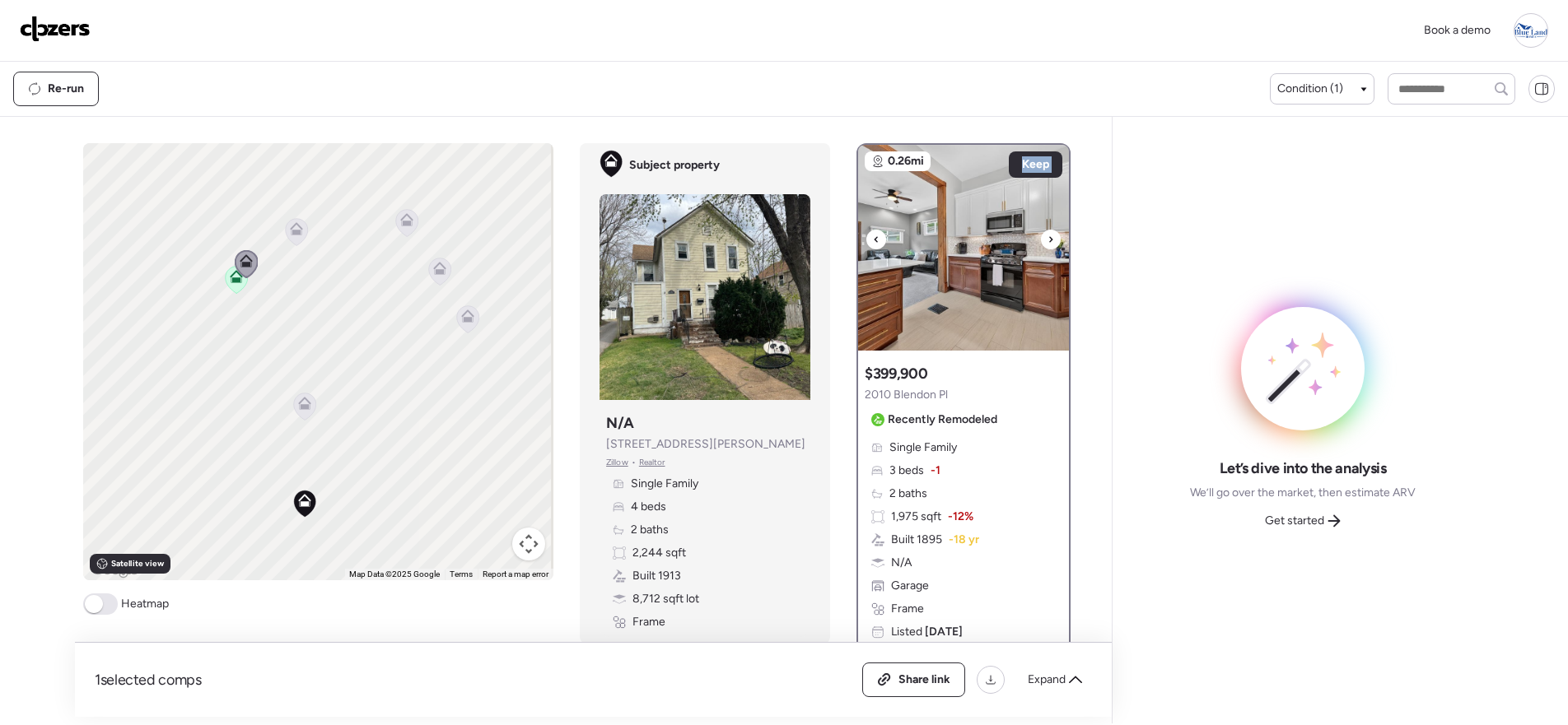
click at [1041, 245] on div at bounding box center [1050, 239] width 19 height 19
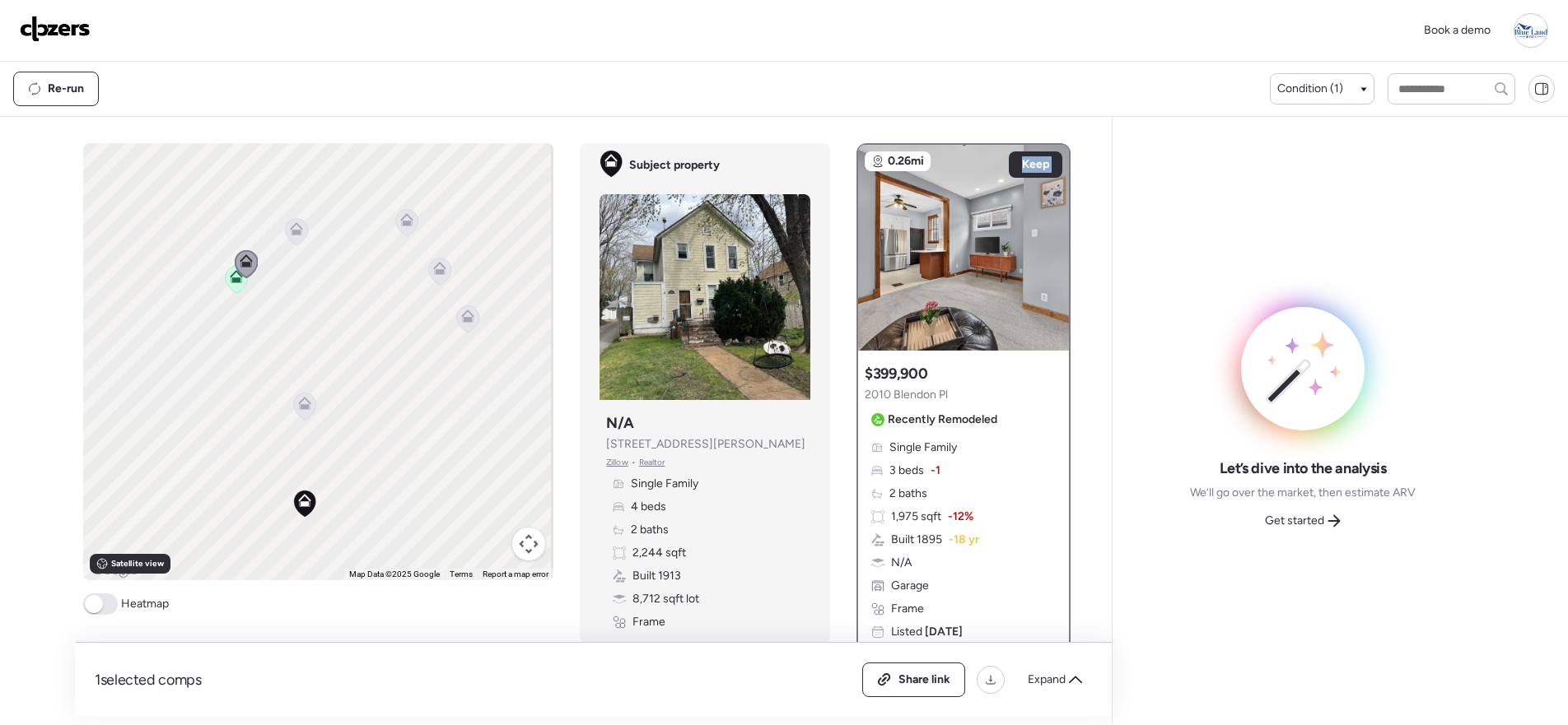
click at [302, 417] on icon at bounding box center [304, 406] width 22 height 27
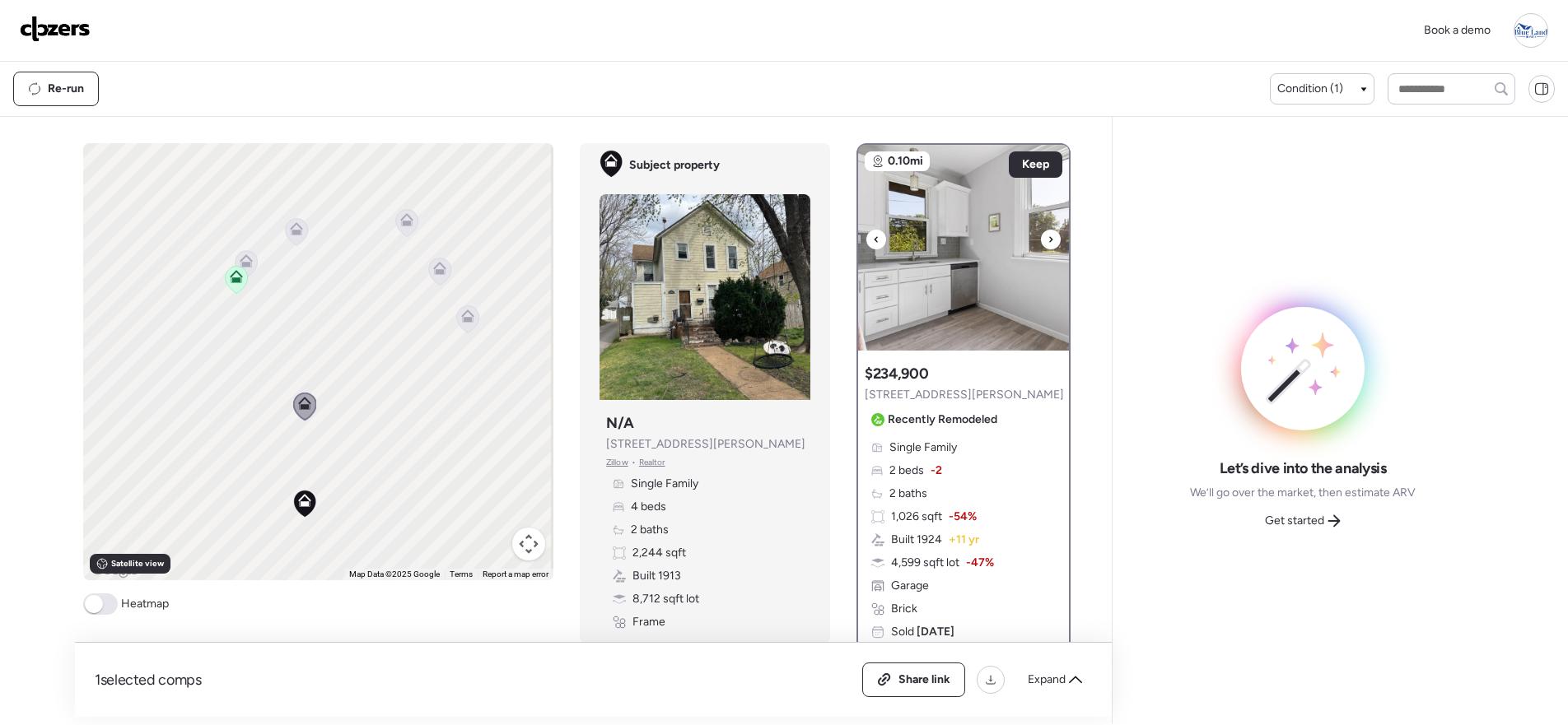
click at [1048, 247] on div at bounding box center [1050, 239] width 19 height 19
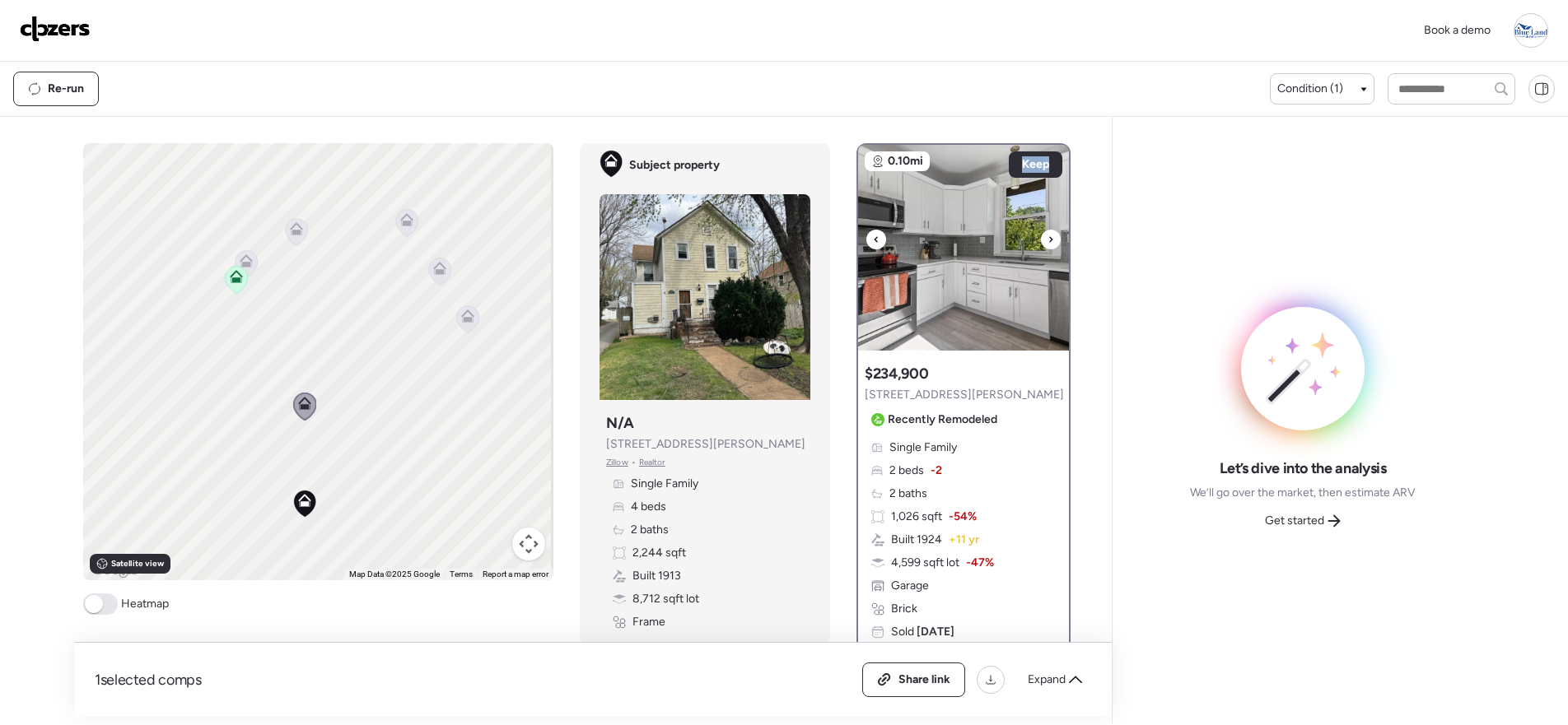
click at [1048, 247] on div at bounding box center [1050, 239] width 19 height 19
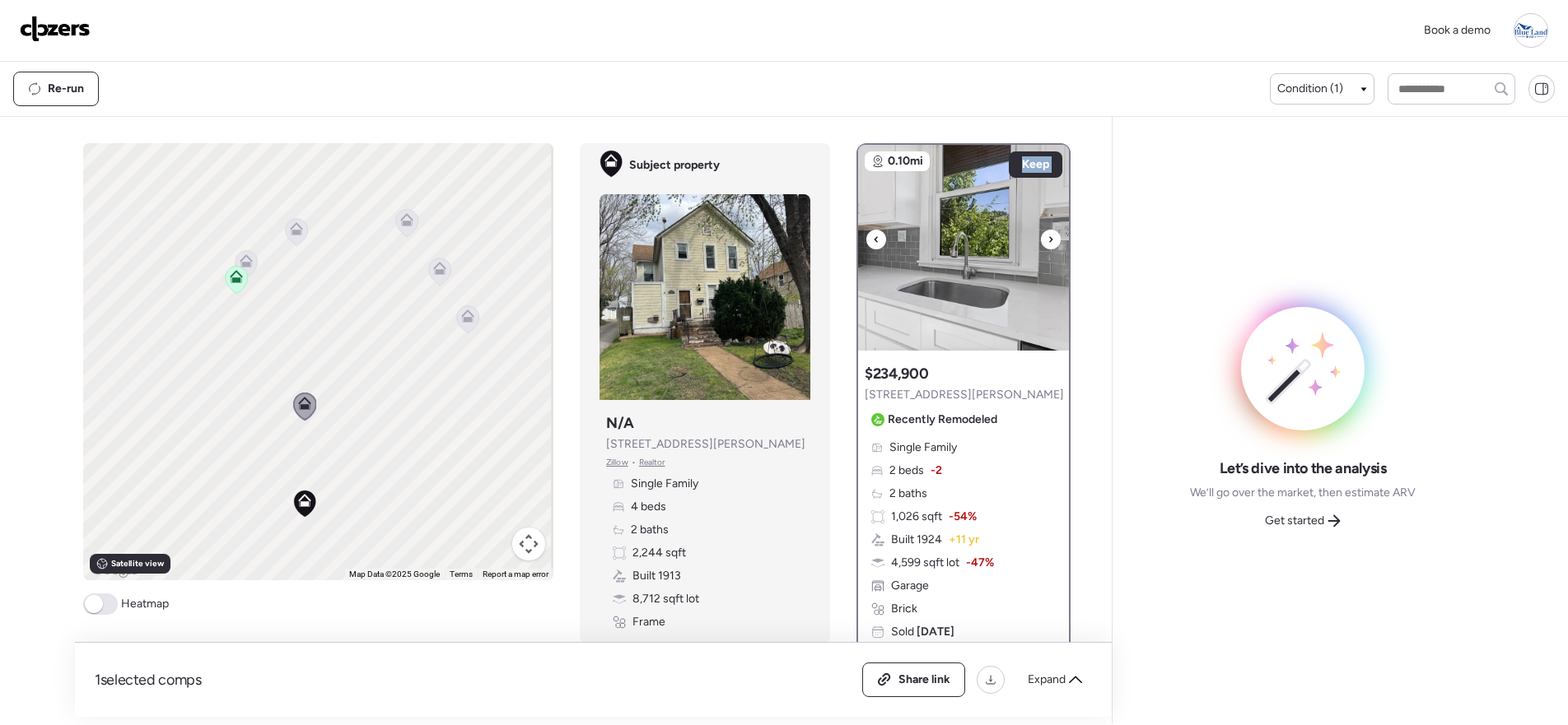
click at [1048, 247] on div at bounding box center [1050, 239] width 19 height 19
click at [1048, 244] on div at bounding box center [1050, 239] width 19 height 19
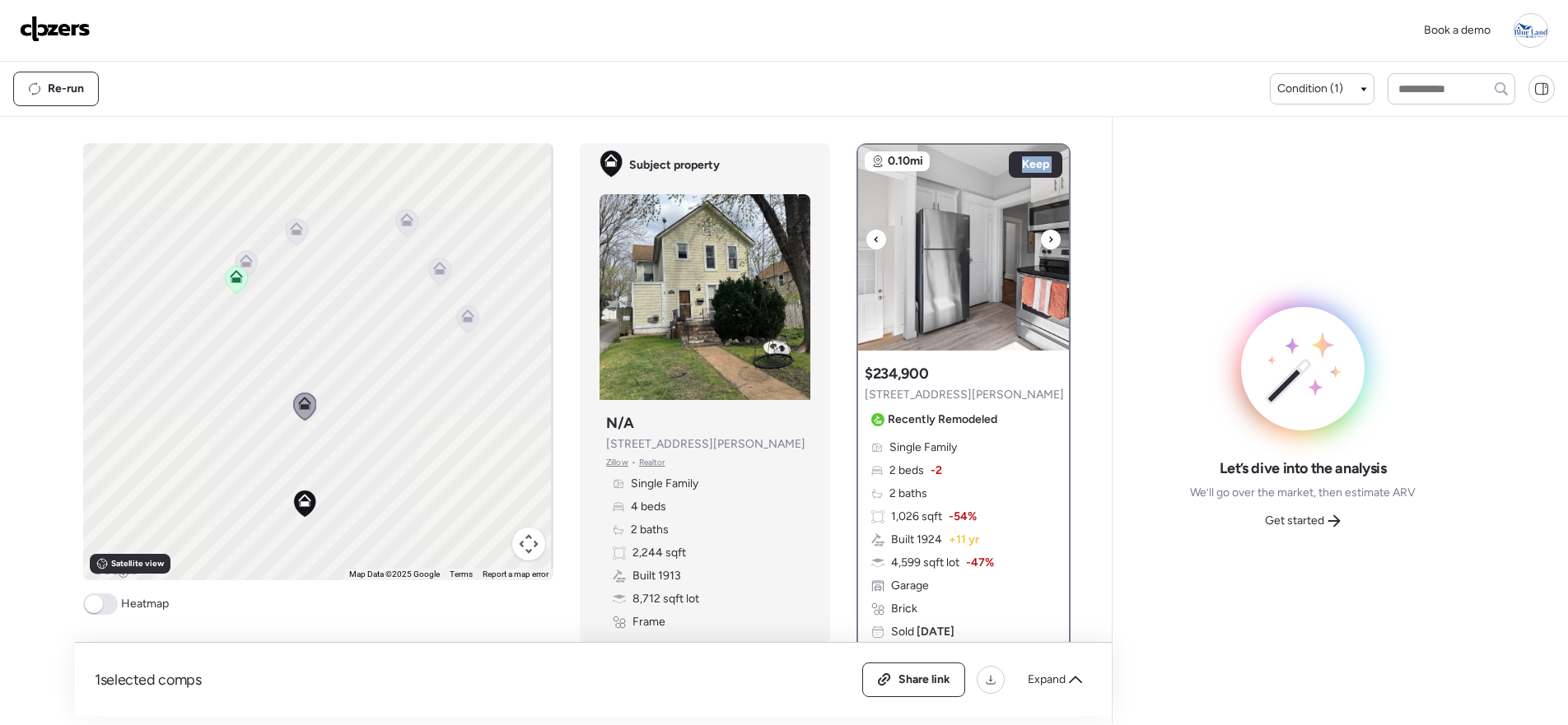
click at [1048, 244] on div at bounding box center [1050, 239] width 19 height 19
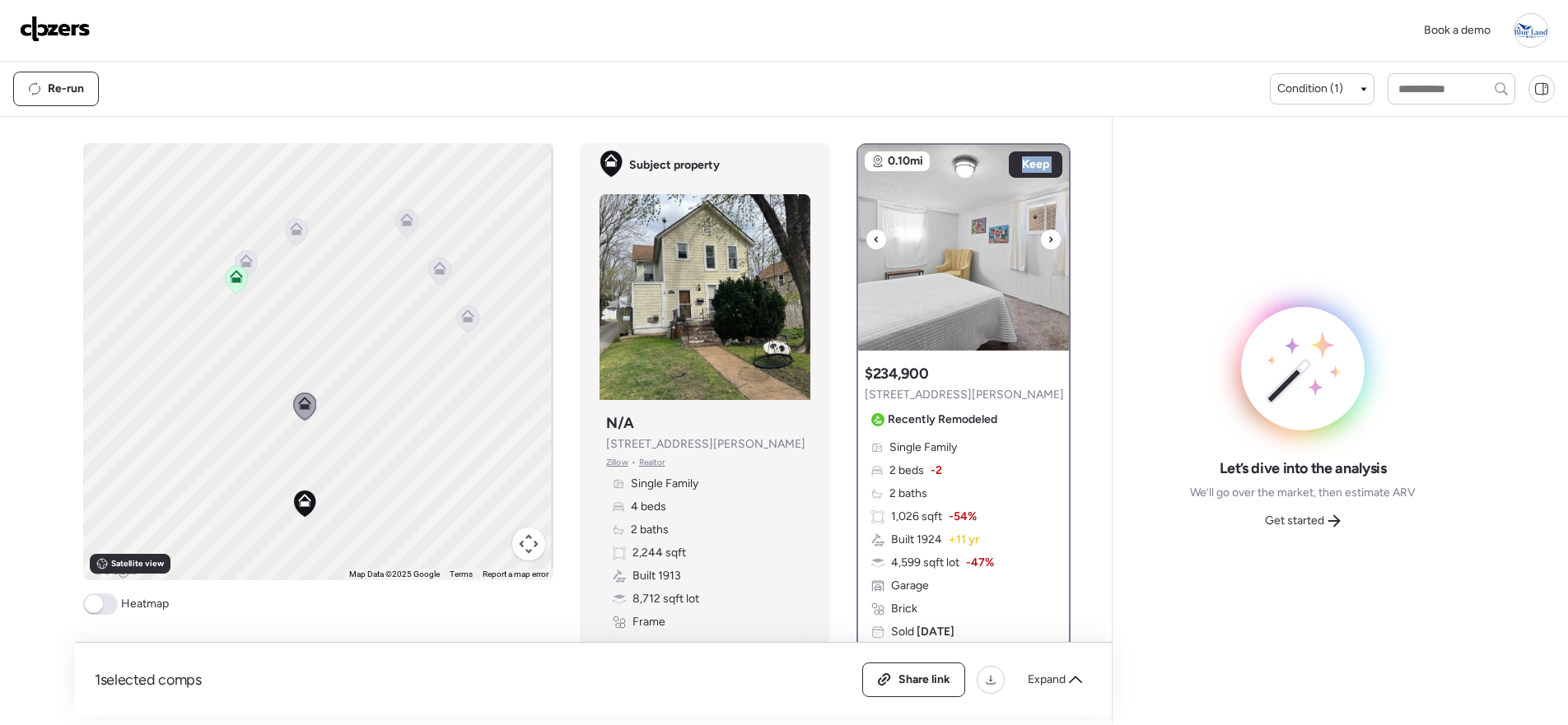
click at [1048, 244] on div at bounding box center [1050, 239] width 19 height 19
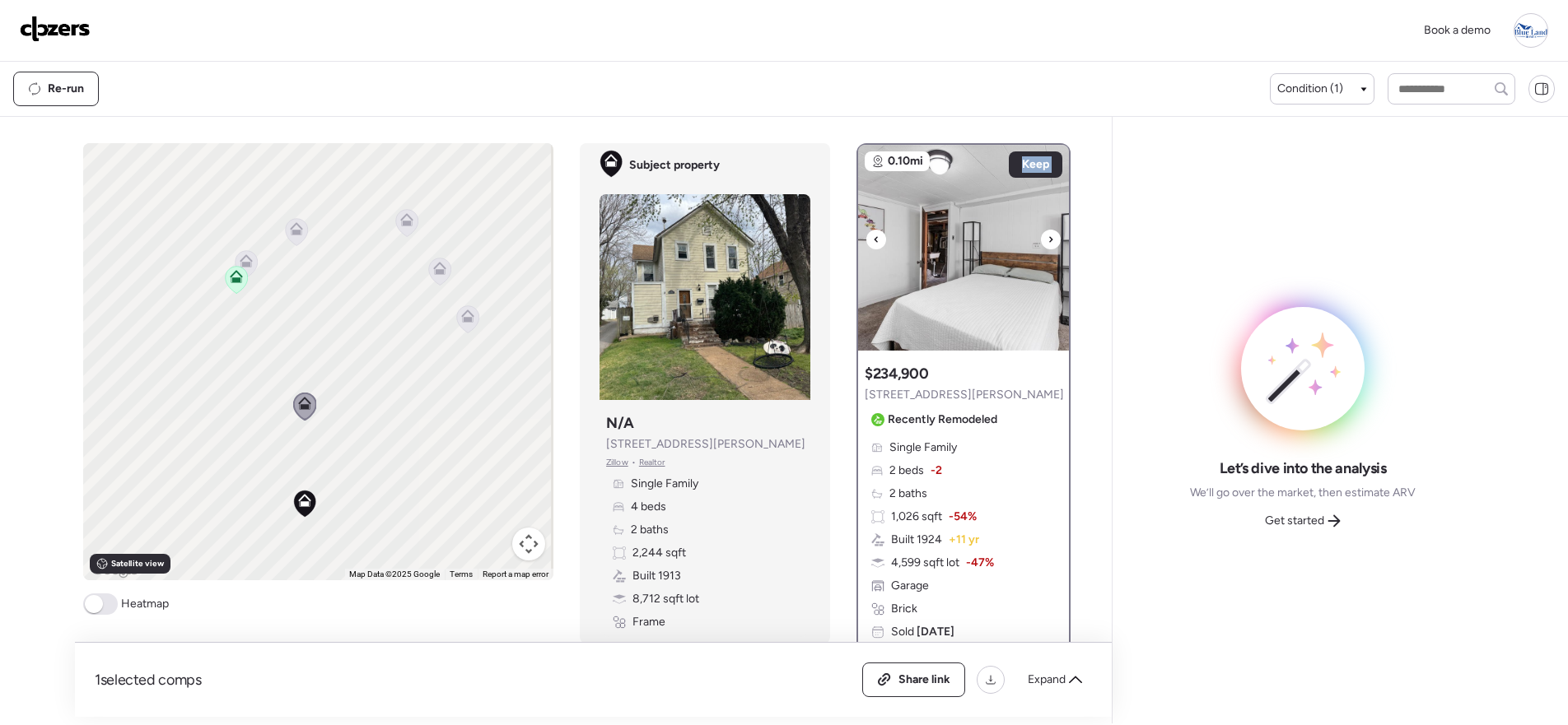
click at [1048, 244] on div at bounding box center [1050, 239] width 19 height 19
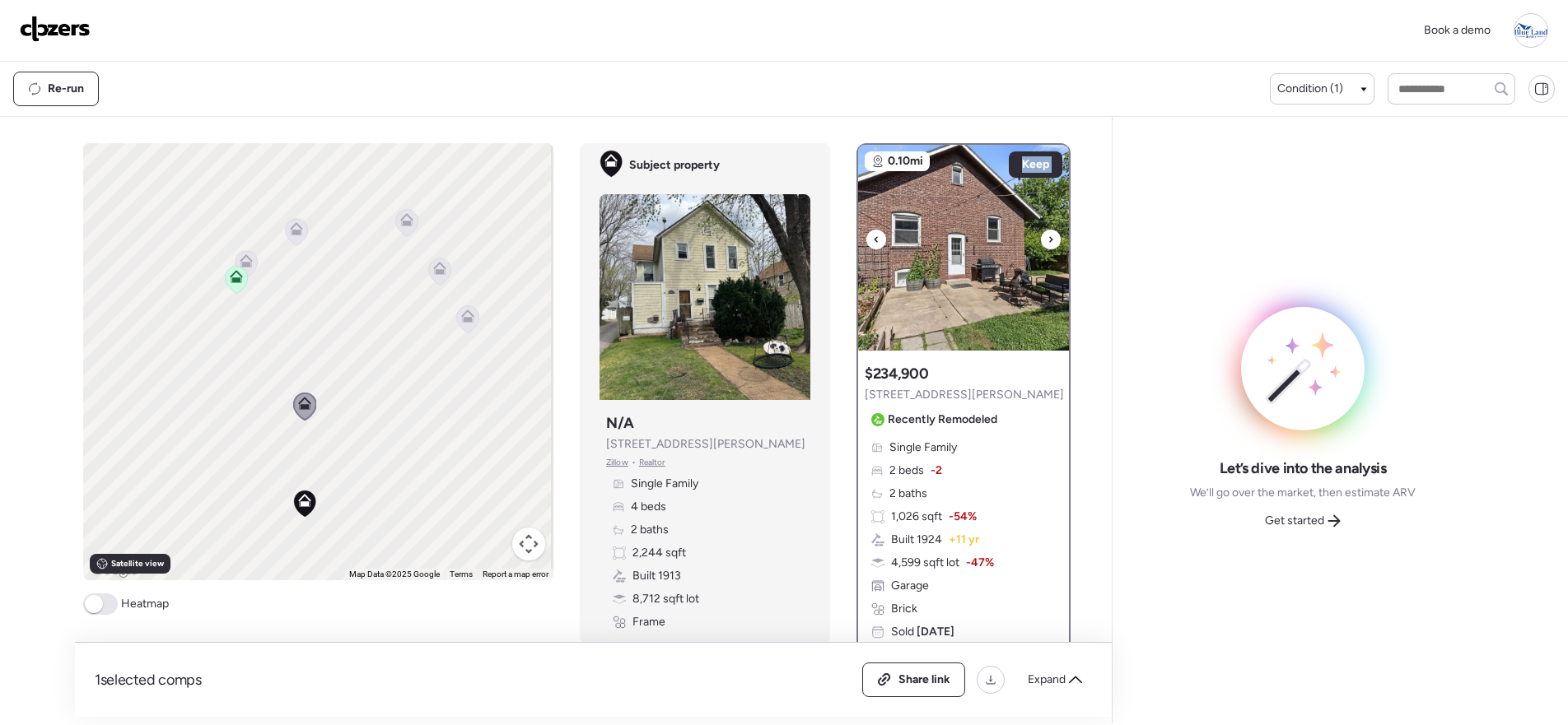
click at [1048, 244] on div at bounding box center [1050, 239] width 19 height 19
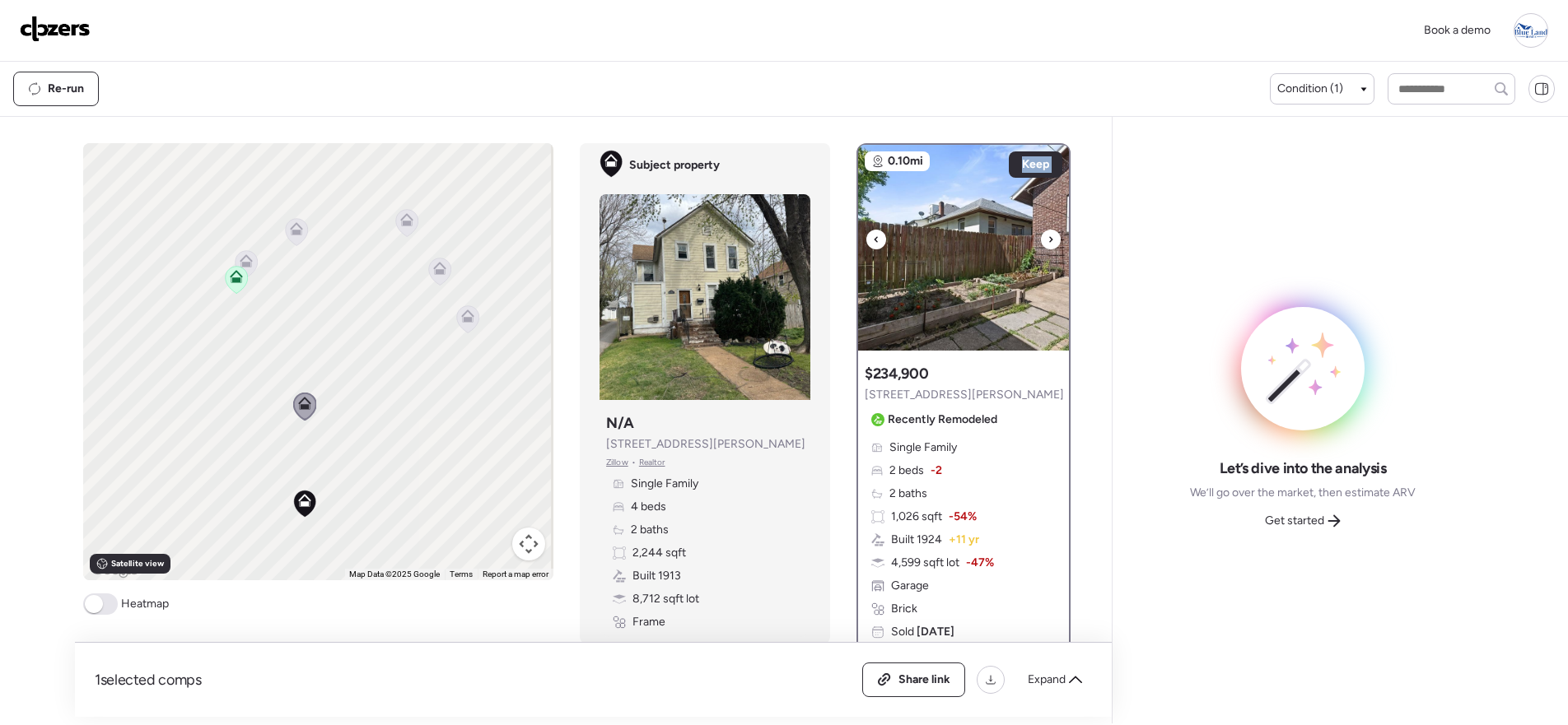
click at [1048, 244] on div at bounding box center [1050, 239] width 19 height 19
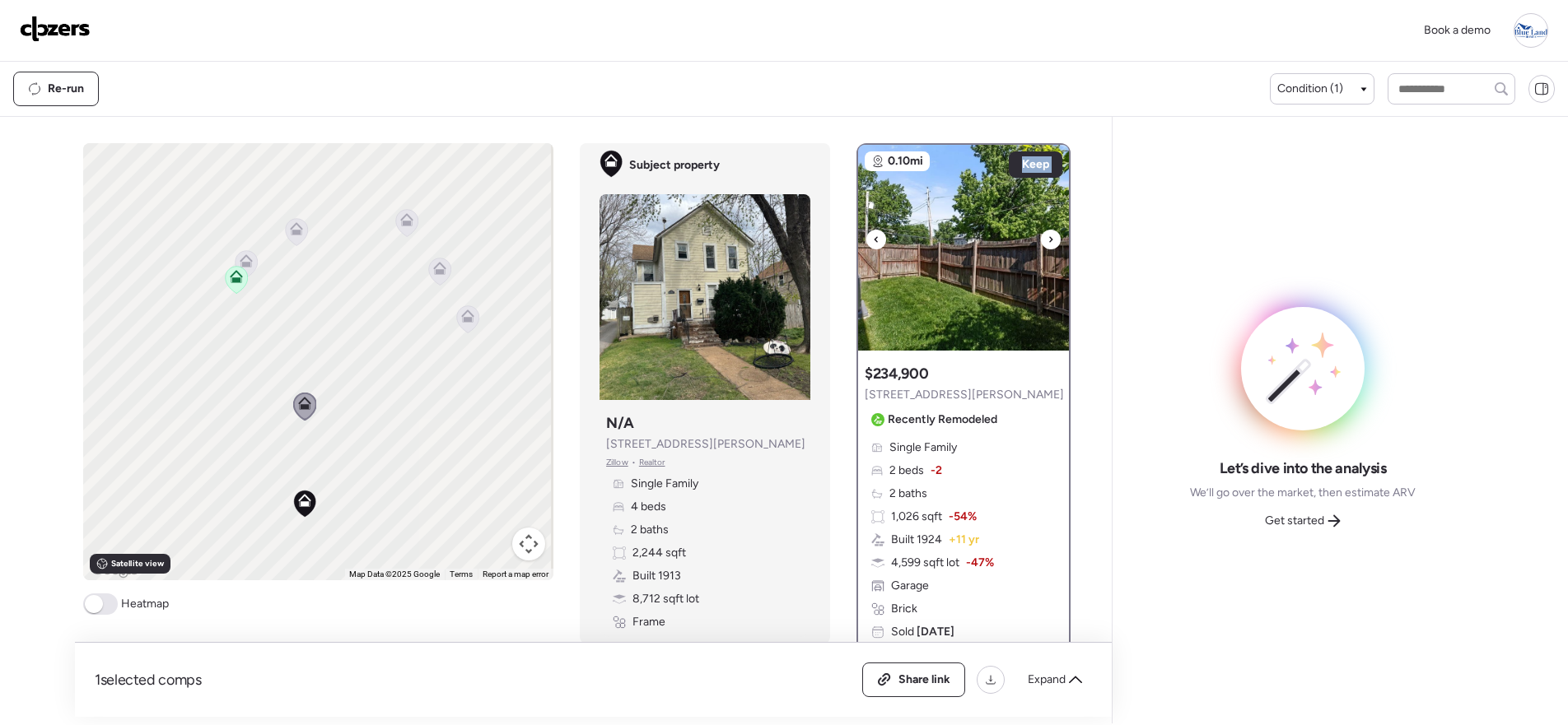
click at [1048, 244] on div at bounding box center [1050, 239] width 19 height 19
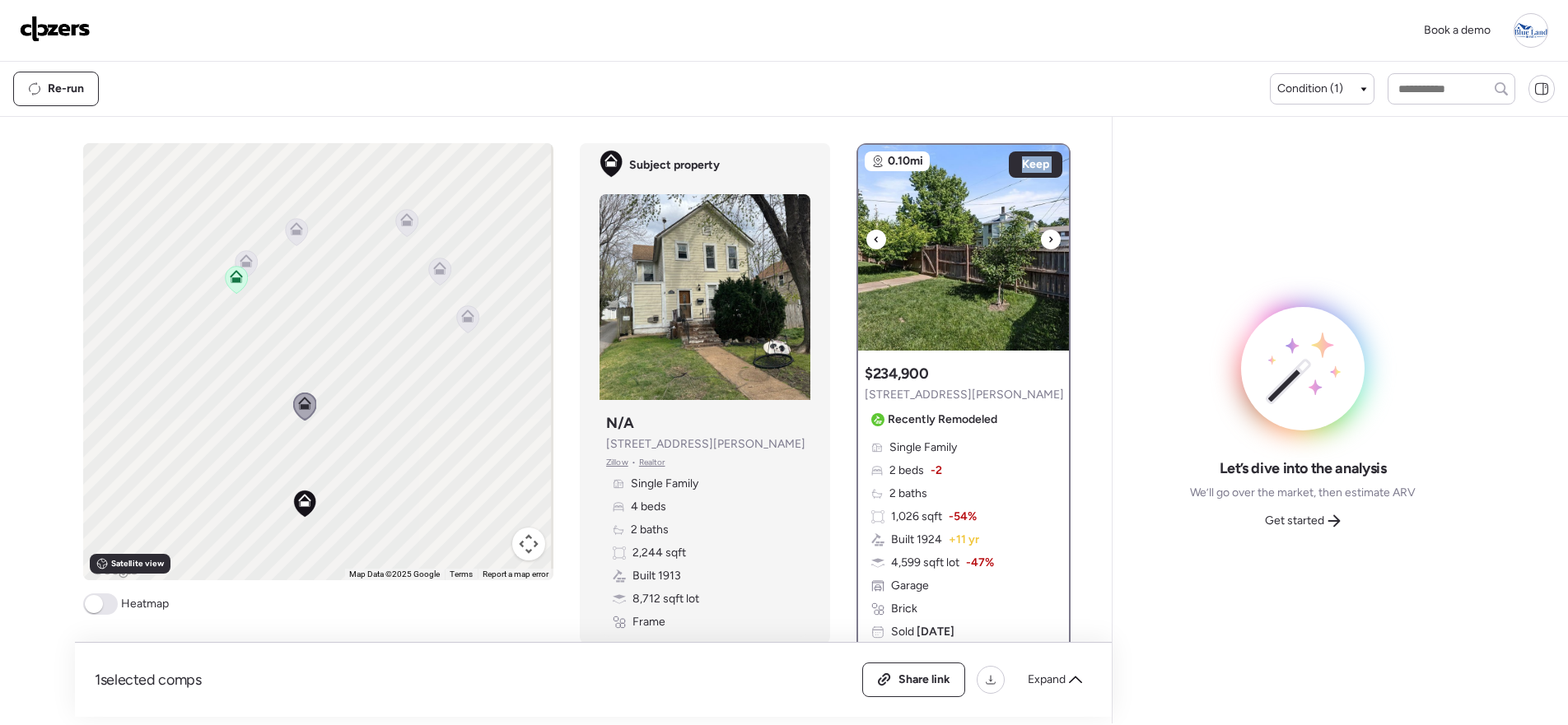
click at [1048, 244] on div at bounding box center [1050, 239] width 19 height 19
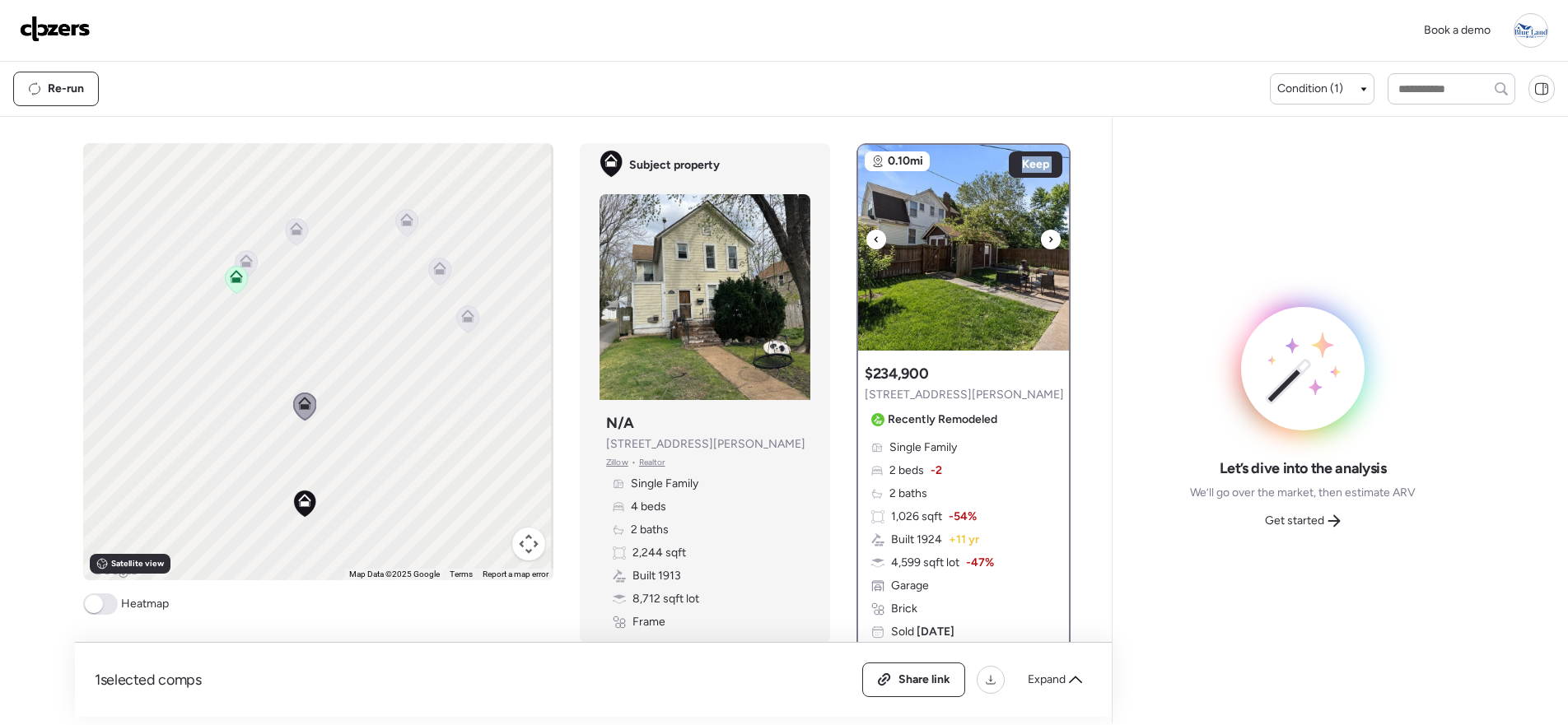
click at [1048, 244] on div at bounding box center [1050, 239] width 19 height 19
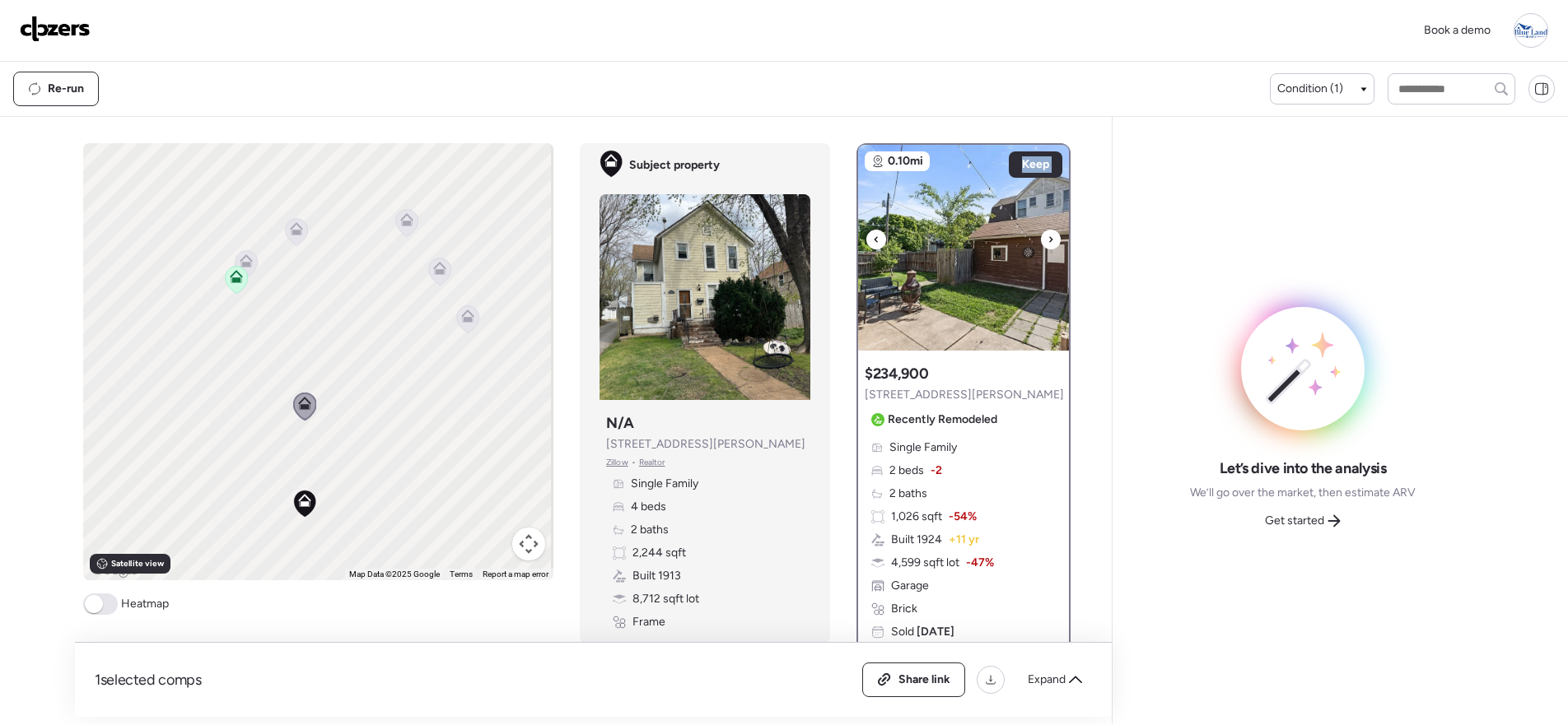
click at [1048, 244] on div at bounding box center [1050, 239] width 19 height 19
